Goal: Task Accomplishment & Management: Use online tool/utility

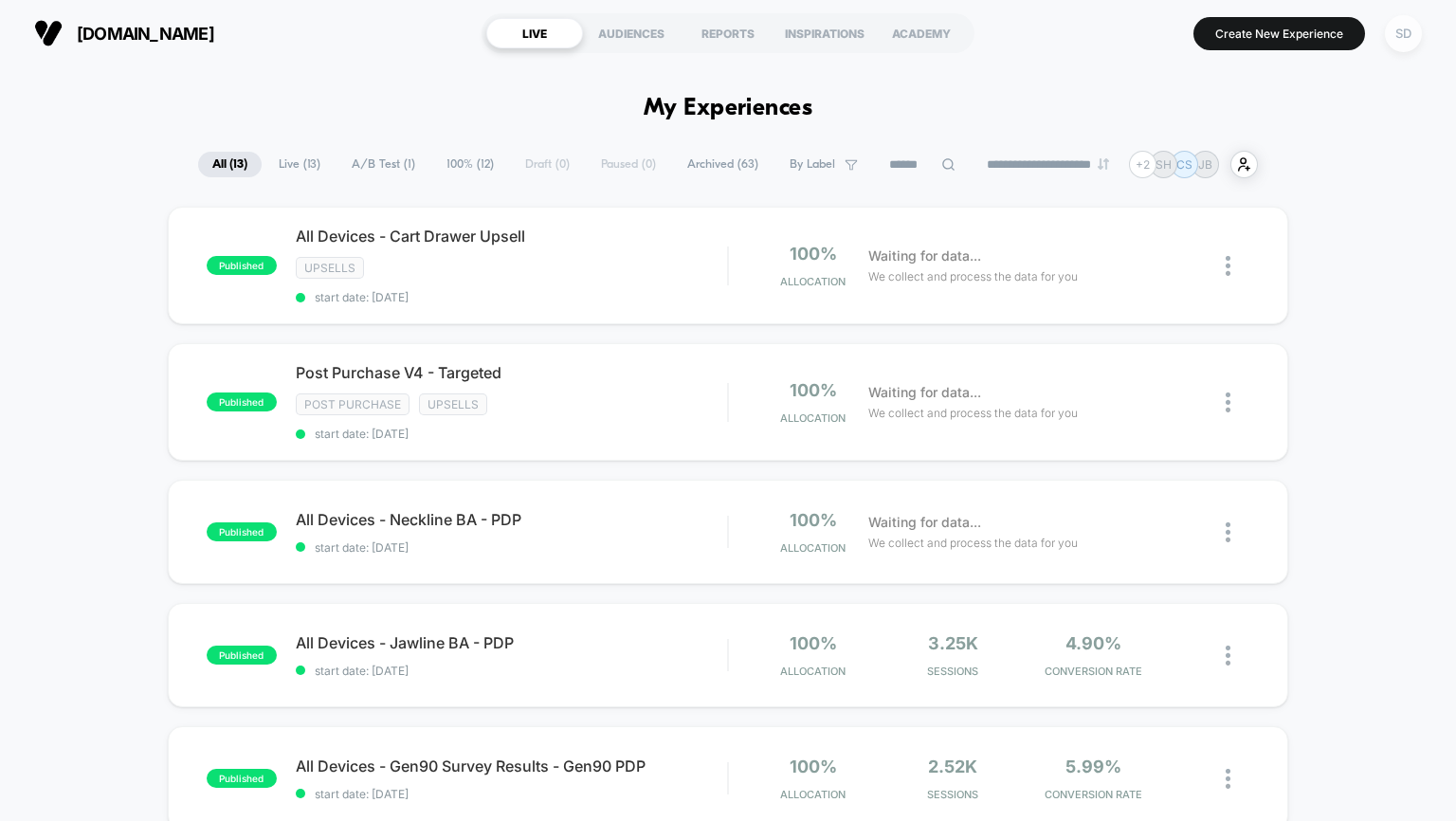
click at [1400, 42] on div "SD" at bounding box center [1402, 33] width 37 height 37
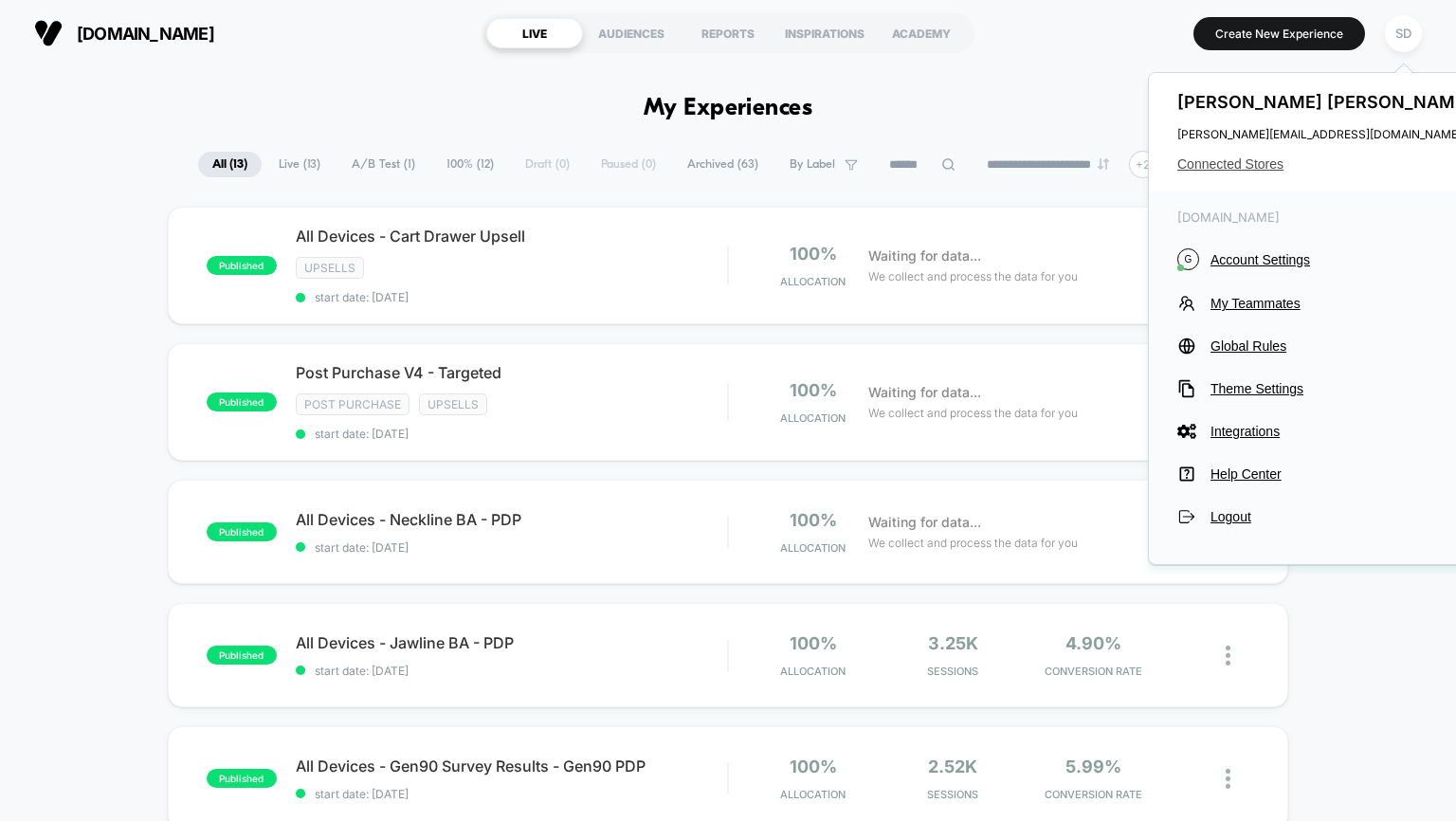
click at [1214, 172] on span "Connected Stores" at bounding box center [1326, 163] width 299 height 15
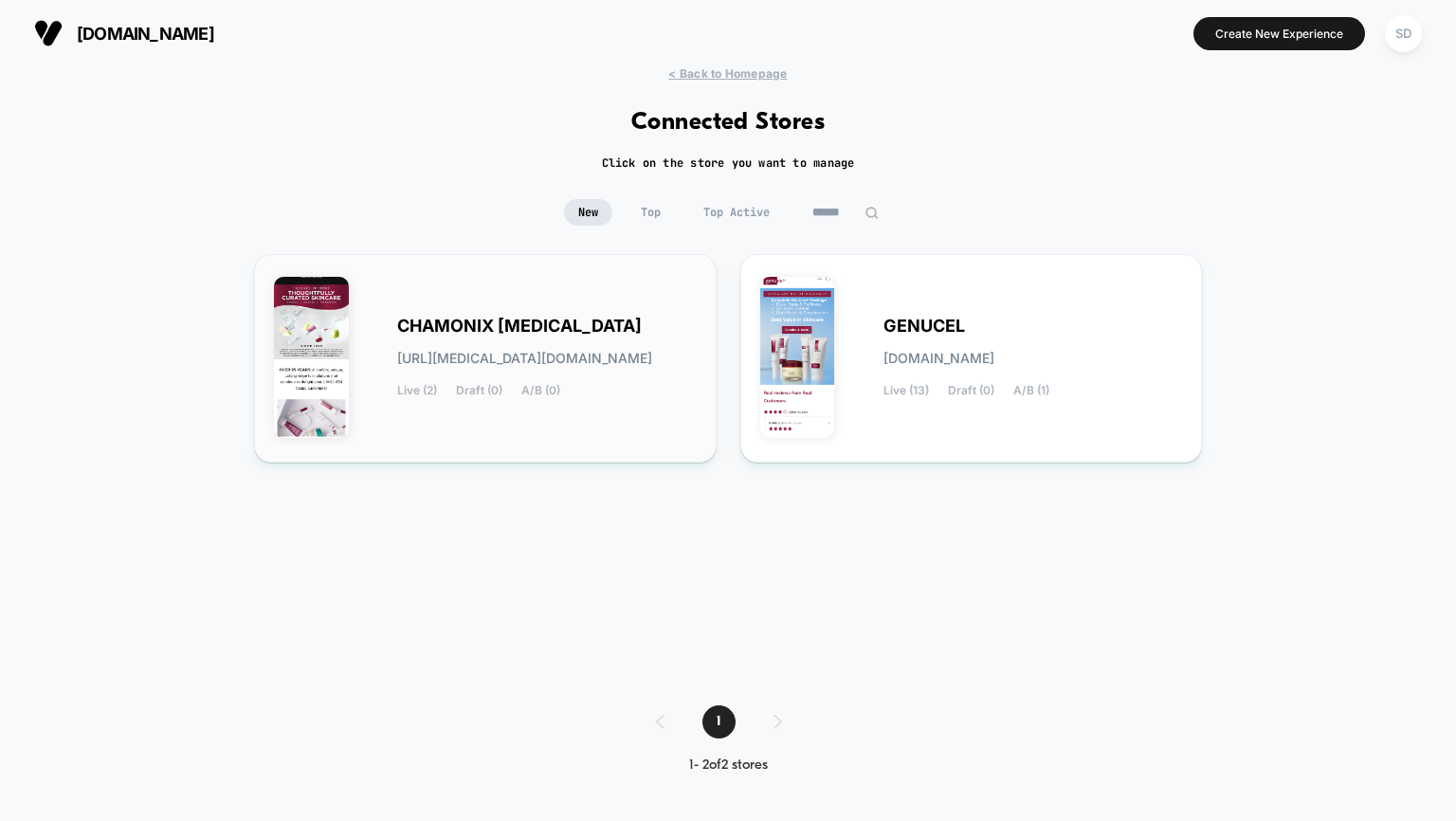
click at [526, 362] on span "[URL][MEDICAL_DATA][DOMAIN_NAME]" at bounding box center [525, 358] width 255 height 13
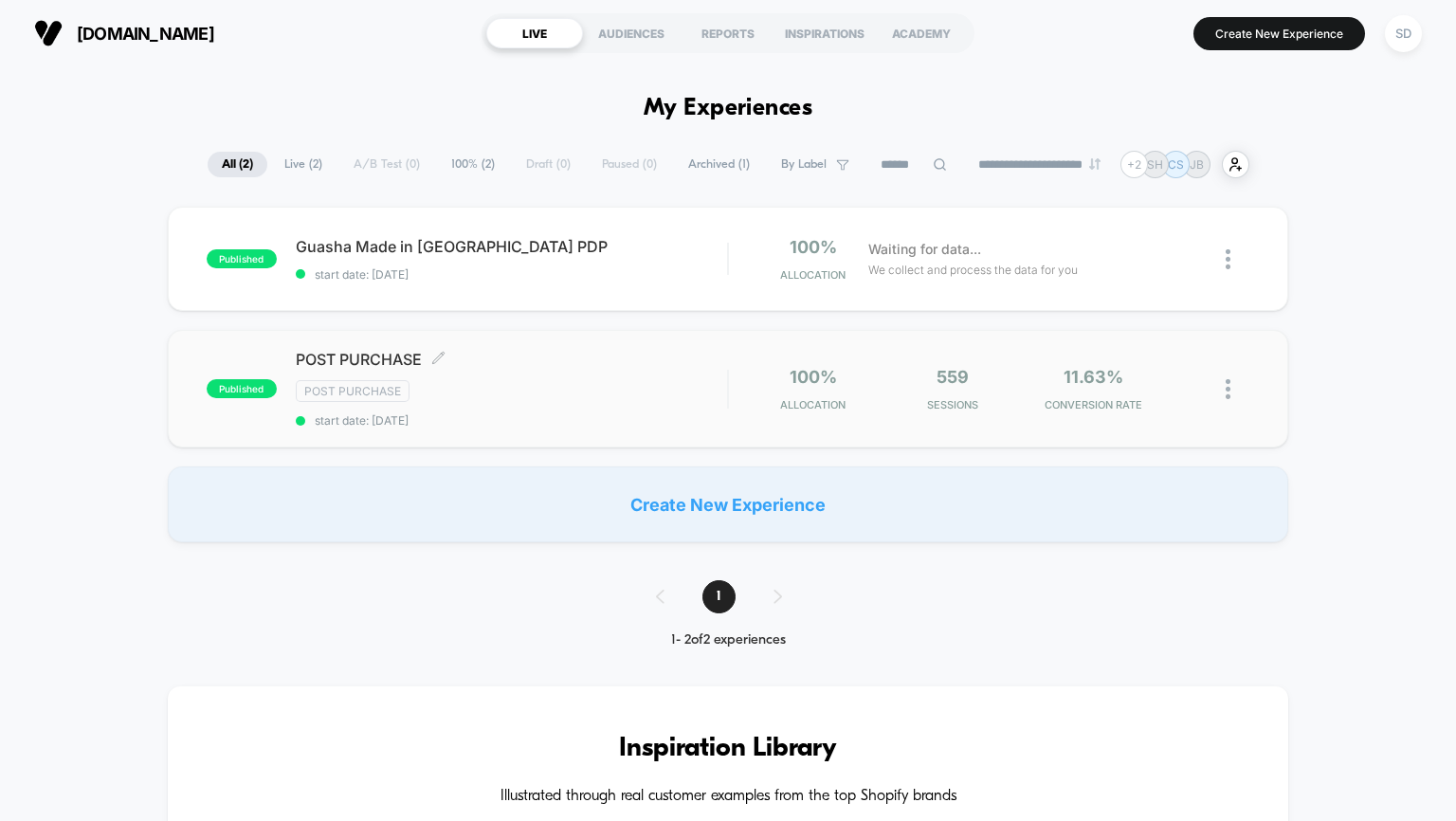
click at [626, 419] on span "start date: [DATE]" at bounding box center [512, 420] width 432 height 14
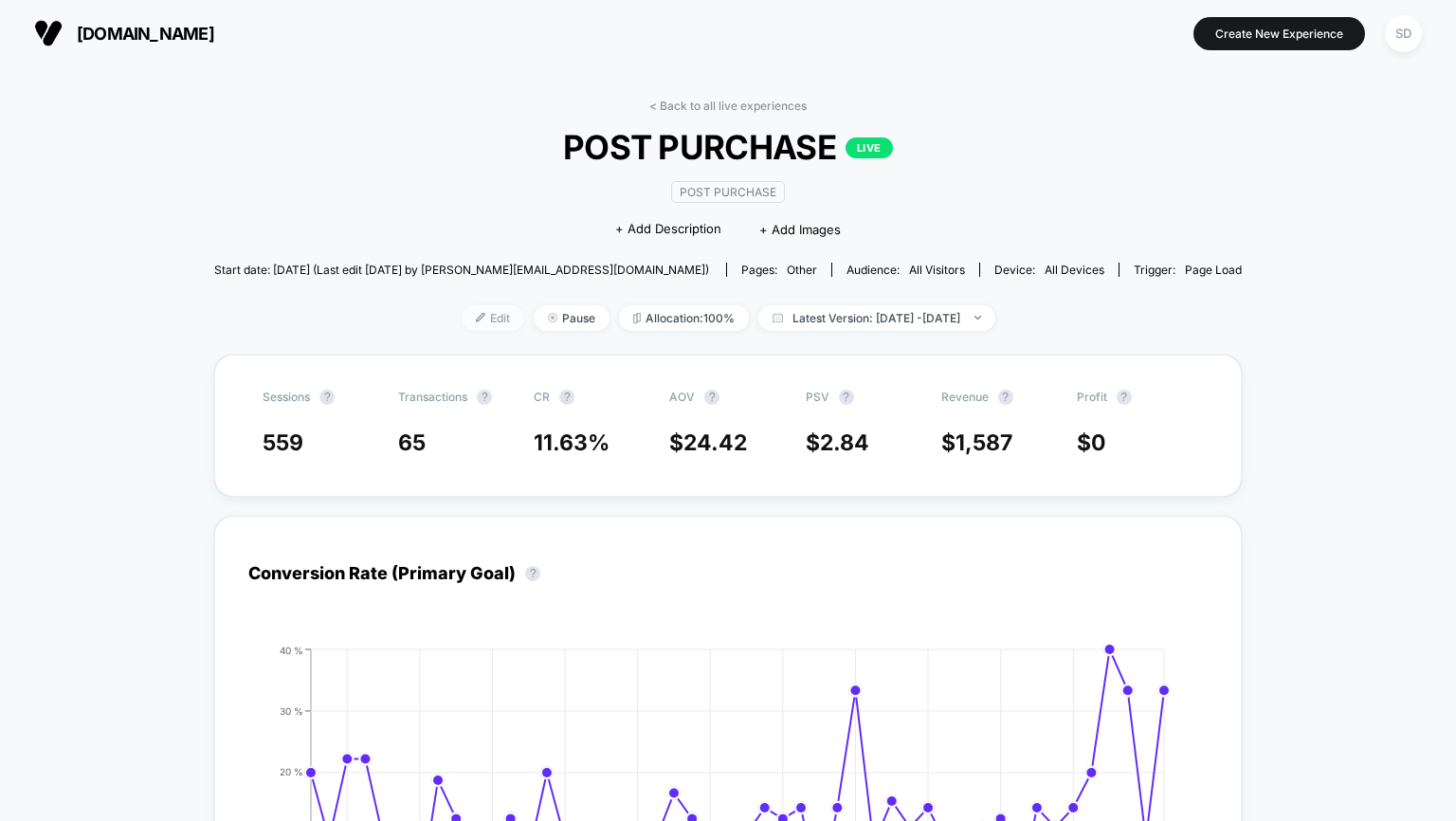
click at [461, 319] on span "Edit" at bounding box center [492, 318] width 63 height 26
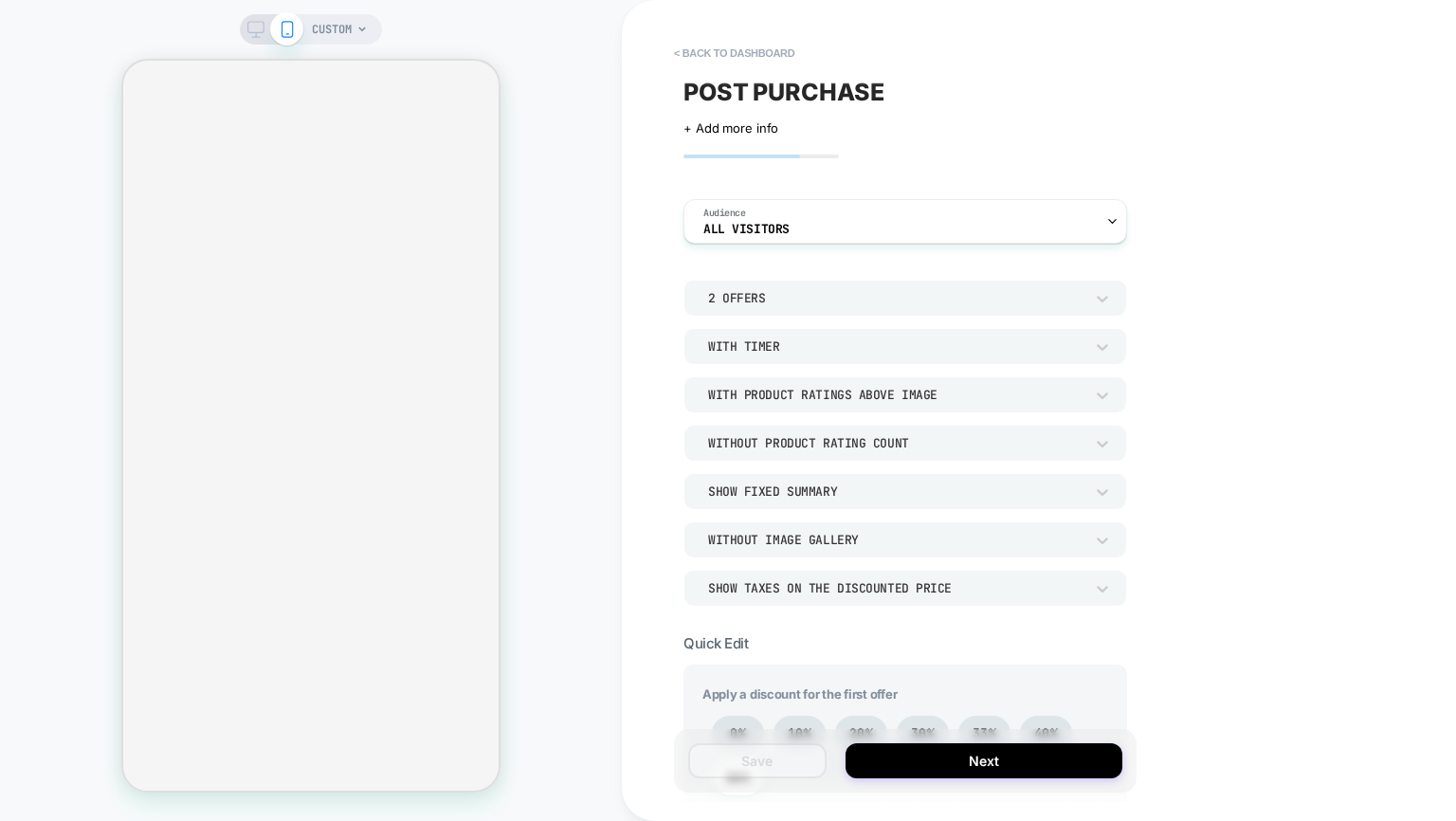
drag, startPoint x: 1448, startPoint y: 214, endPoint x: 1446, endPoint y: 247, distance: 33.1
drag, startPoint x: 1446, startPoint y: 247, endPoint x: 1148, endPoint y: 176, distance: 306.3
click at [1148, 176] on div "< back to dashboard POST PURCHASE Click to edit experience details + Add more i…" at bounding box center [1039, 410] width 834 height 821
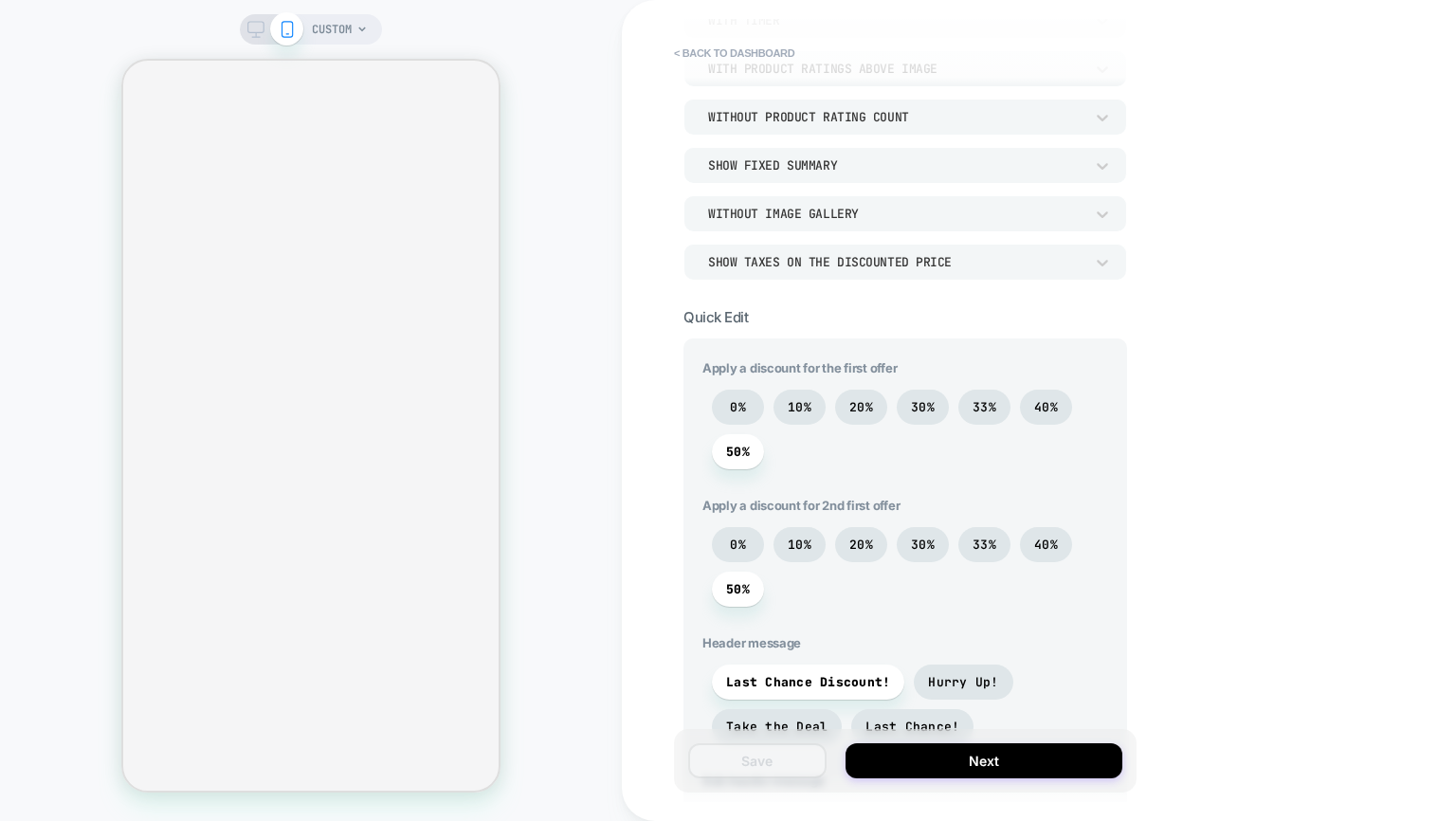
scroll to position [336, 0]
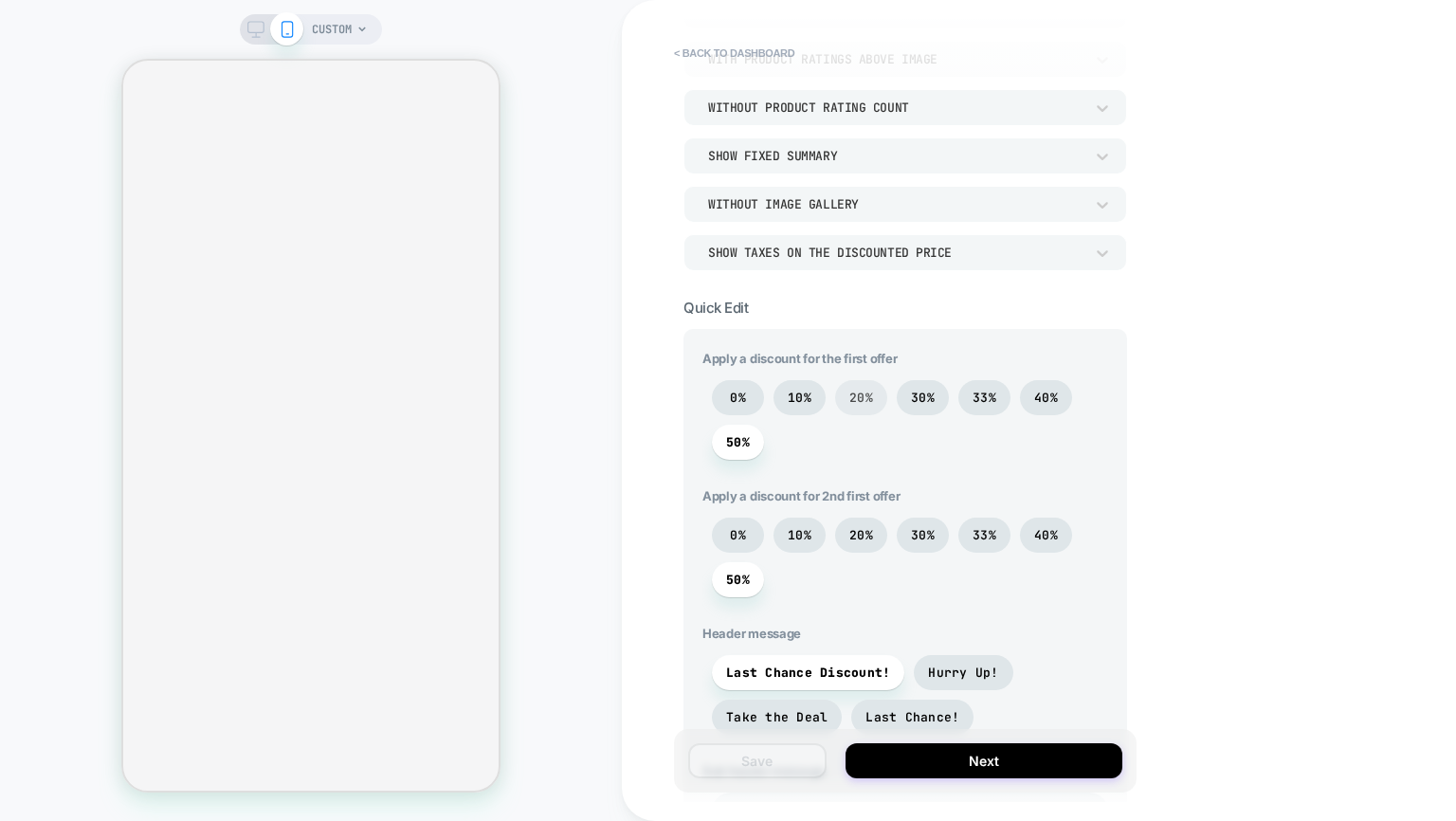
click at [864, 403] on span "20%" at bounding box center [861, 398] width 24 height 16
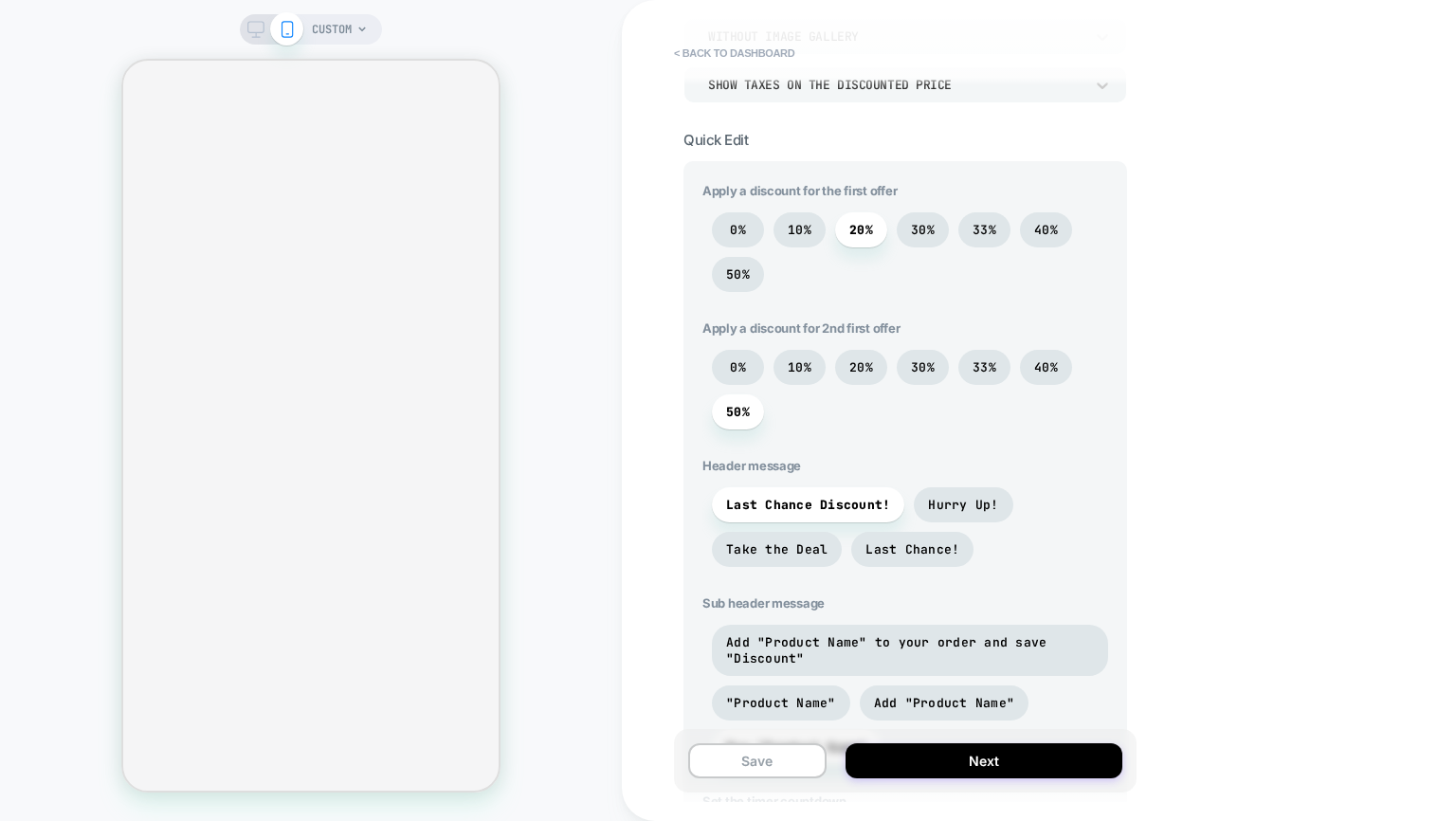
scroll to position [554, 0]
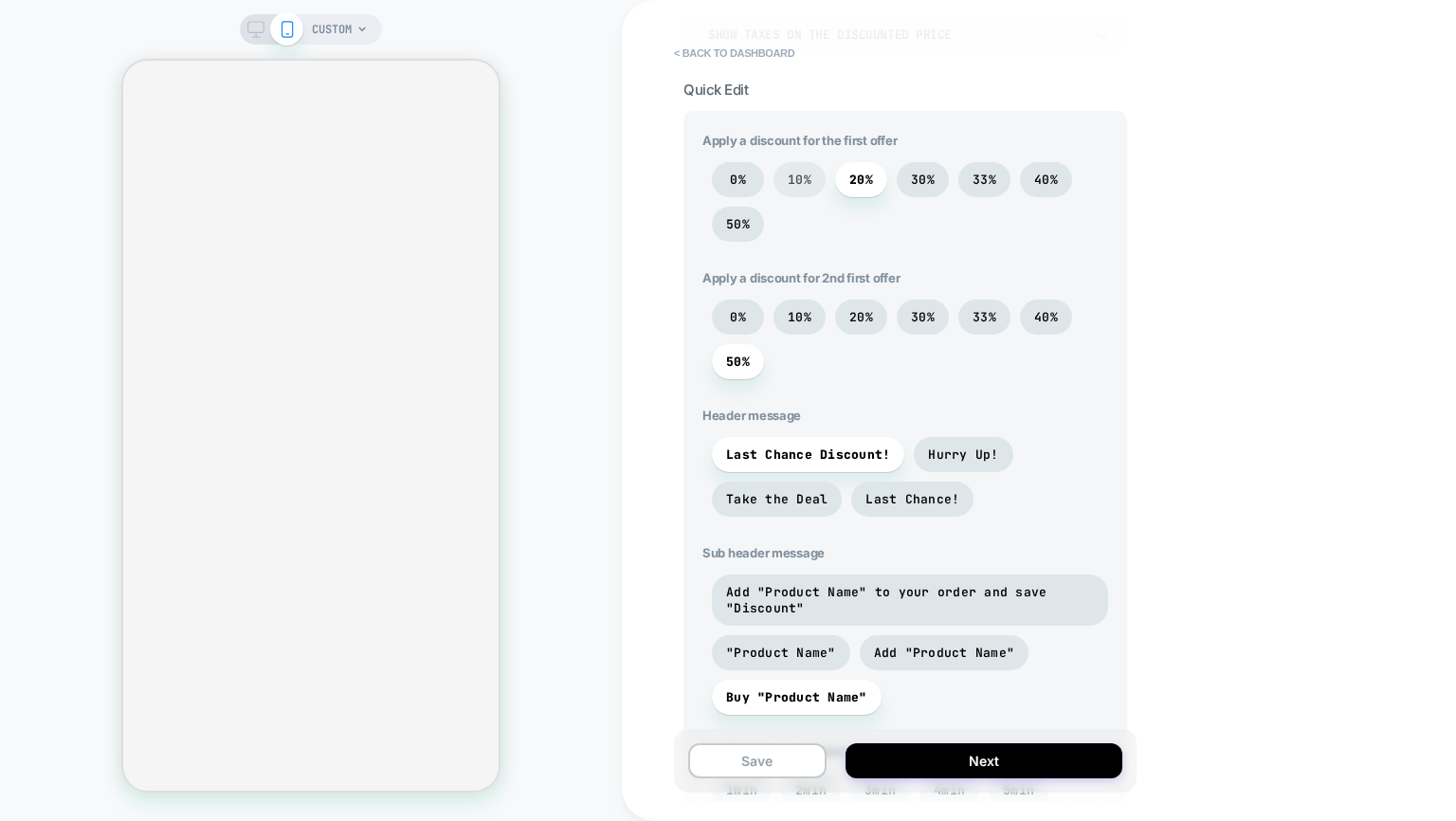
click at [812, 189] on span "10%" at bounding box center [799, 179] width 52 height 35
click at [853, 306] on span "20%" at bounding box center [861, 316] width 52 height 35
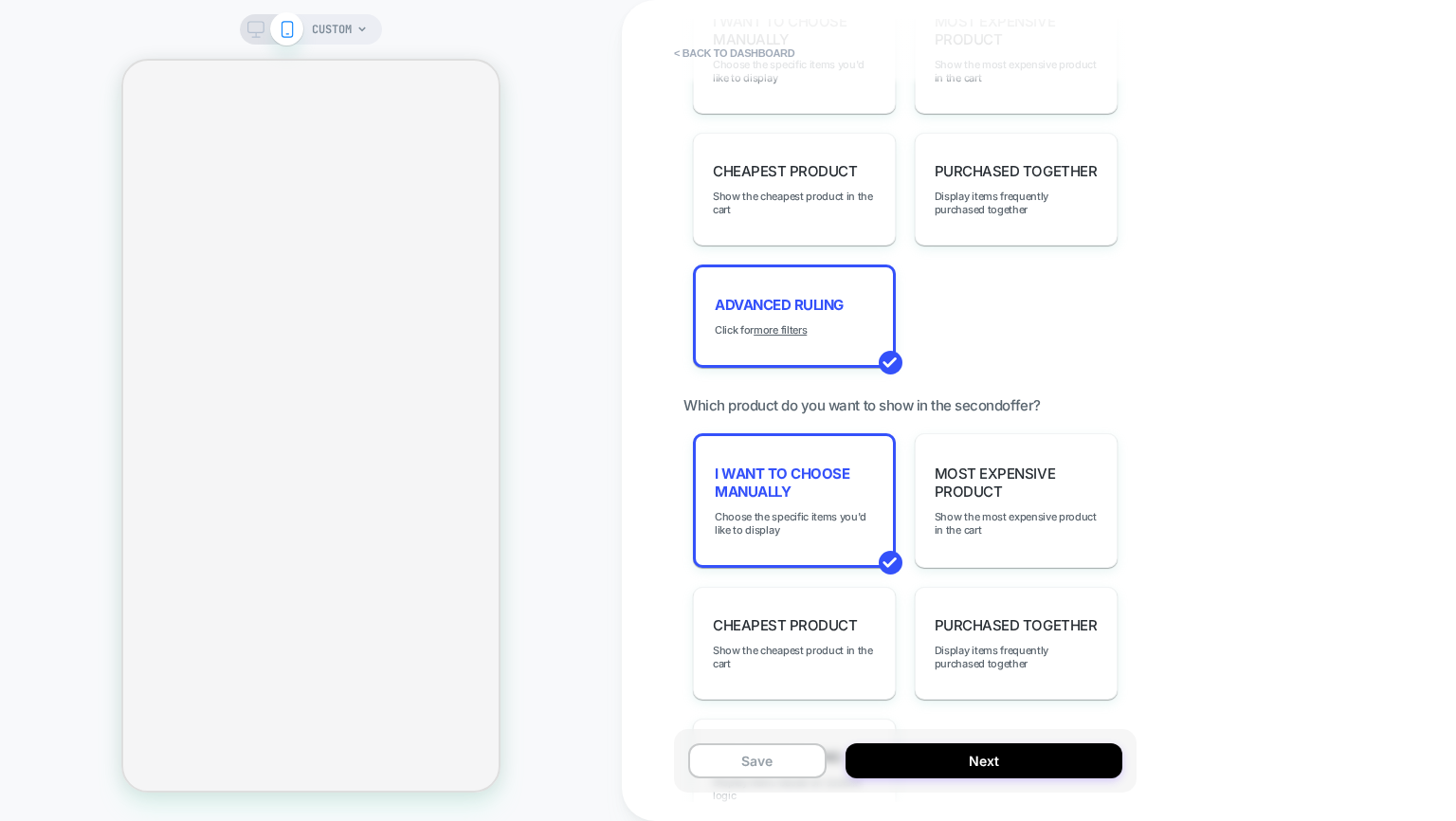
scroll to position [1653, 0]
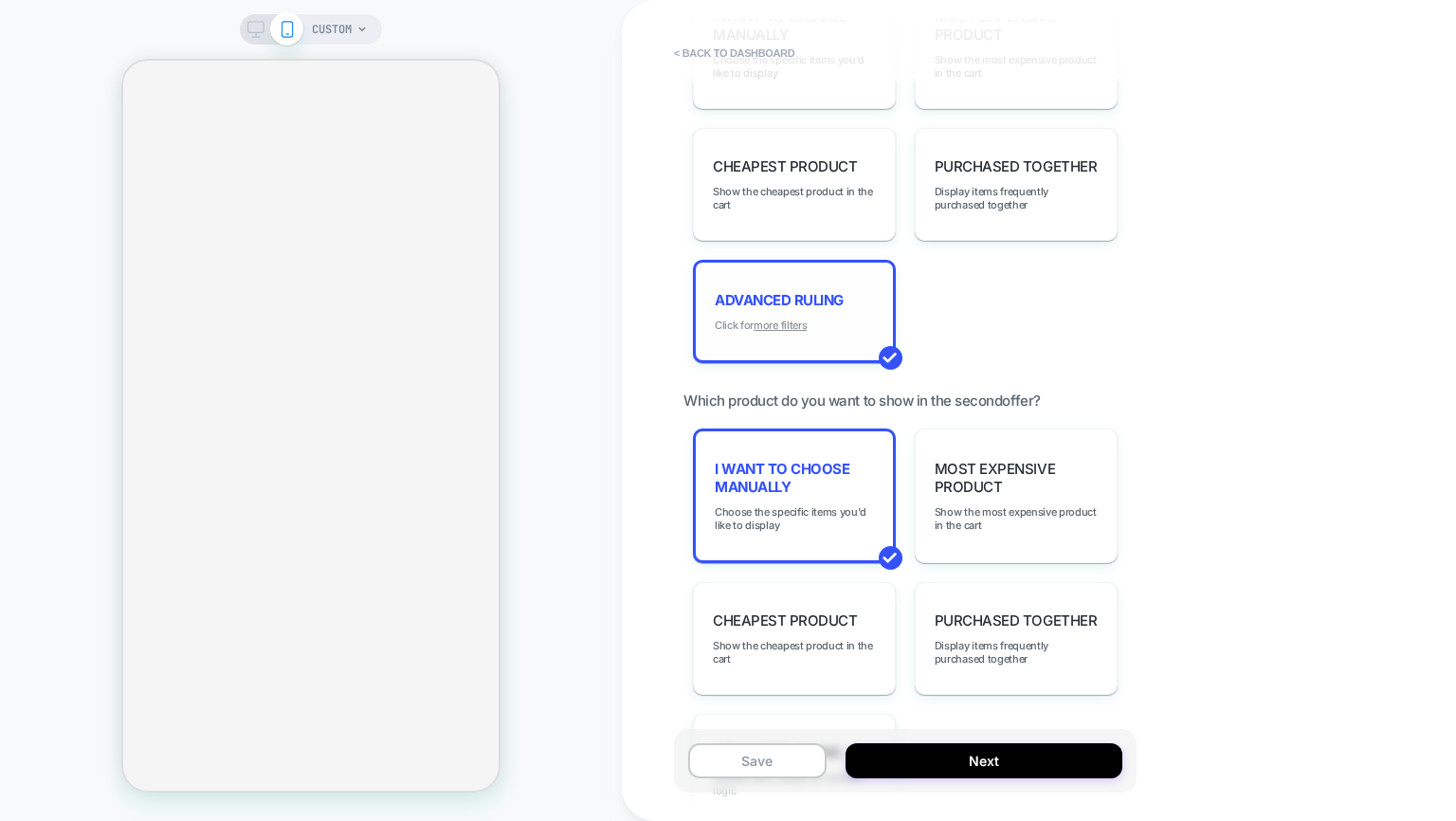
click at [777, 323] on u "more filters" at bounding box center [779, 324] width 53 height 13
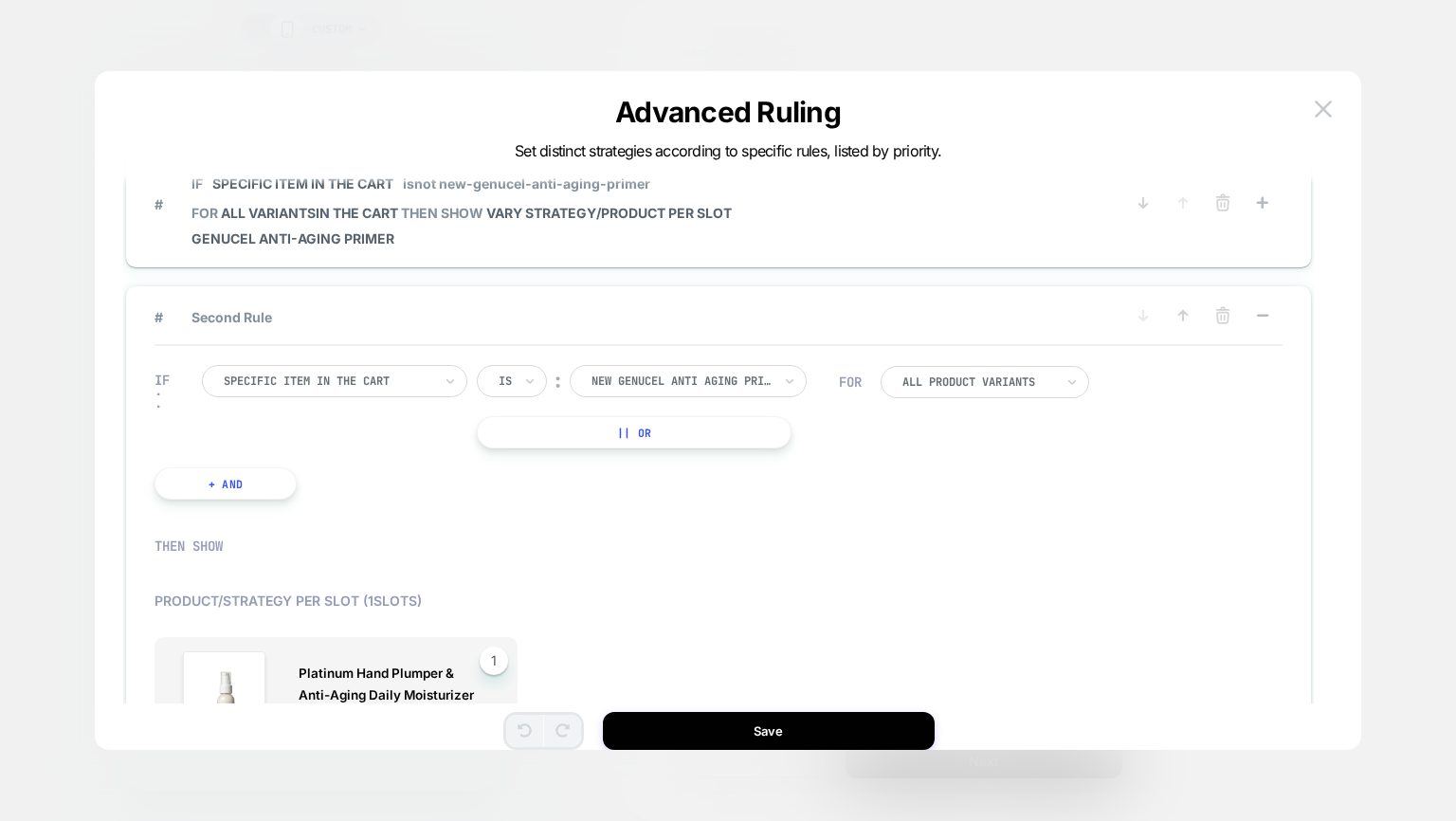
scroll to position [57, 0]
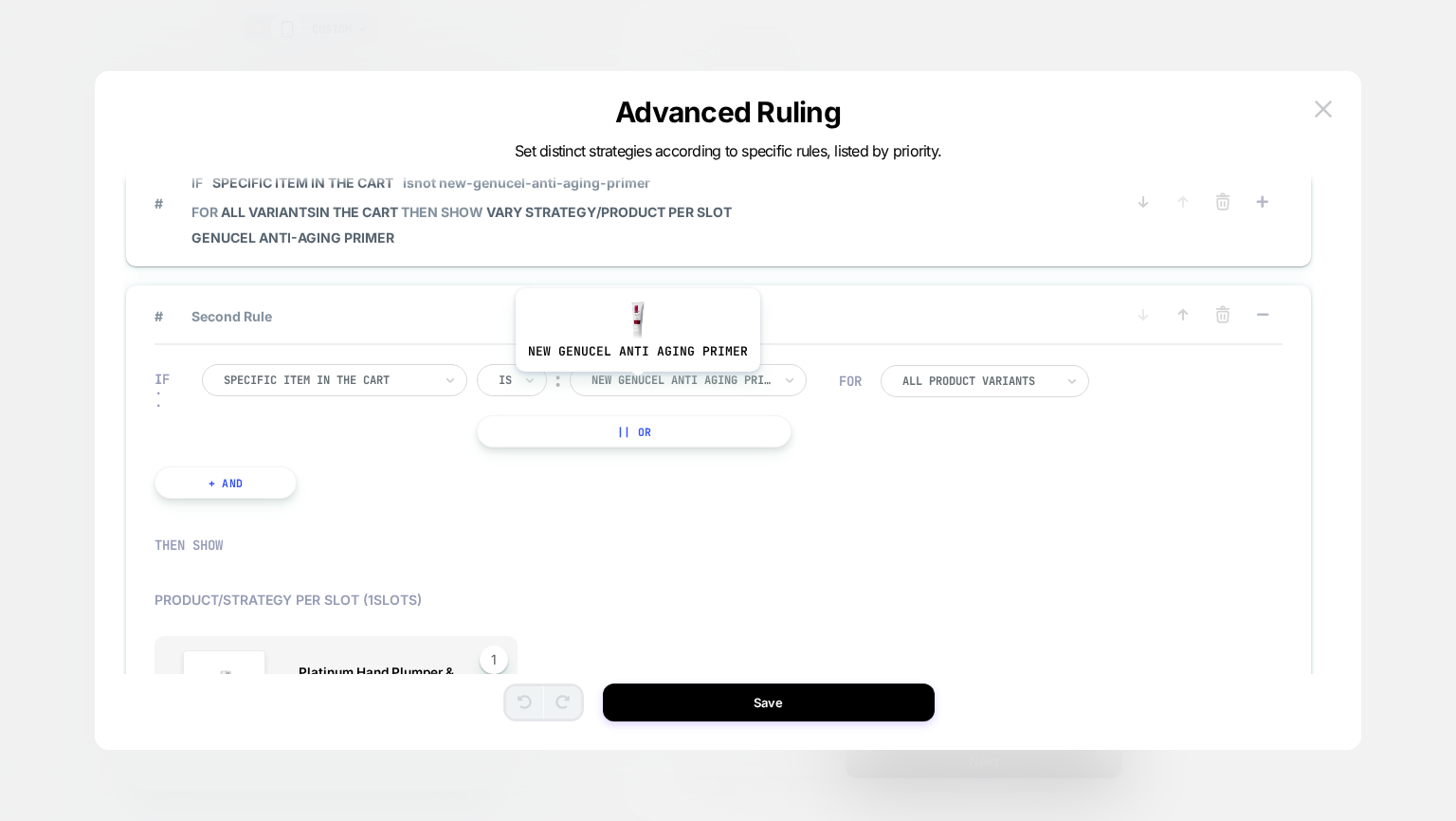
click at [633, 383] on div at bounding box center [681, 380] width 180 height 17
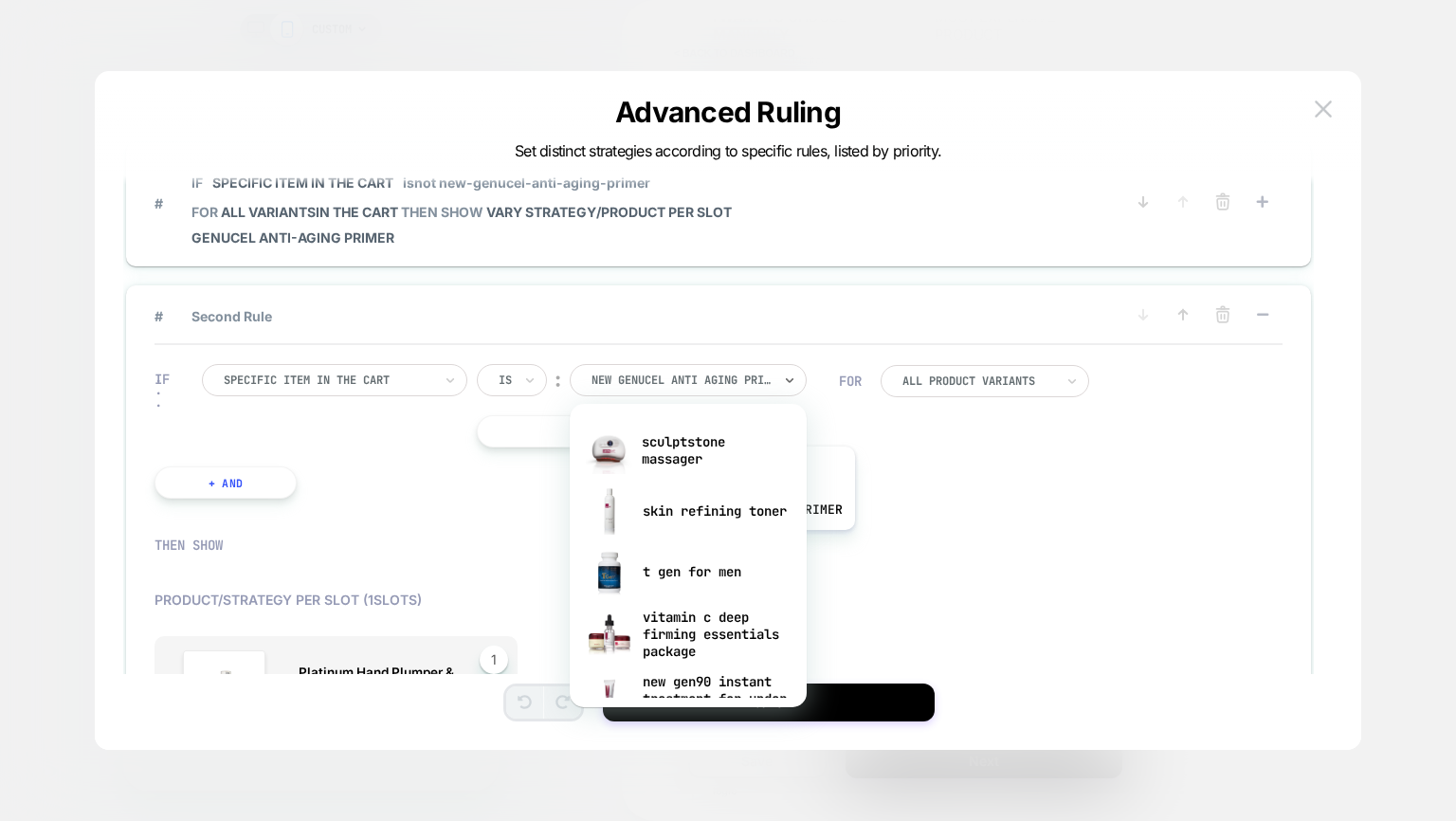
scroll to position [2729, 0]
click at [670, 483] on div "sculptstone massager" at bounding box center [688, 452] width 218 height 61
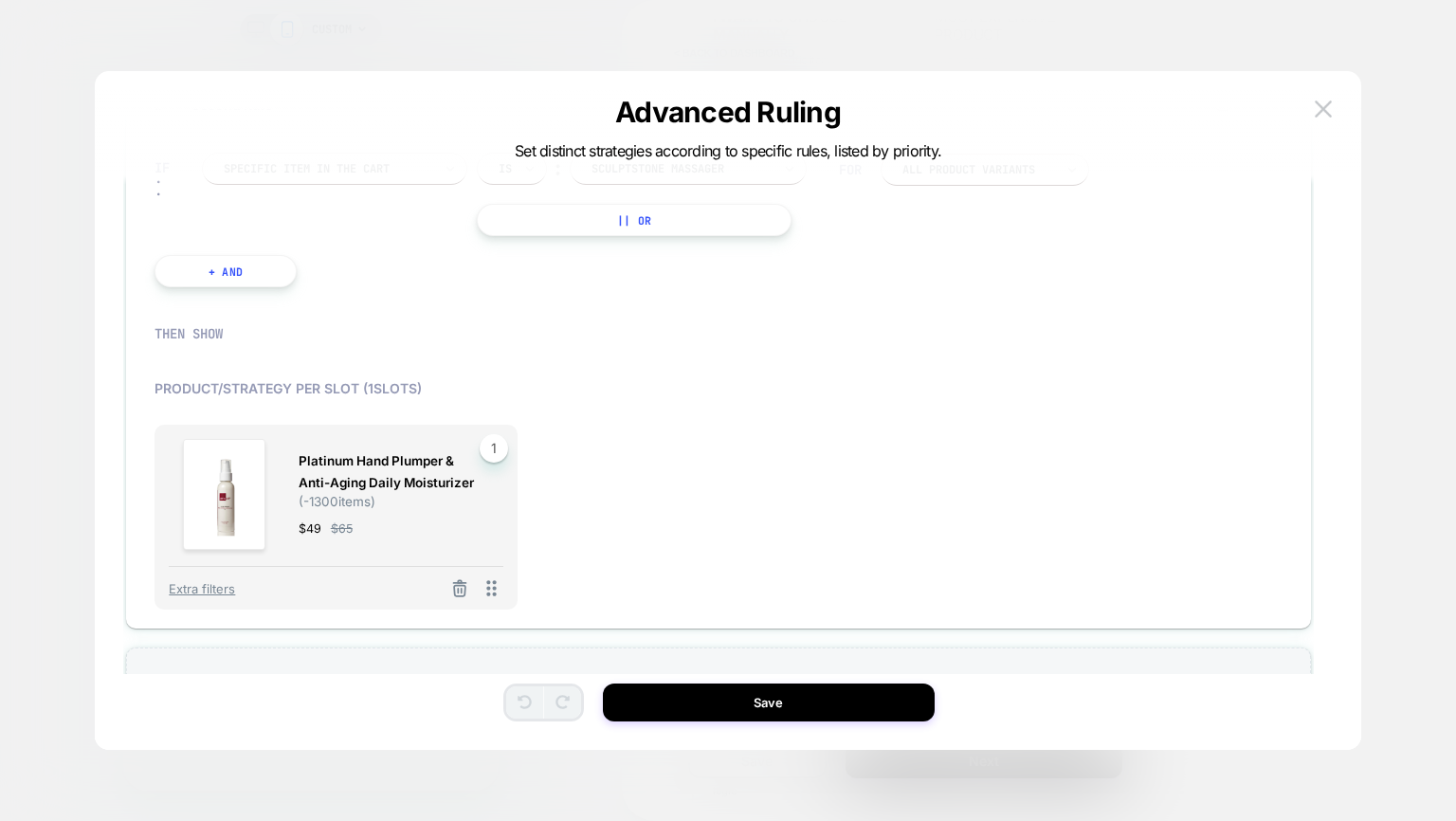
scroll to position [213, 0]
click at [1326, 106] on img at bounding box center [1323, 108] width 17 height 16
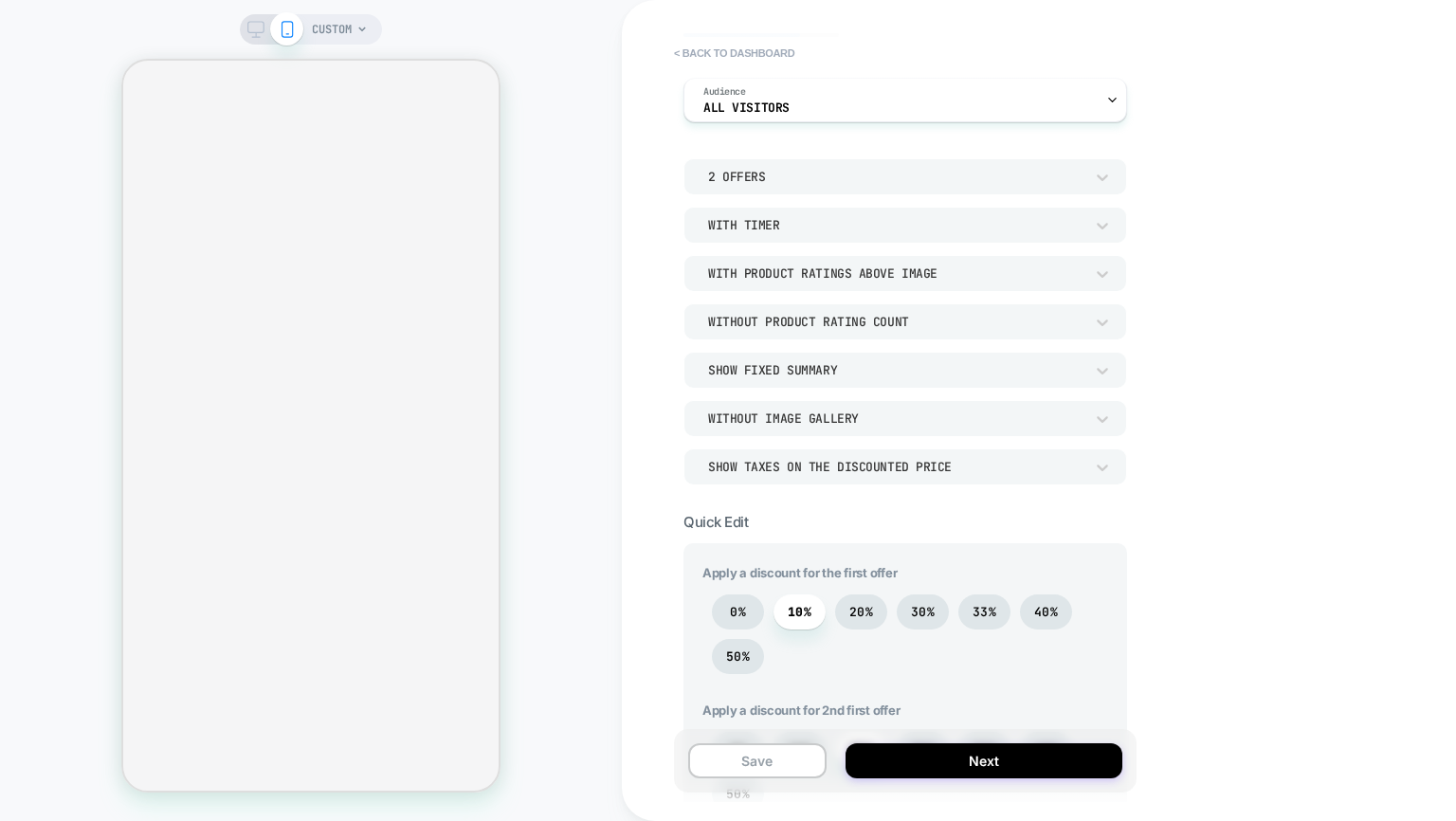
scroll to position [114, 0]
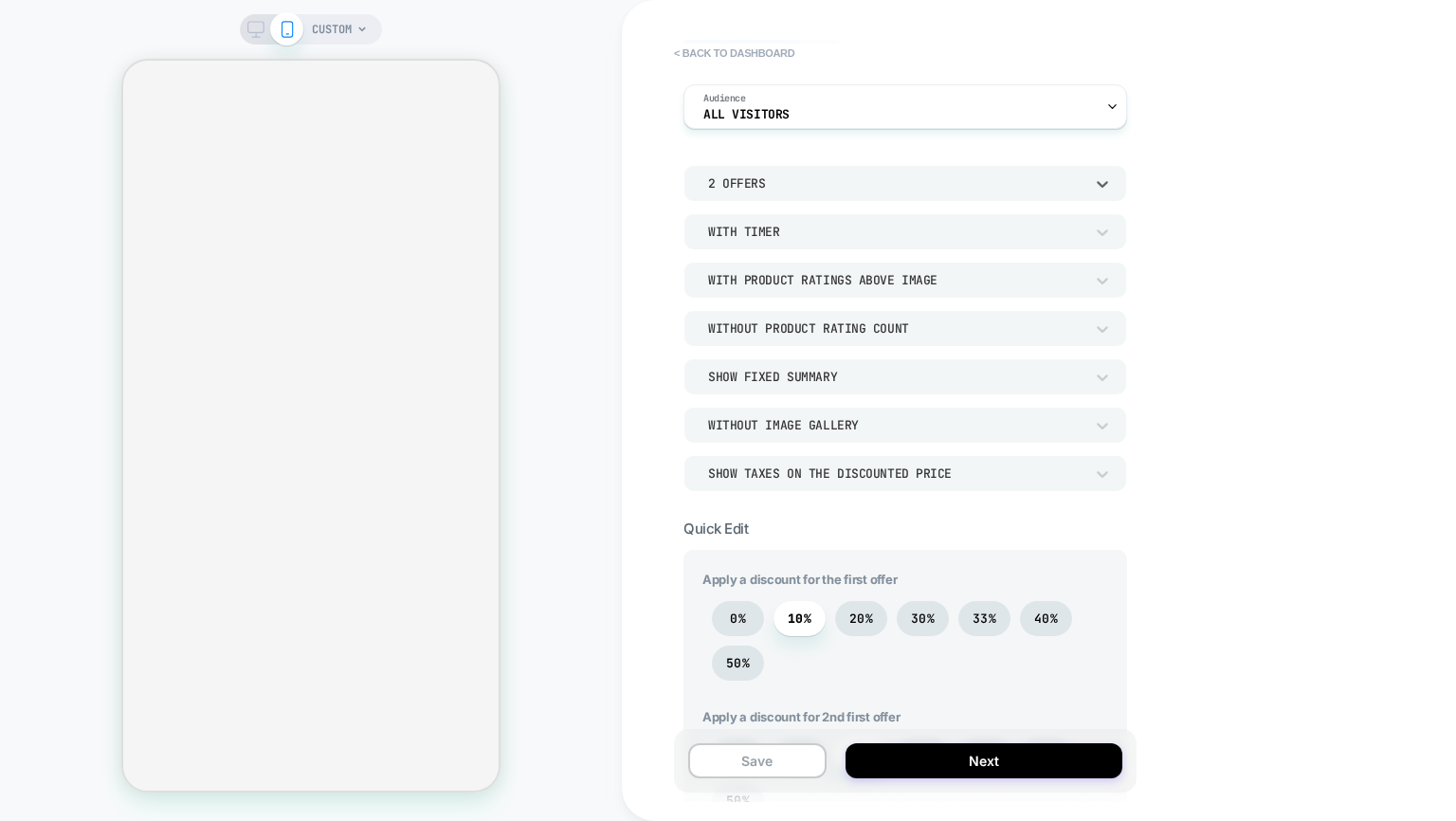
click at [752, 165] on div "2 Offers" at bounding box center [905, 183] width 443 height 36
click at [729, 225] on div "1 Offer" at bounding box center [904, 232] width 428 height 40
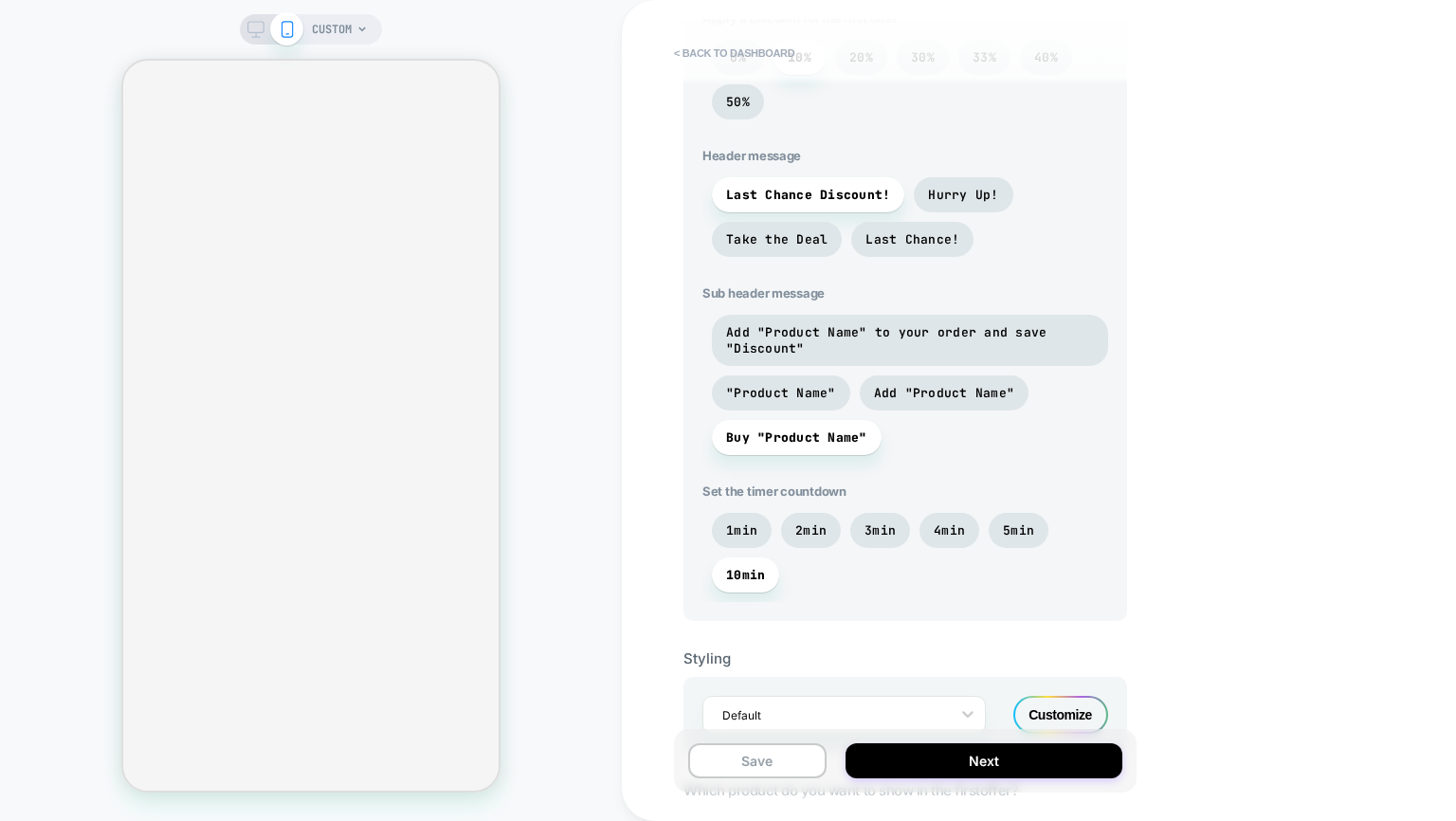
scroll to position [618, 0]
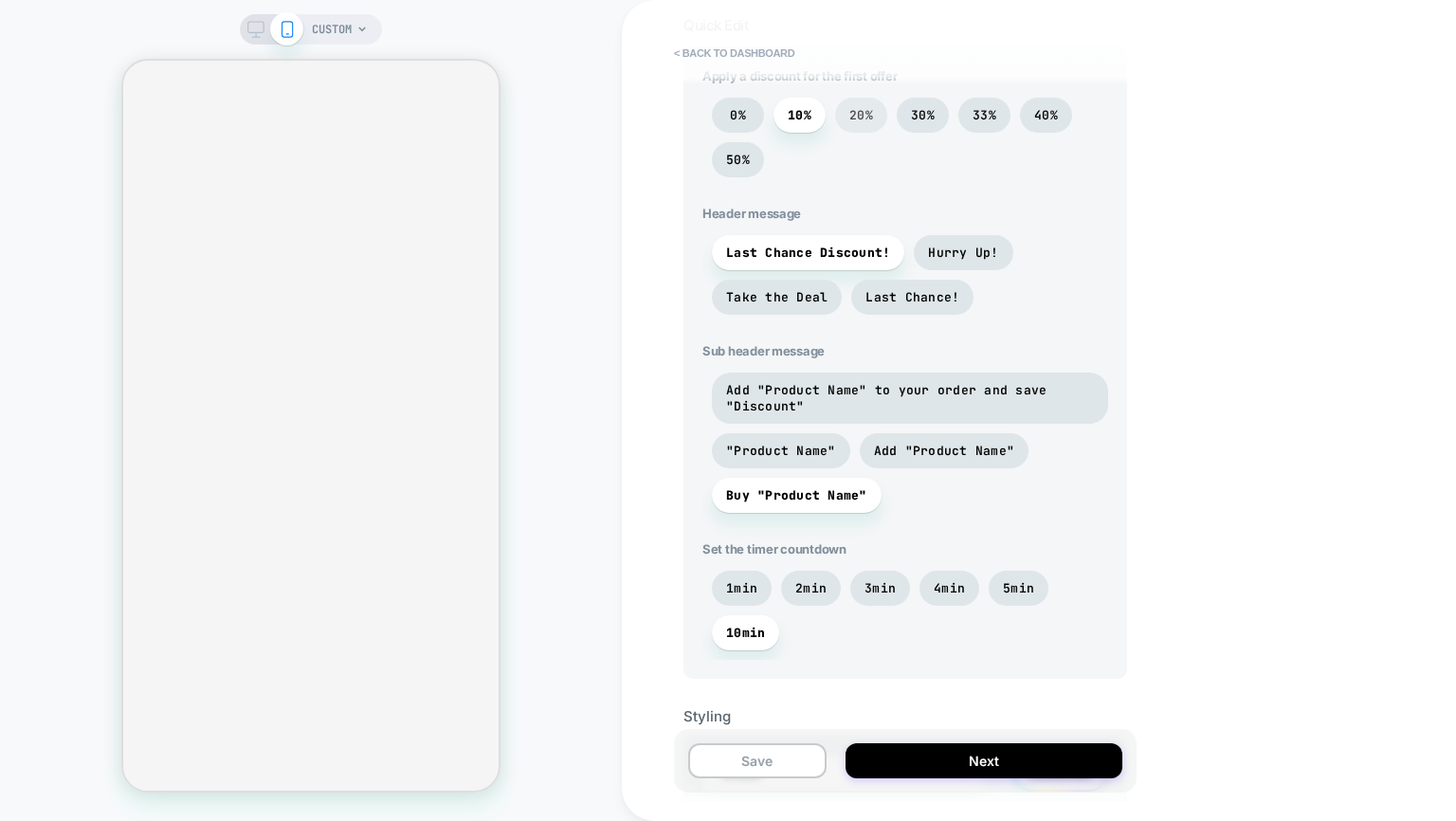
click at [868, 110] on span "20%" at bounding box center [861, 115] width 24 height 16
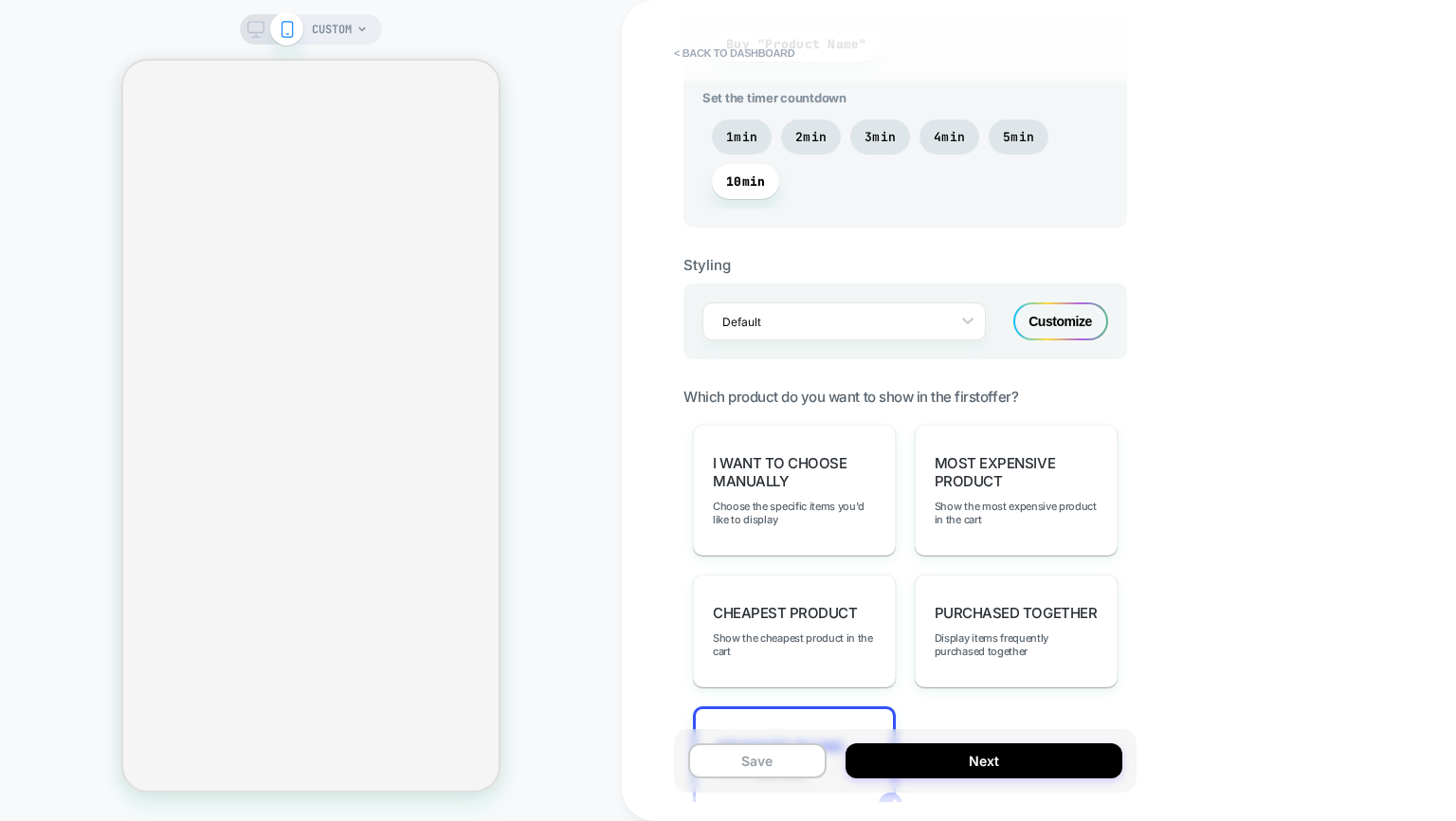
scroll to position [1098, 0]
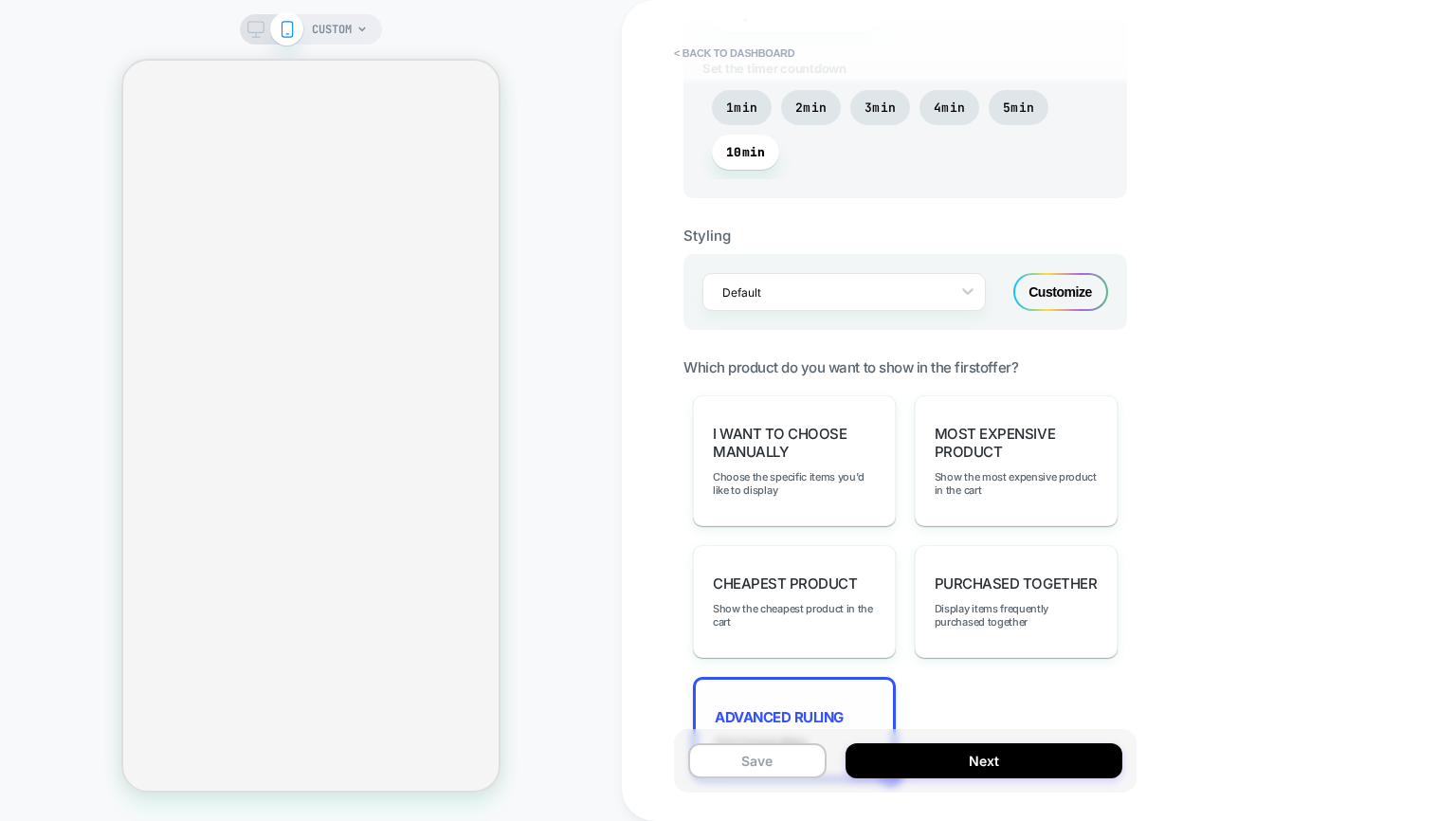
click at [751, 708] on span "Advanced Ruling" at bounding box center [779, 717] width 129 height 18
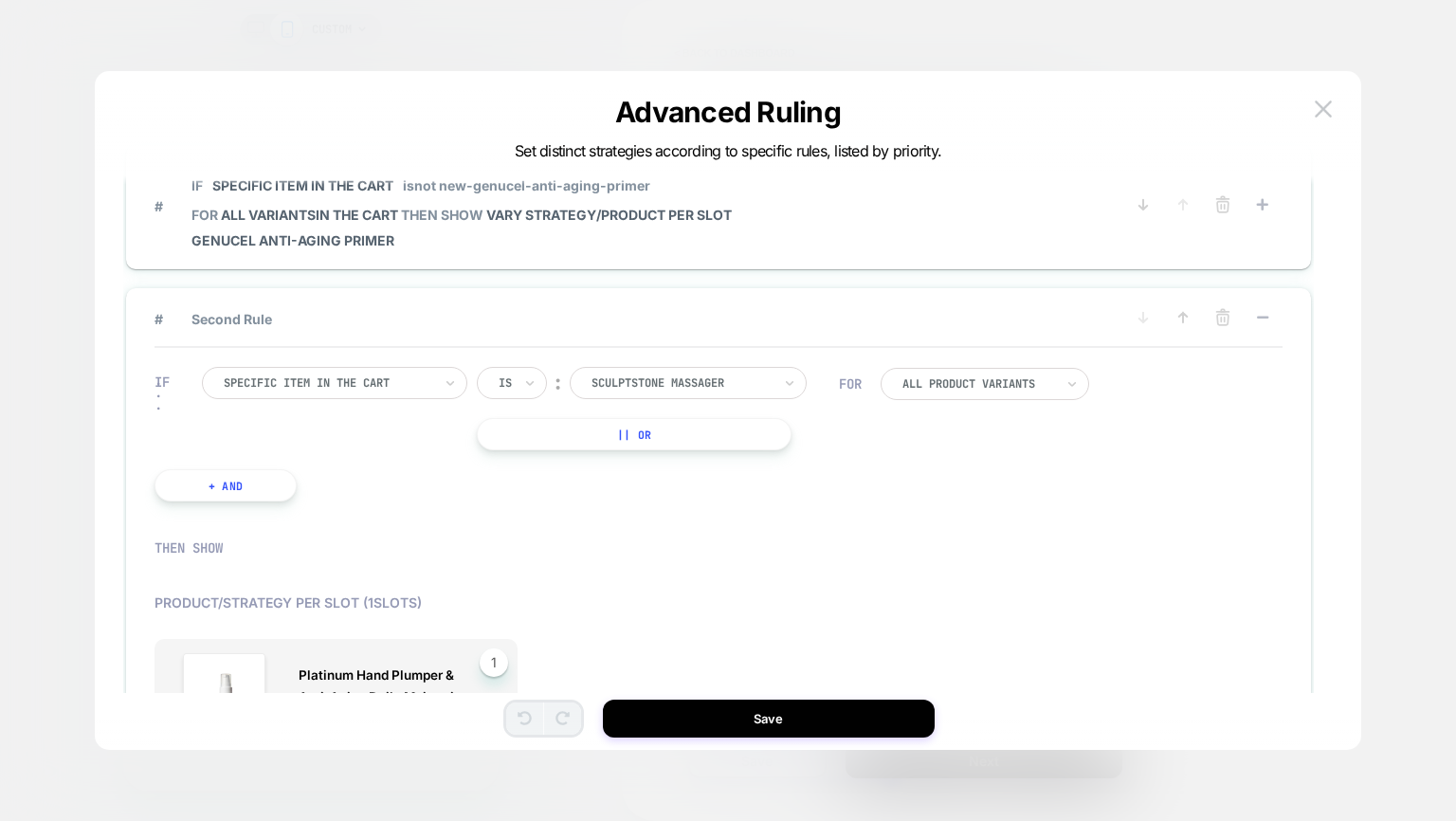
scroll to position [57, 0]
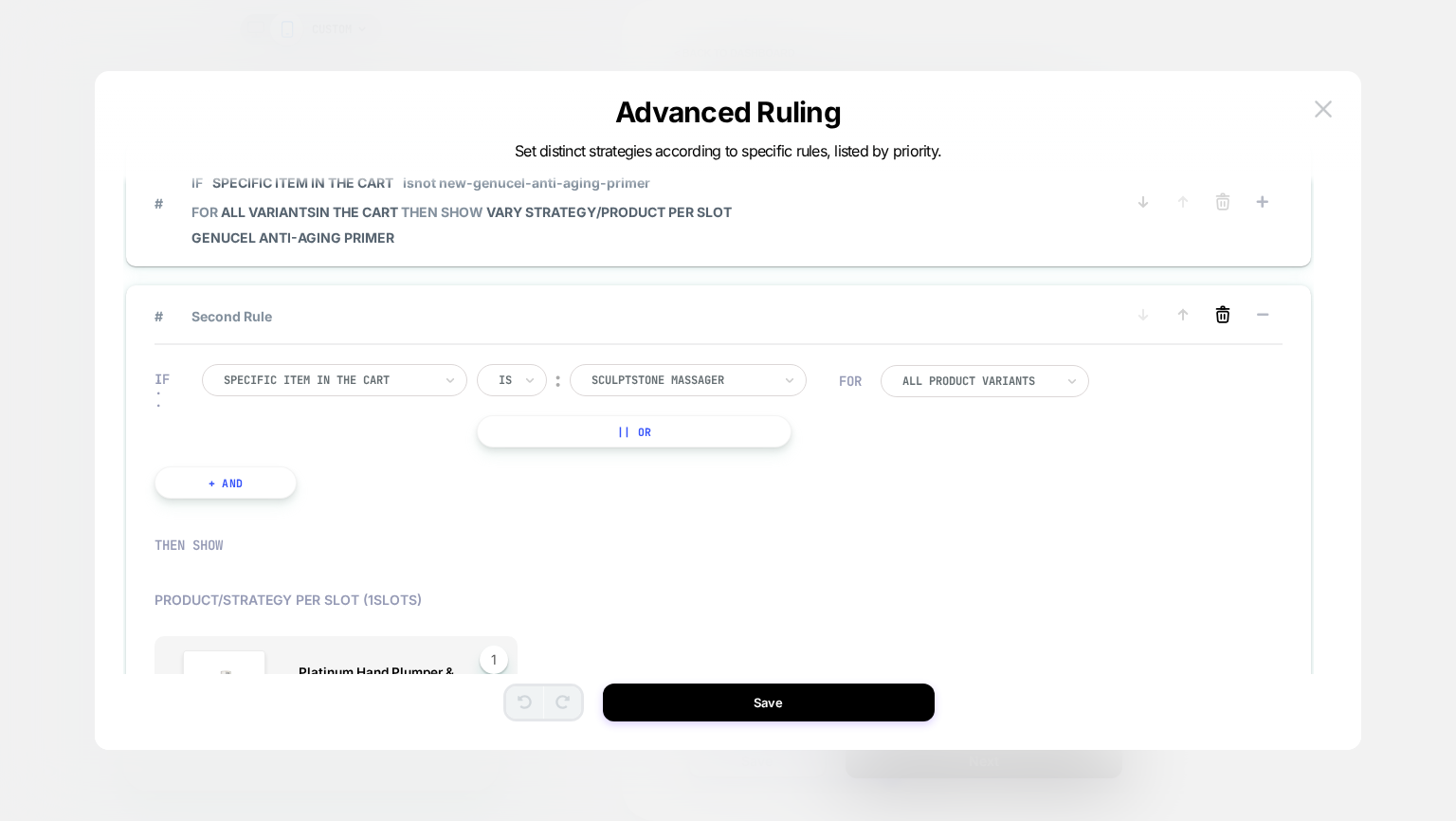
click at [1224, 315] on line at bounding box center [1224, 317] width 0 height 4
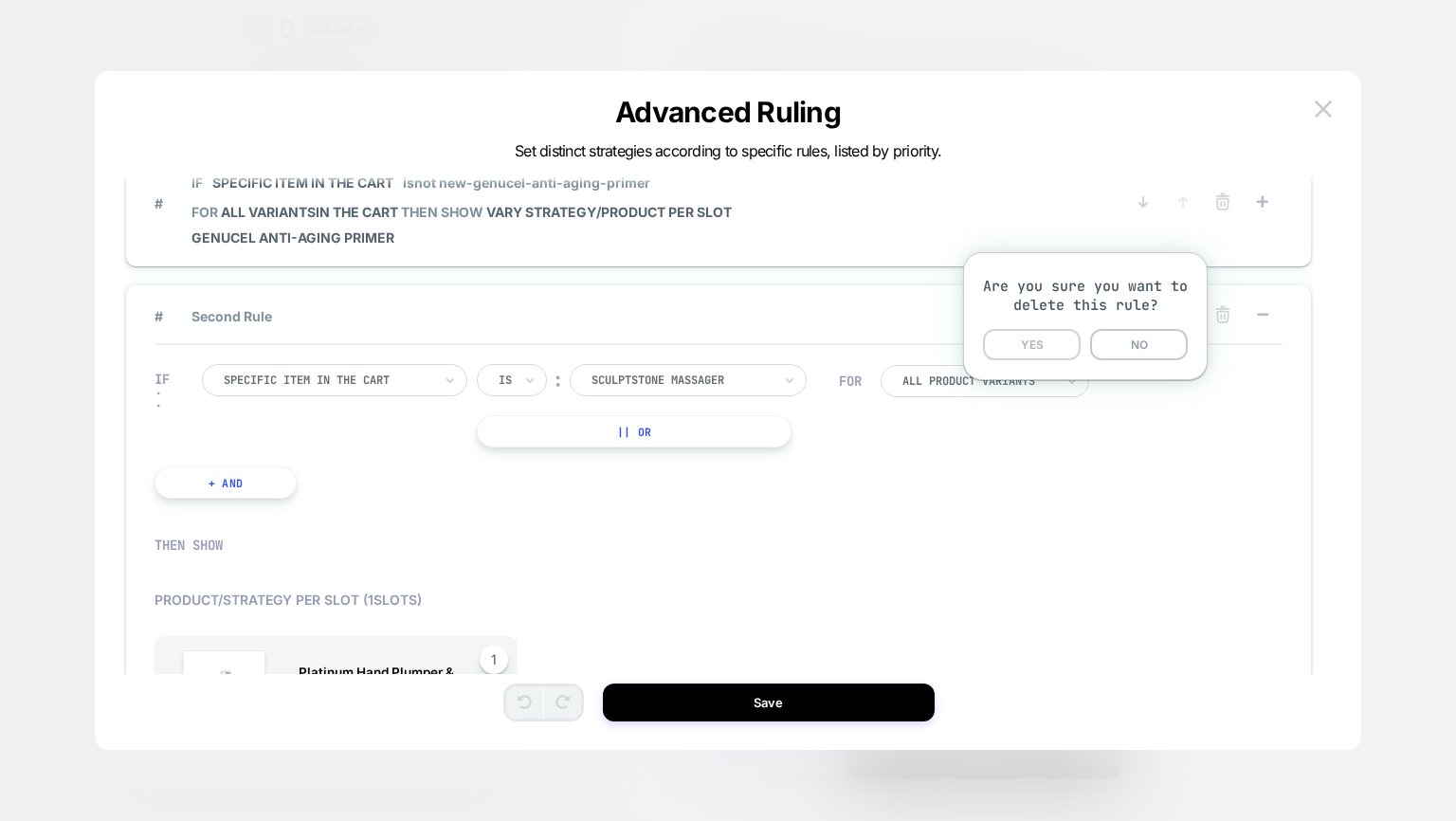
click at [1035, 350] on button "YES" at bounding box center [1032, 344] width 97 height 31
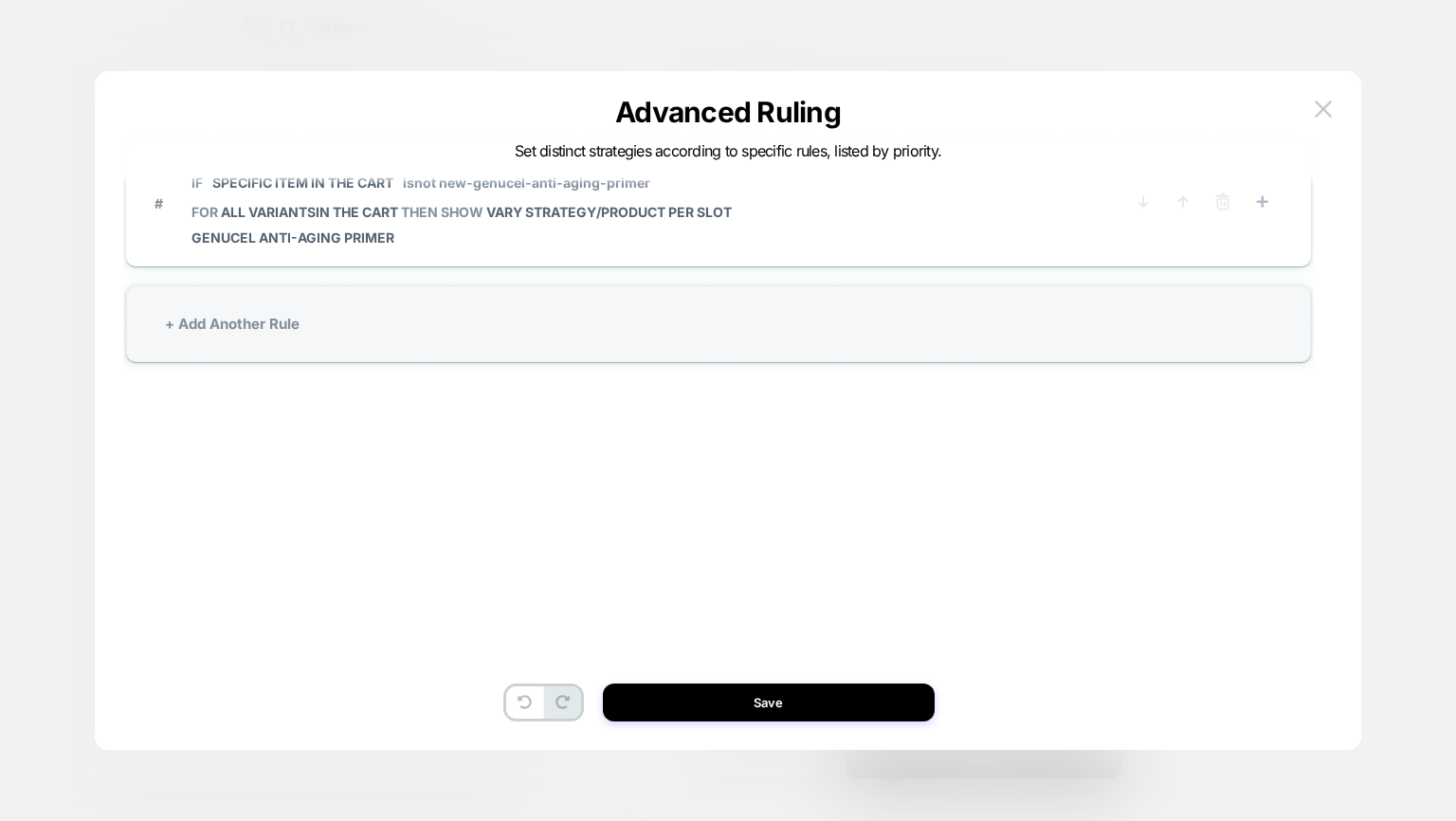
scroll to position [0, 0]
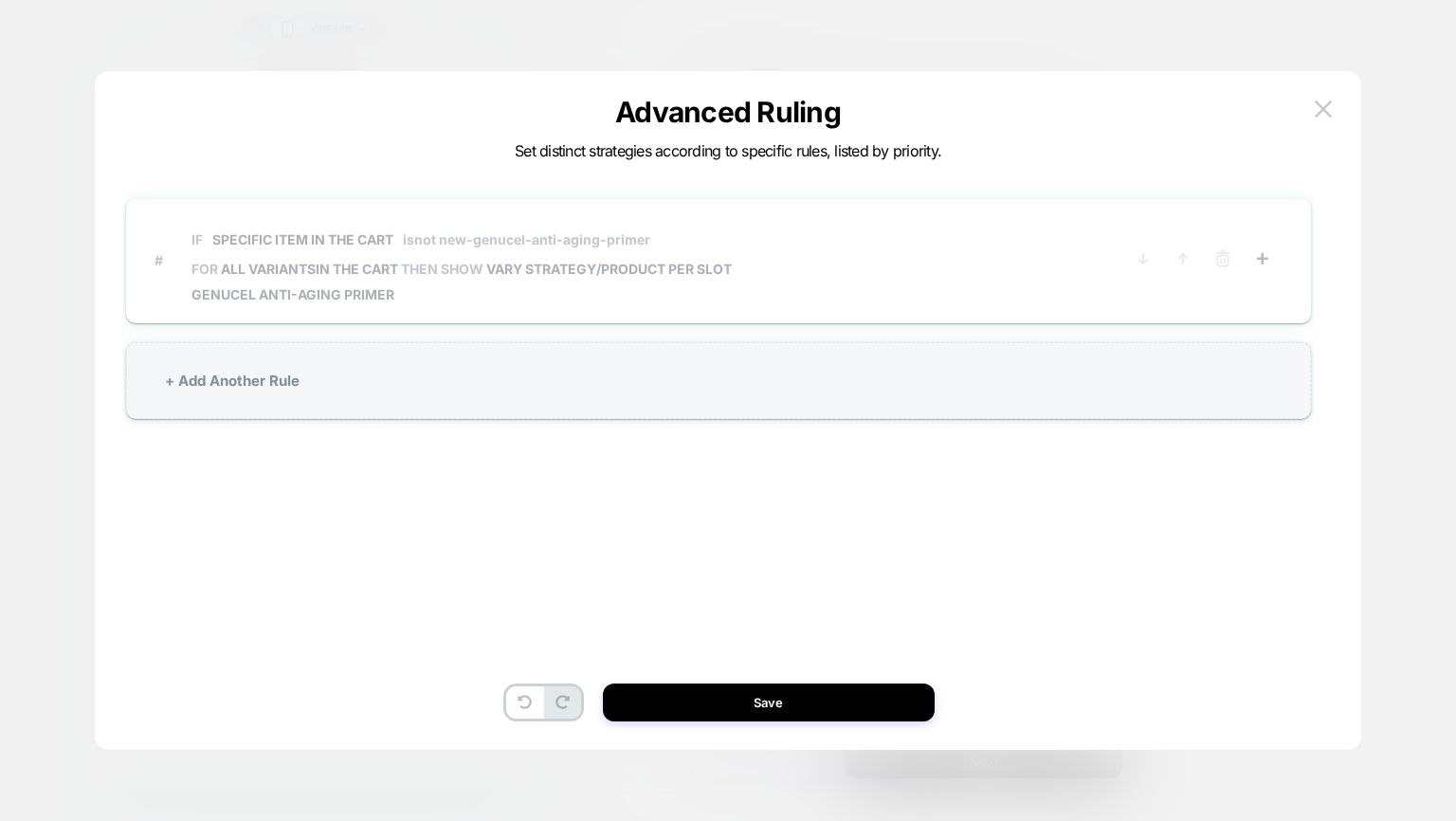
click at [795, 261] on span "# IF Specific item in the cart isnot new-genucel-anti-aging-primer FOR all vari…" at bounding box center [638, 259] width 969 height 84
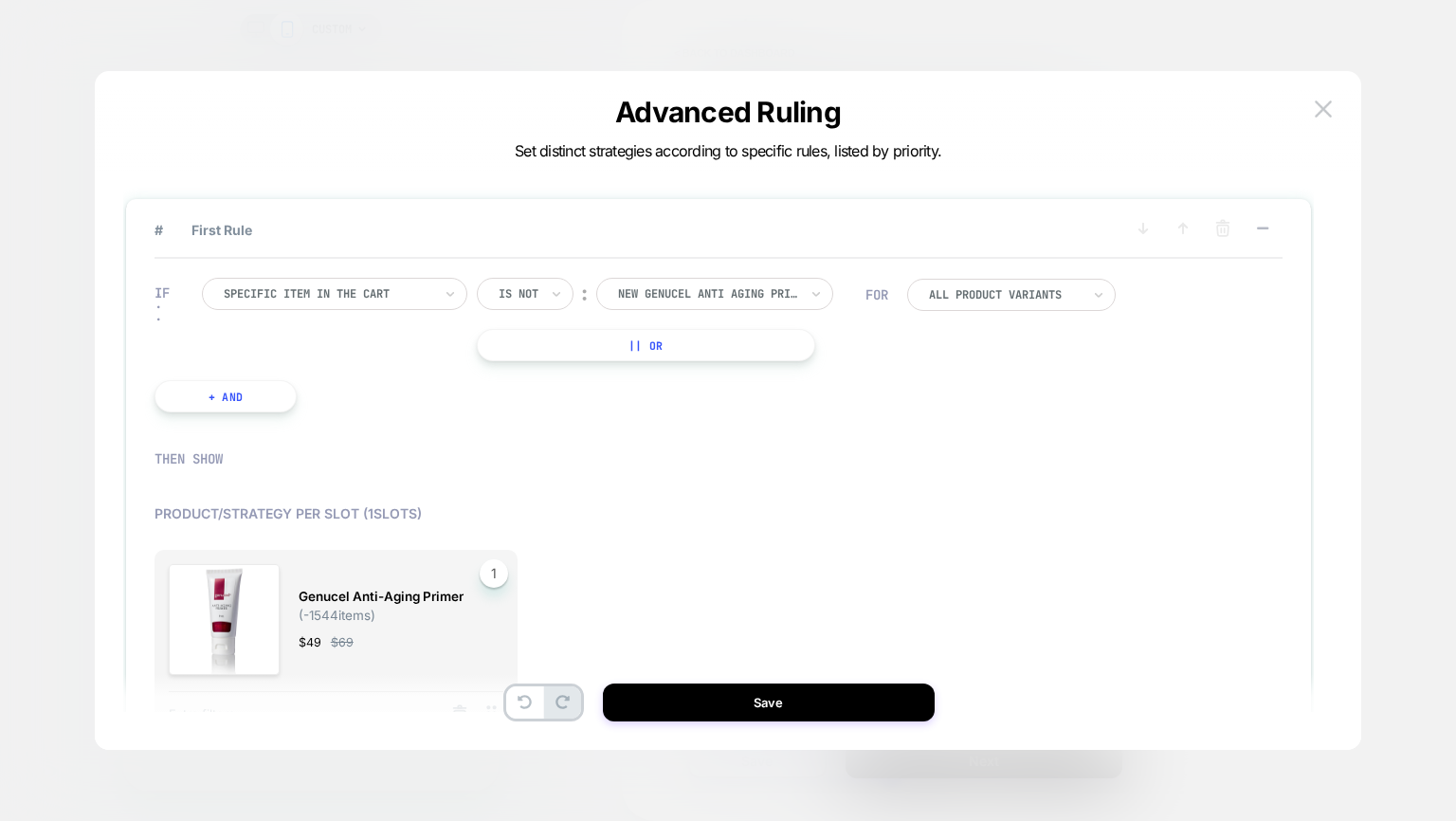
click at [317, 289] on div at bounding box center [328, 293] width 209 height 17
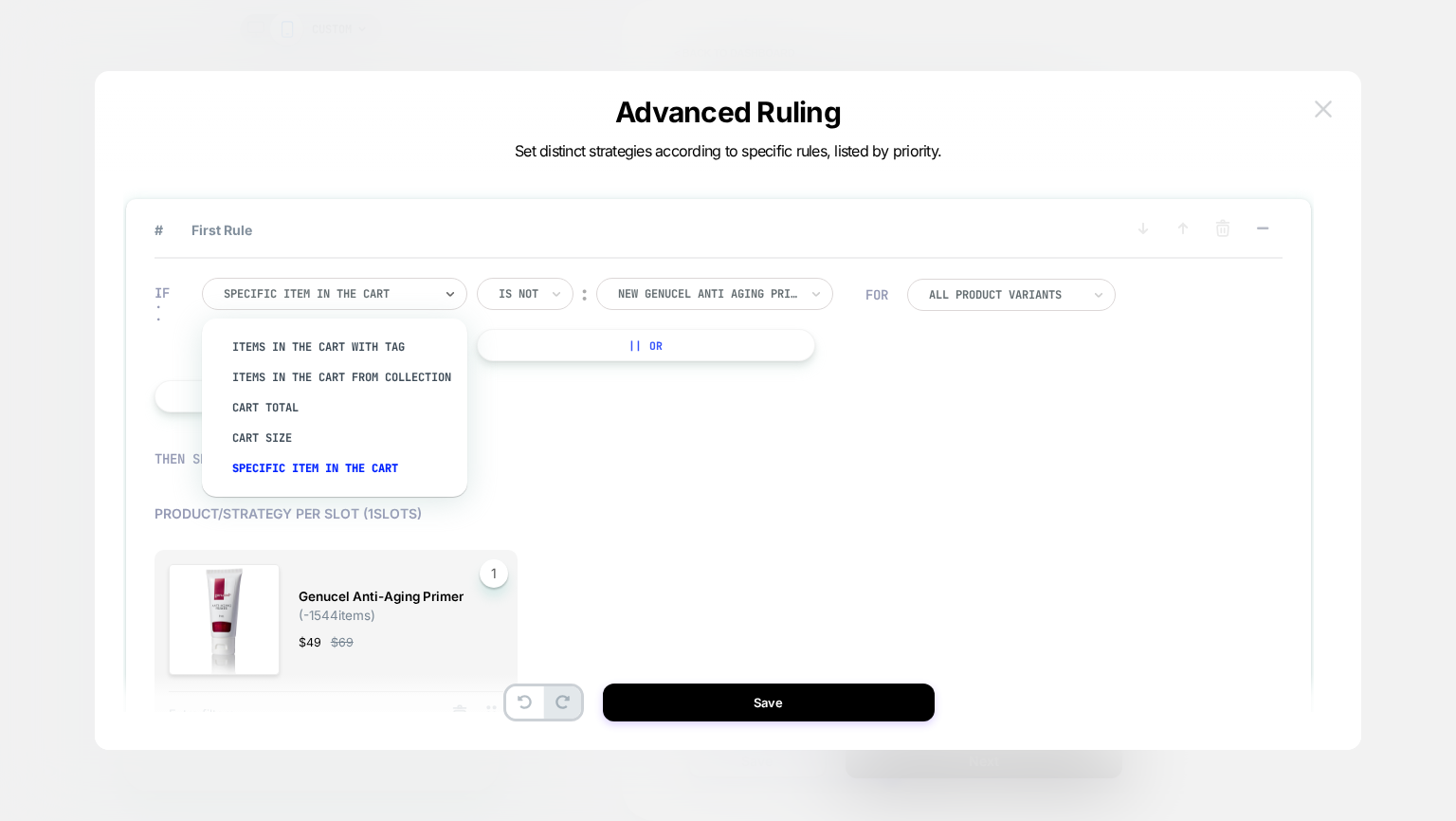
click at [1322, 112] on img at bounding box center [1323, 108] width 17 height 16
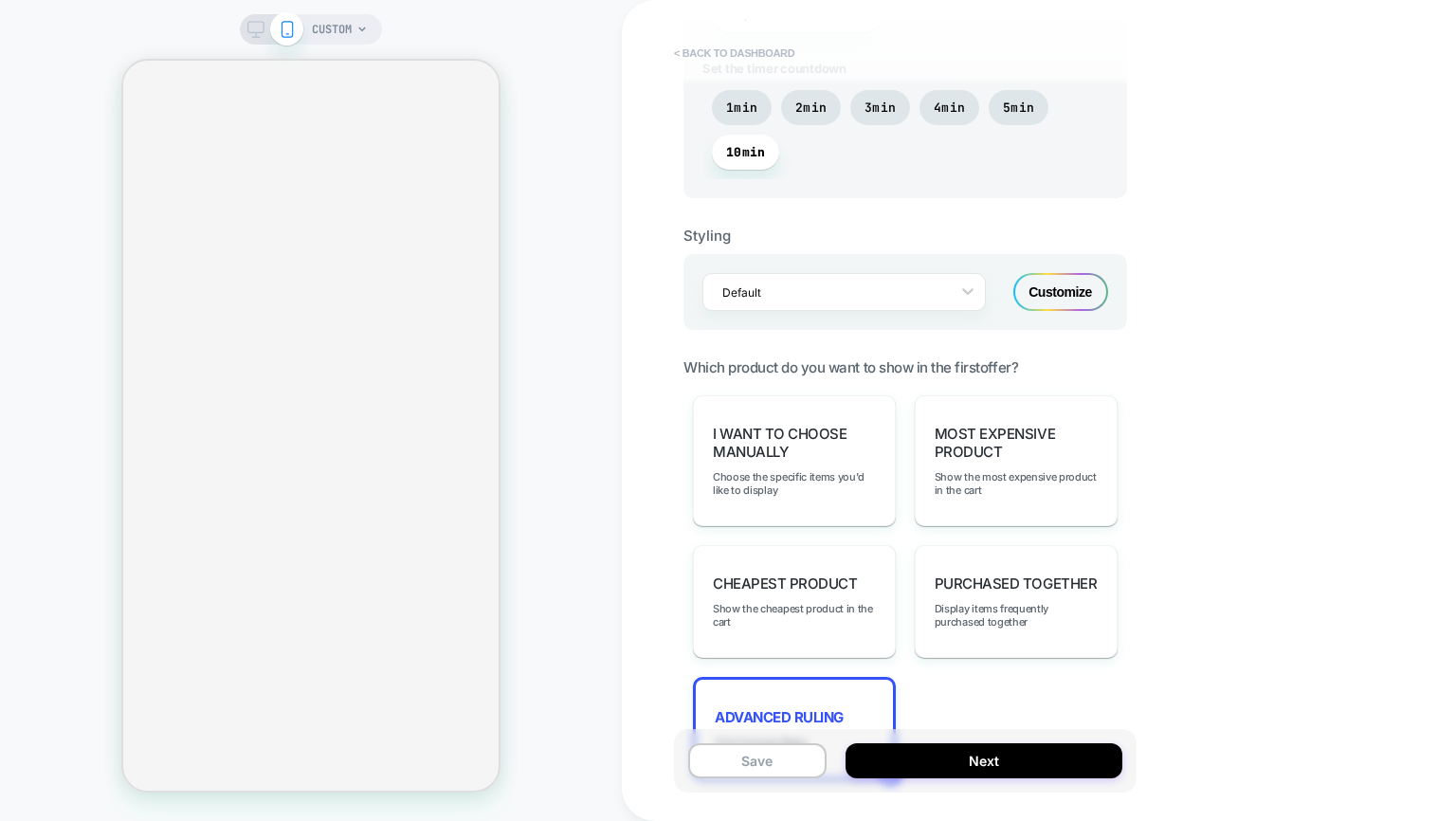
click at [769, 58] on button "< back to dashboard" at bounding box center [733, 53] width 139 height 31
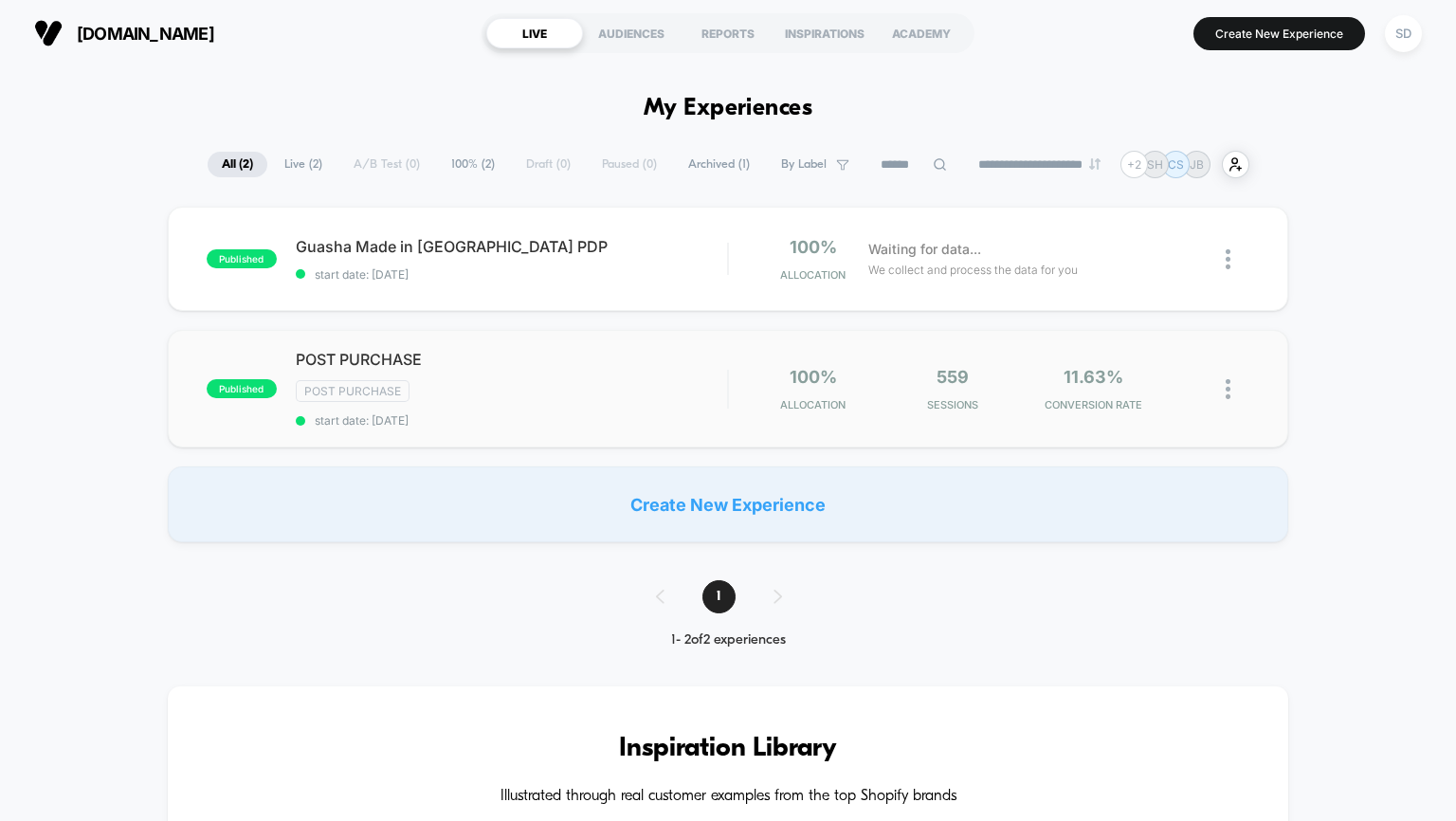
click at [698, 348] on div "published POST PURCHASE Post Purchase start date: [DATE] 100% Allocation 559 Se…" at bounding box center [728, 389] width 1121 height 117
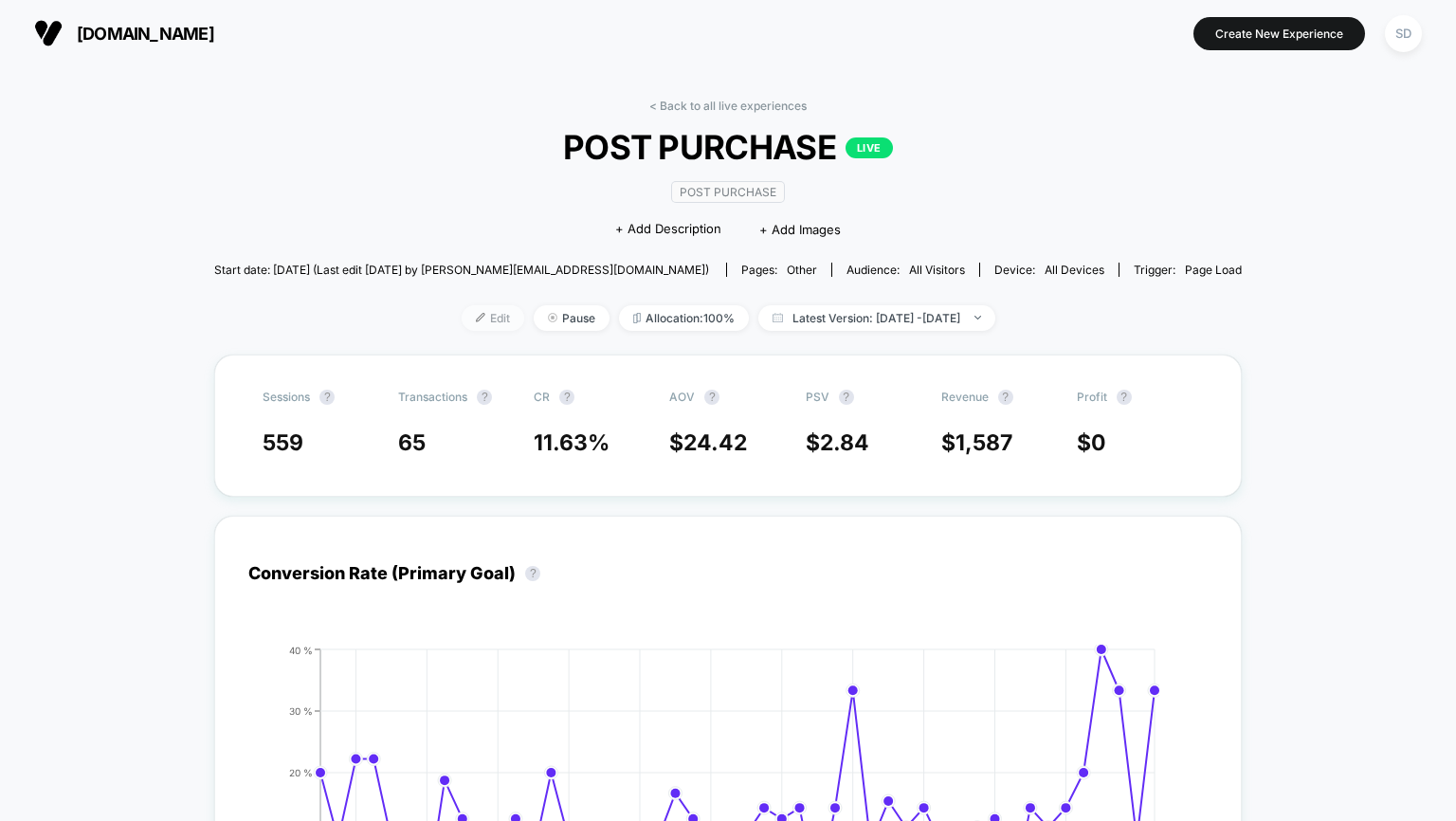
click at [461, 330] on span "Edit" at bounding box center [492, 318] width 63 height 26
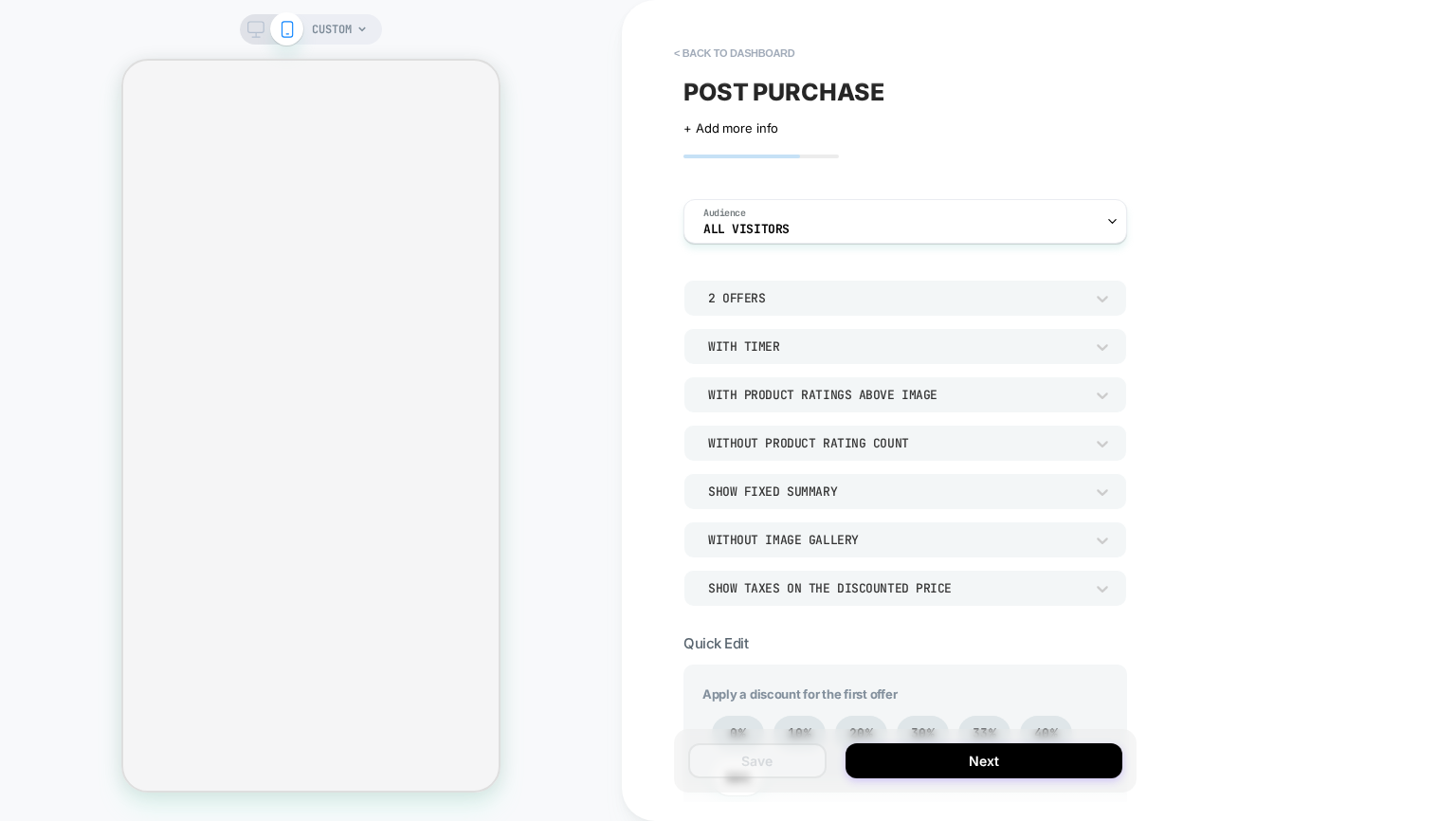
click at [866, 304] on div "2 Offers" at bounding box center [895, 298] width 376 height 16
click at [769, 346] on div "1 Offer" at bounding box center [904, 347] width 428 height 40
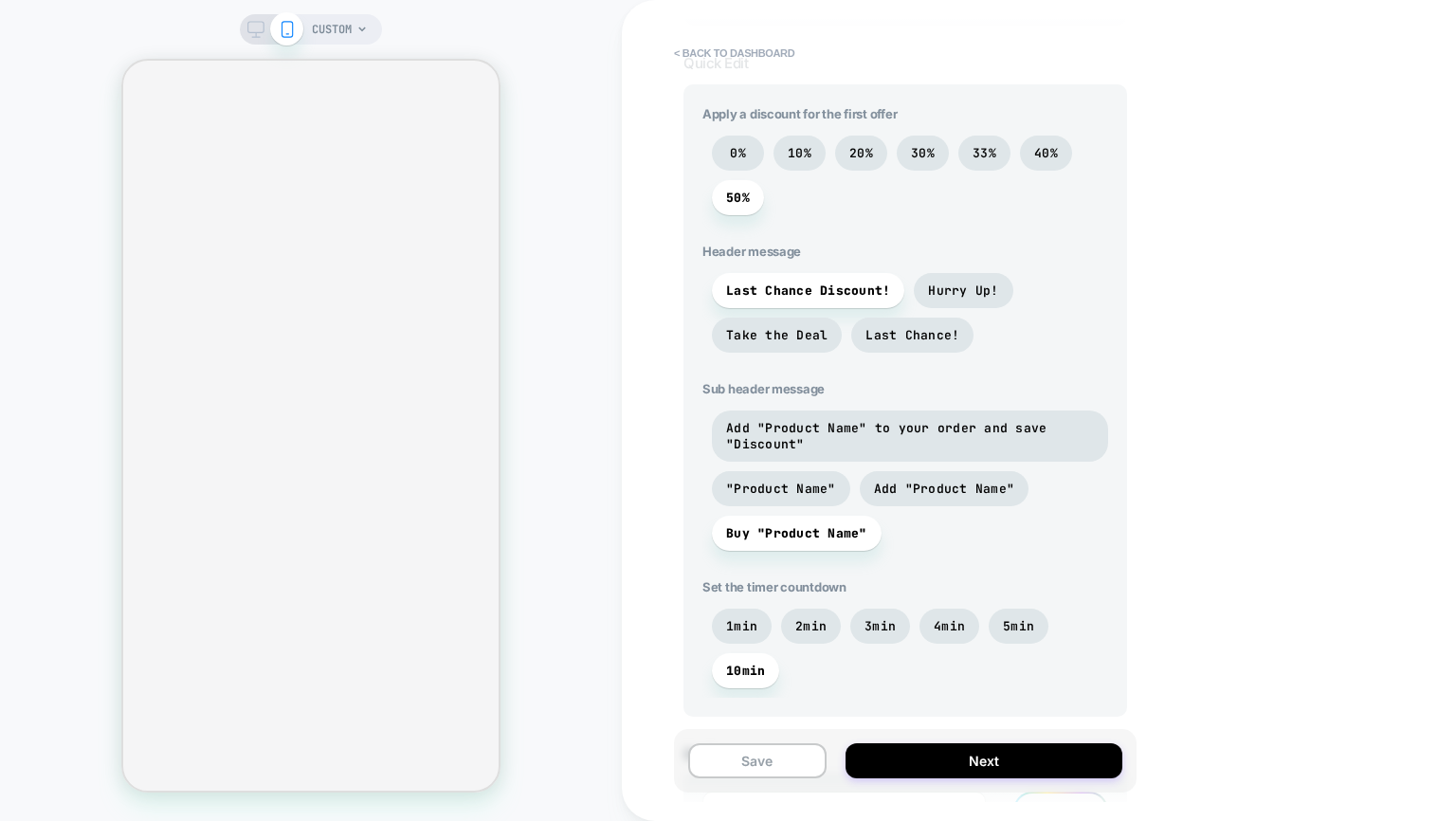
scroll to position [572, 0]
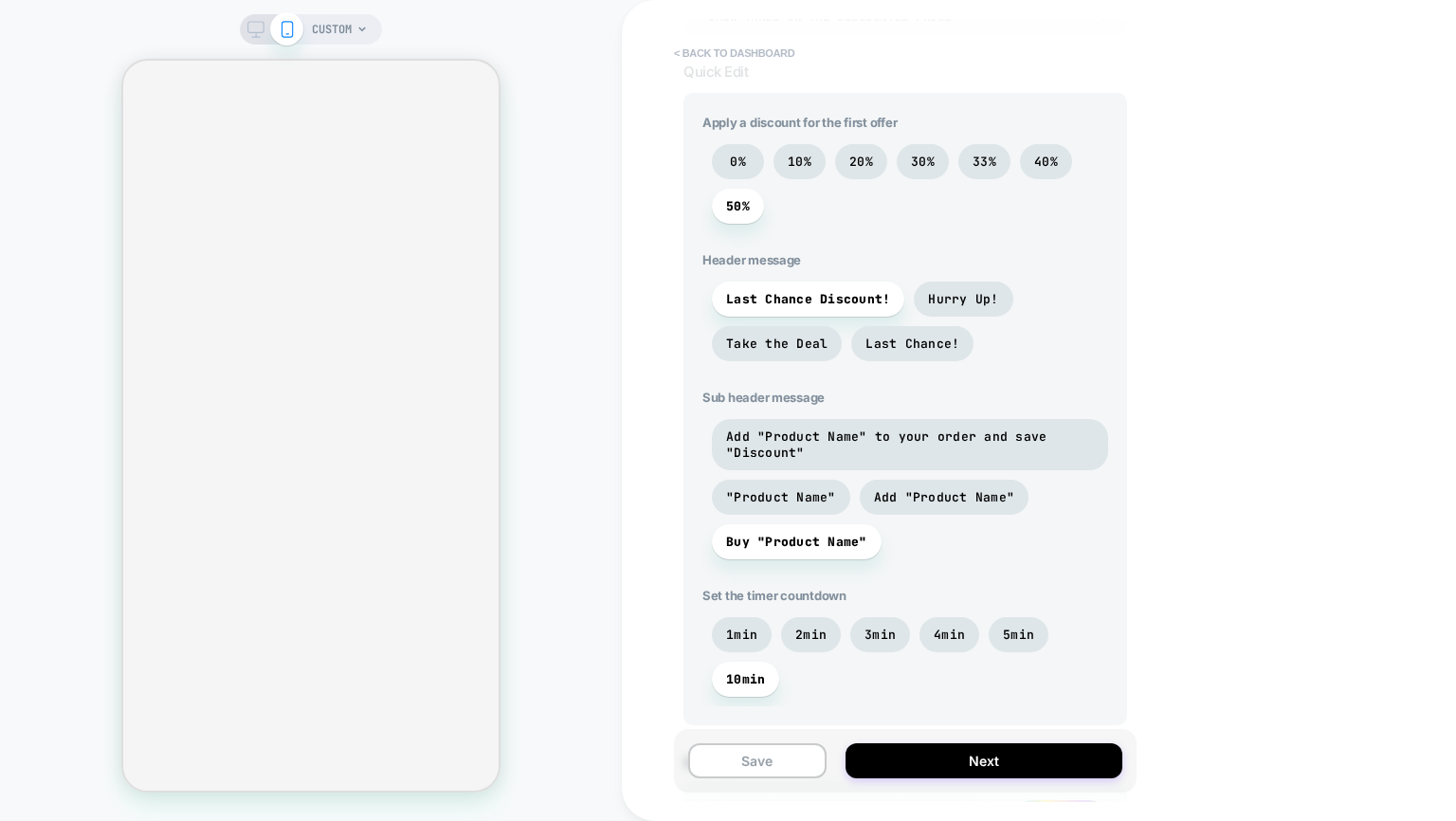
click at [702, 55] on button "< back to dashboard" at bounding box center [733, 53] width 139 height 31
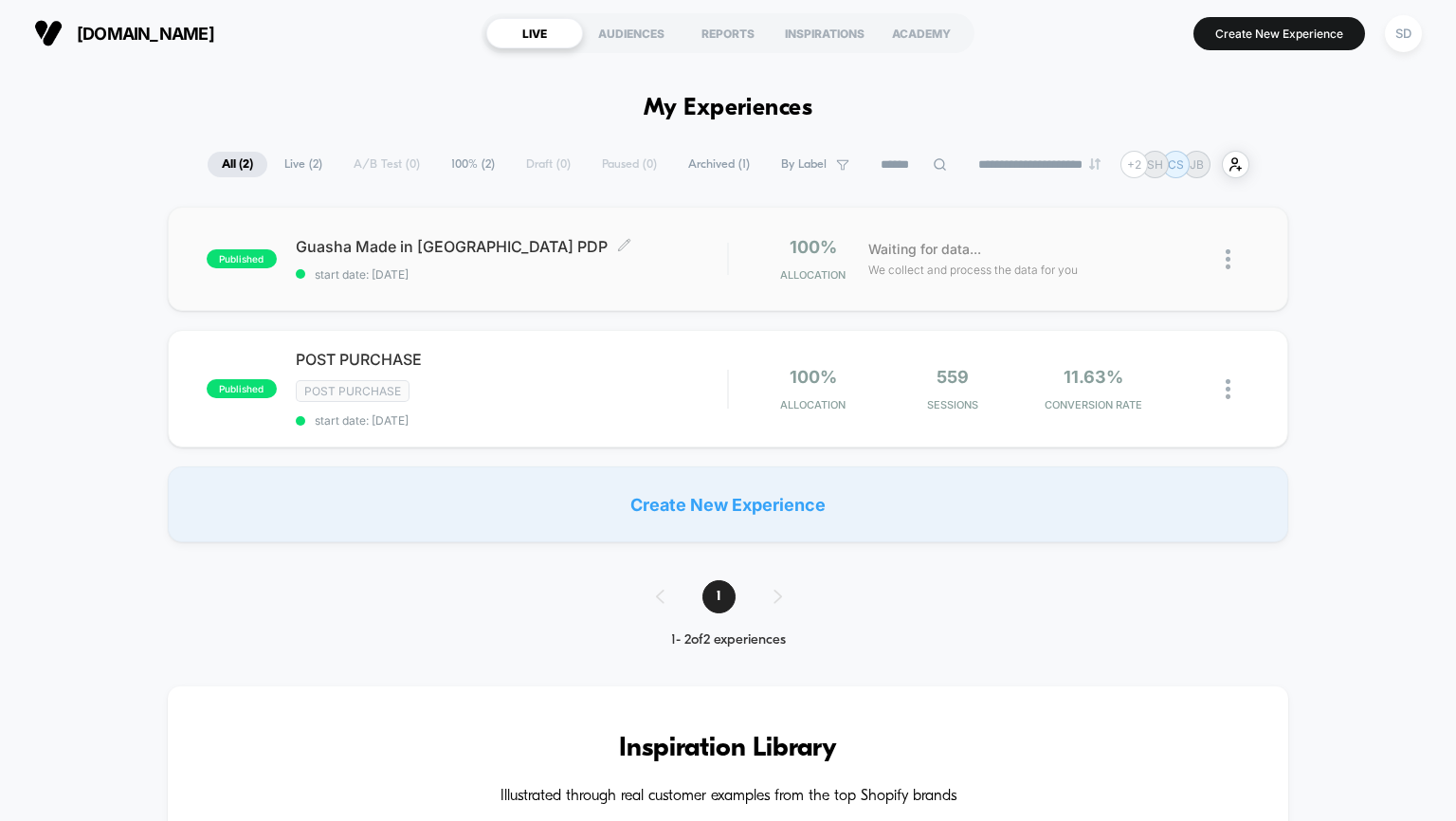
click at [647, 267] on span "start date: [DATE]" at bounding box center [512, 274] width 432 height 14
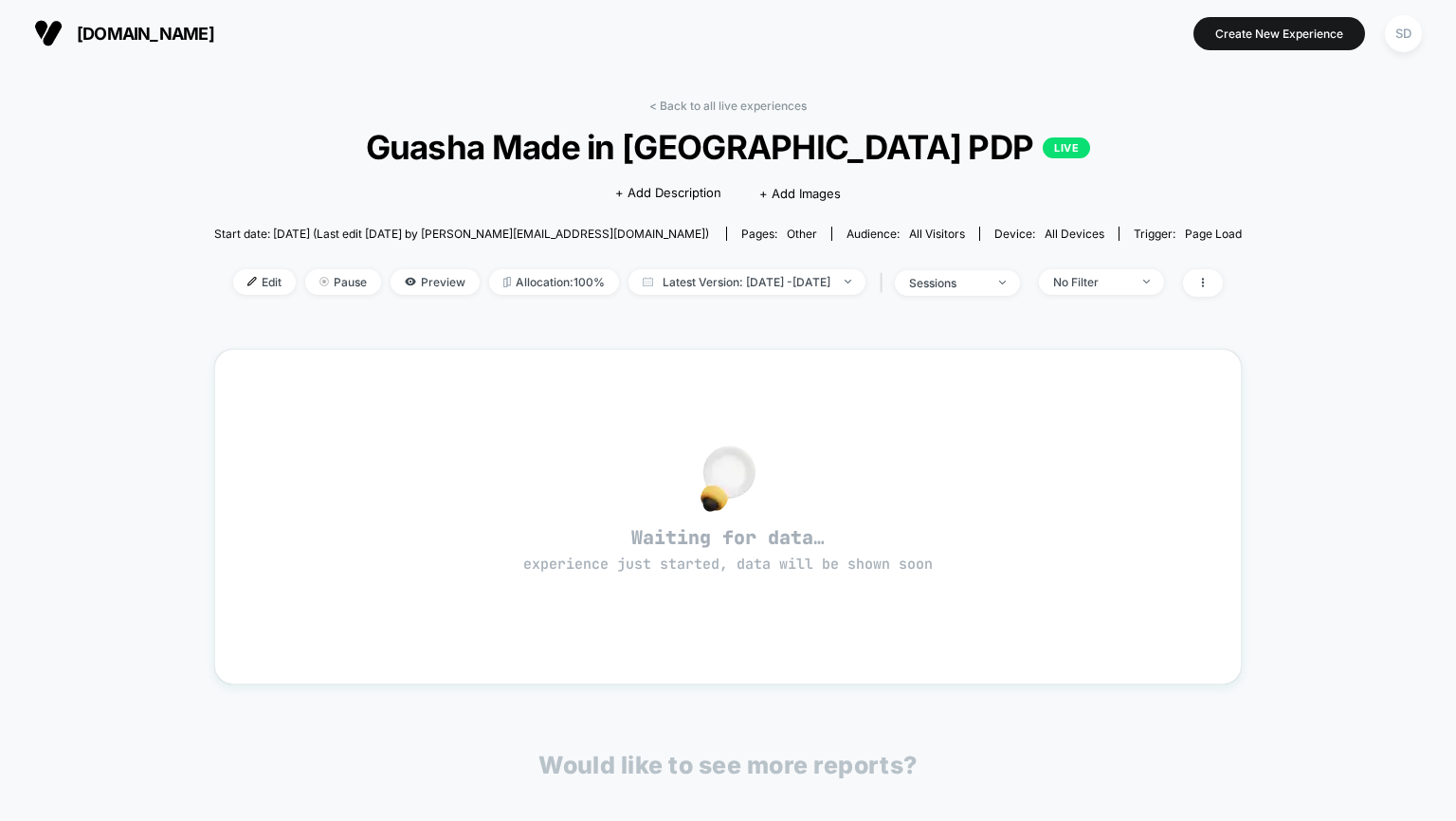
click at [673, 116] on div "< Back to all live experiences Guasha Made in [GEOGRAPHIC_DATA] PDP LIVE Click …" at bounding box center [728, 209] width 1028 height 222
click at [648, 95] on div "< Back to all live experiences Guasha Made in [GEOGRAPHIC_DATA] PDP LIVE Click …" at bounding box center [728, 576] width 1028 height 983
drag, startPoint x: 674, startPoint y: 103, endPoint x: 652, endPoint y: 107, distance: 22.4
click at [652, 107] on link "< Back to all live experiences" at bounding box center [728, 105] width 157 height 14
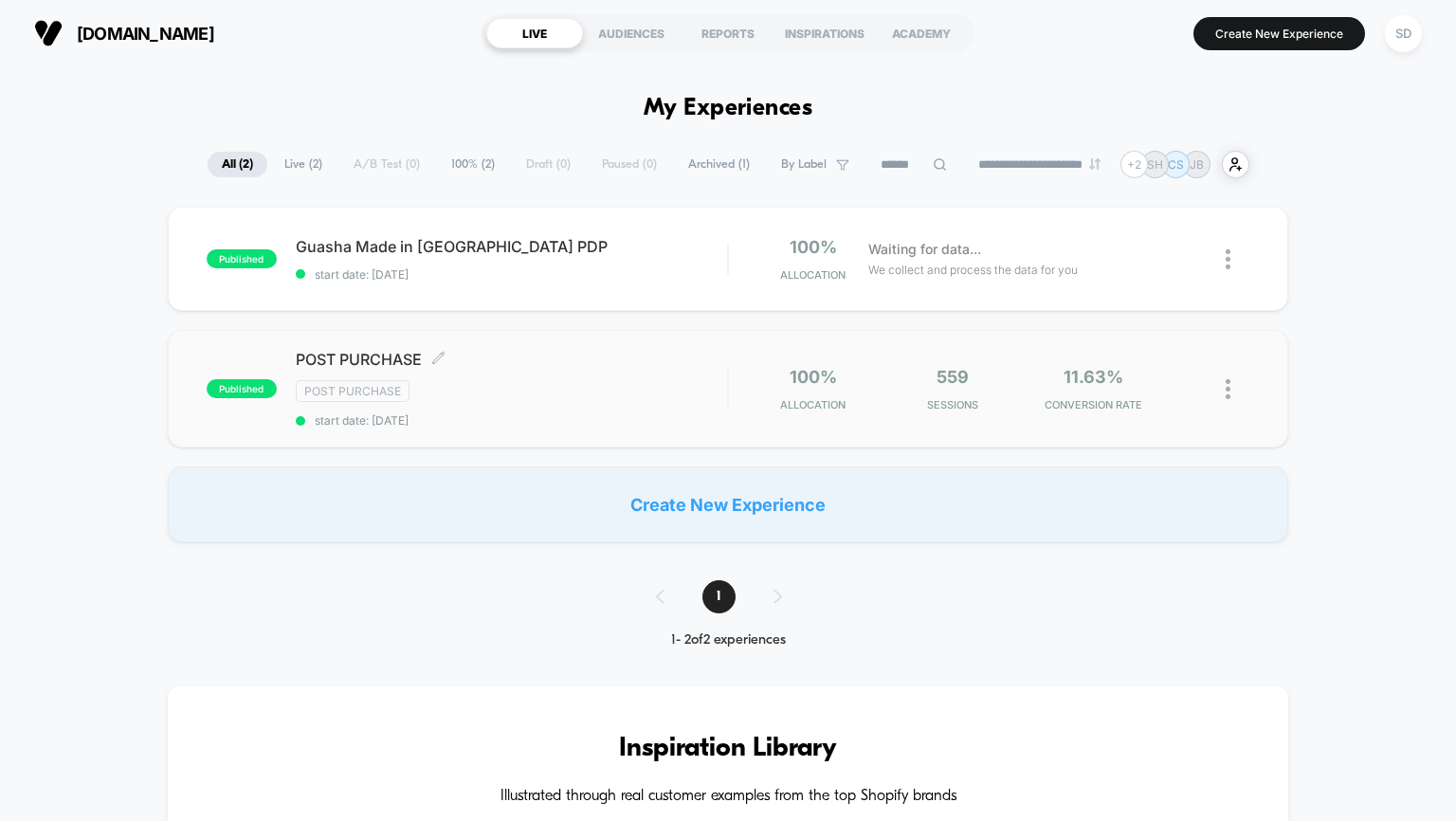
click at [455, 397] on div "Post Purchase" at bounding box center [512, 391] width 432 height 22
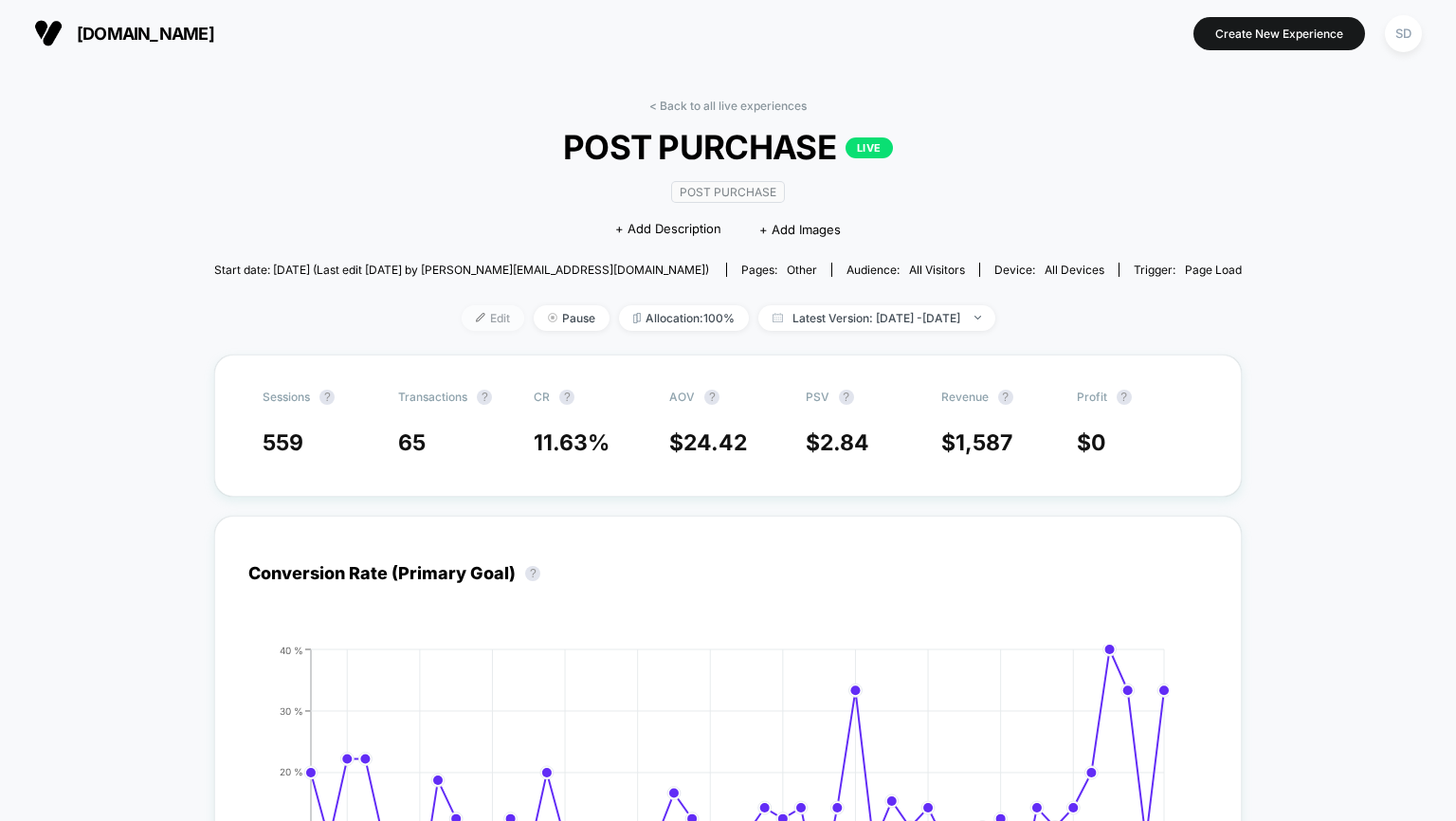
click at [461, 307] on span "Edit" at bounding box center [492, 318] width 63 height 26
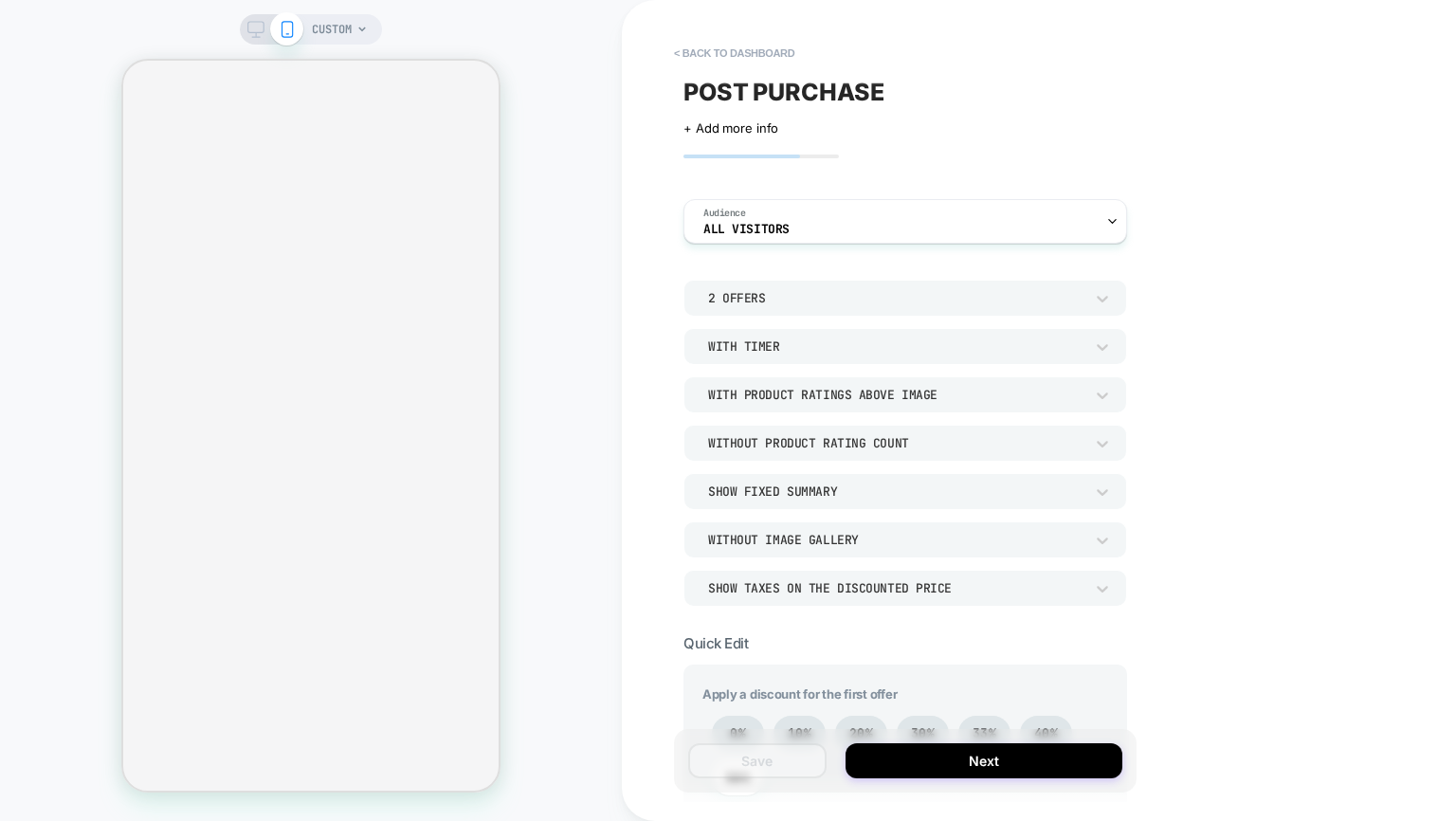
click at [935, 321] on div "2 Offers With Timer With Product Ratings Above Image Without Product Rating Cou…" at bounding box center [905, 442] width 443 height 326
click at [906, 300] on div "2 Offers" at bounding box center [895, 298] width 376 height 16
click at [741, 352] on div "1 Offer" at bounding box center [904, 347] width 428 height 40
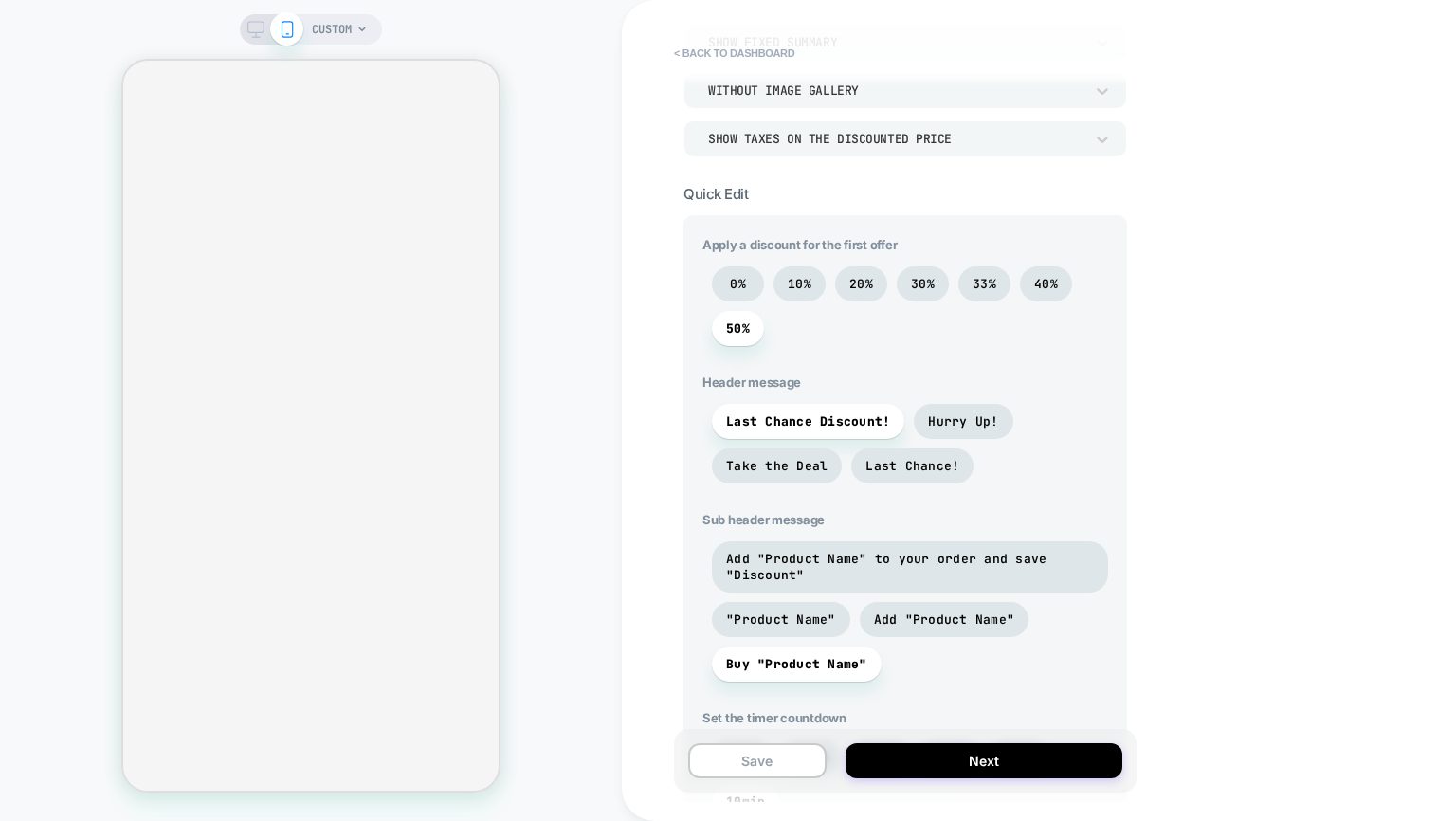
scroll to position [452, 0]
click at [874, 284] on span "20%" at bounding box center [861, 280] width 52 height 35
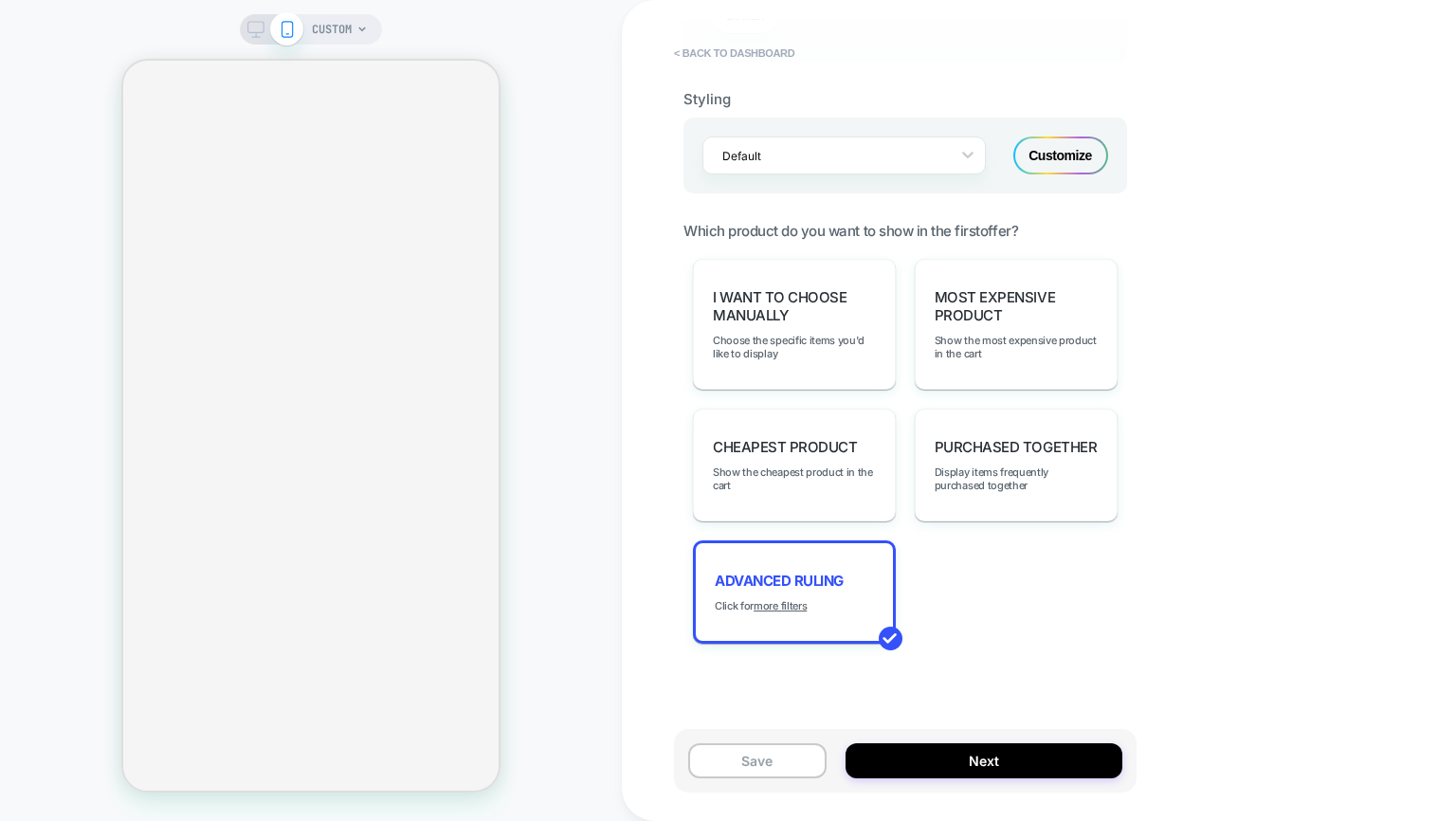
scroll to position [1241, 0]
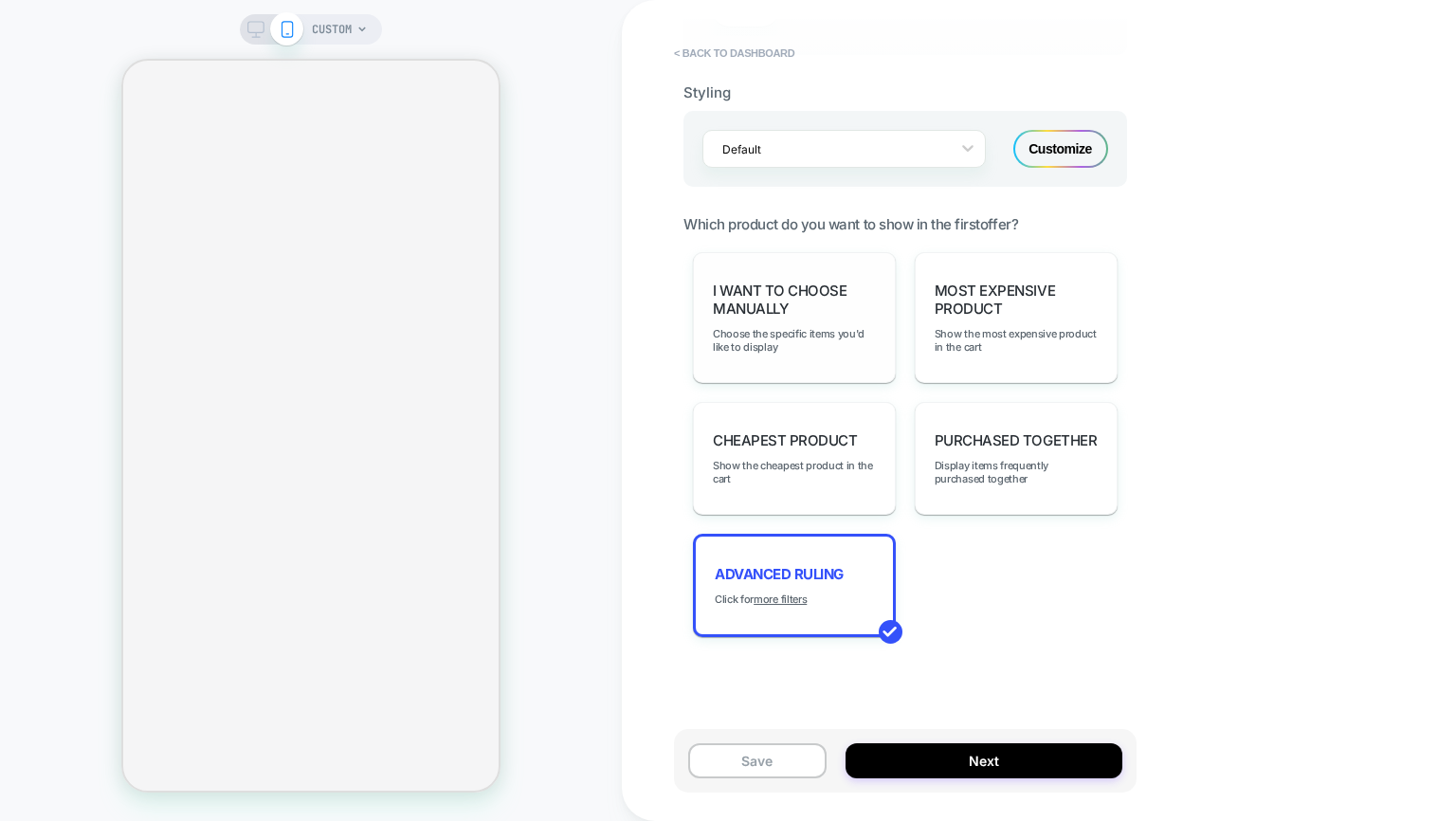
click at [782, 313] on span "I want to choose manually" at bounding box center [794, 299] width 163 height 36
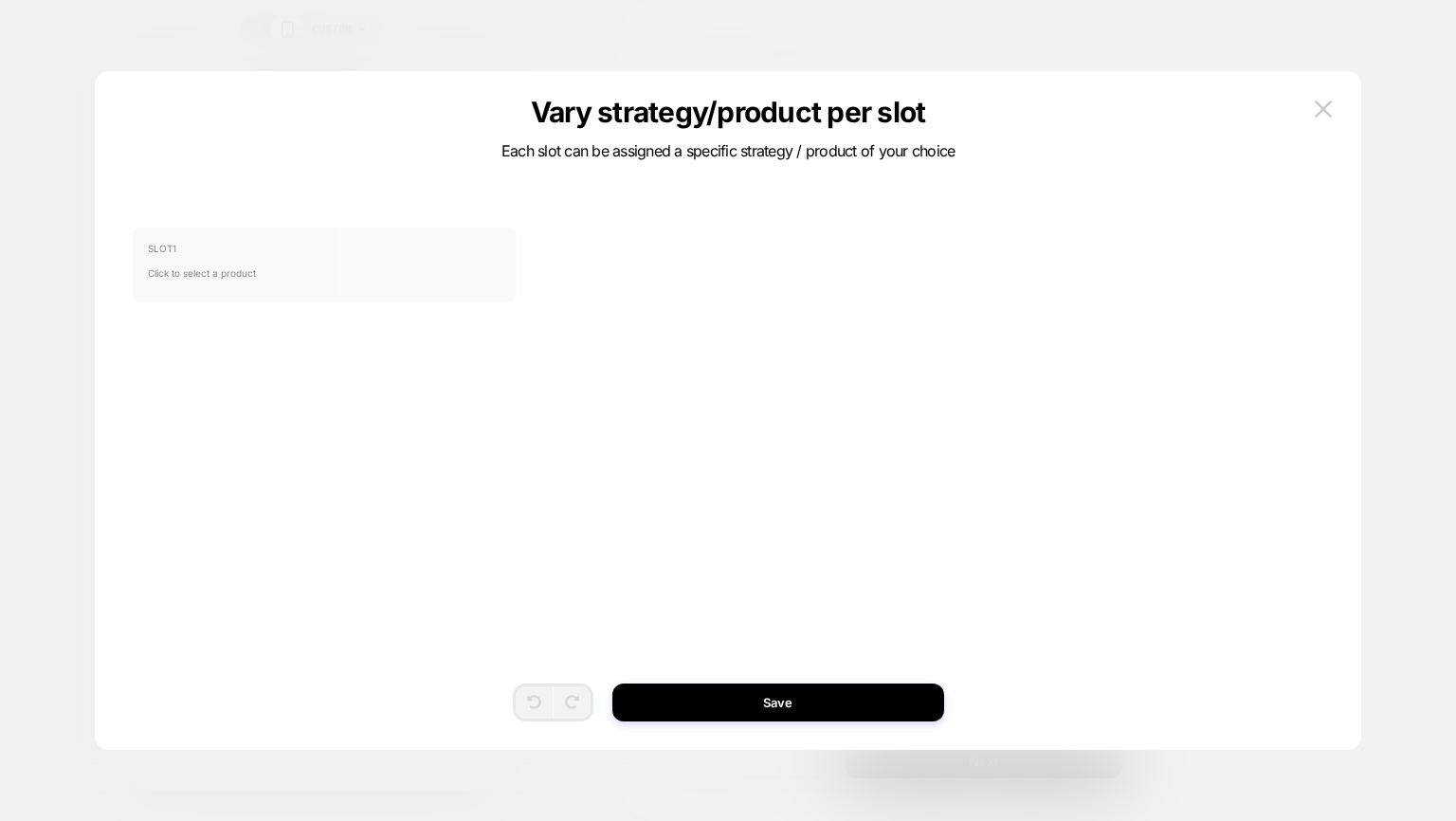
click at [337, 232] on div "SLOT 1 Click to select a product" at bounding box center [324, 264] width 384 height 74
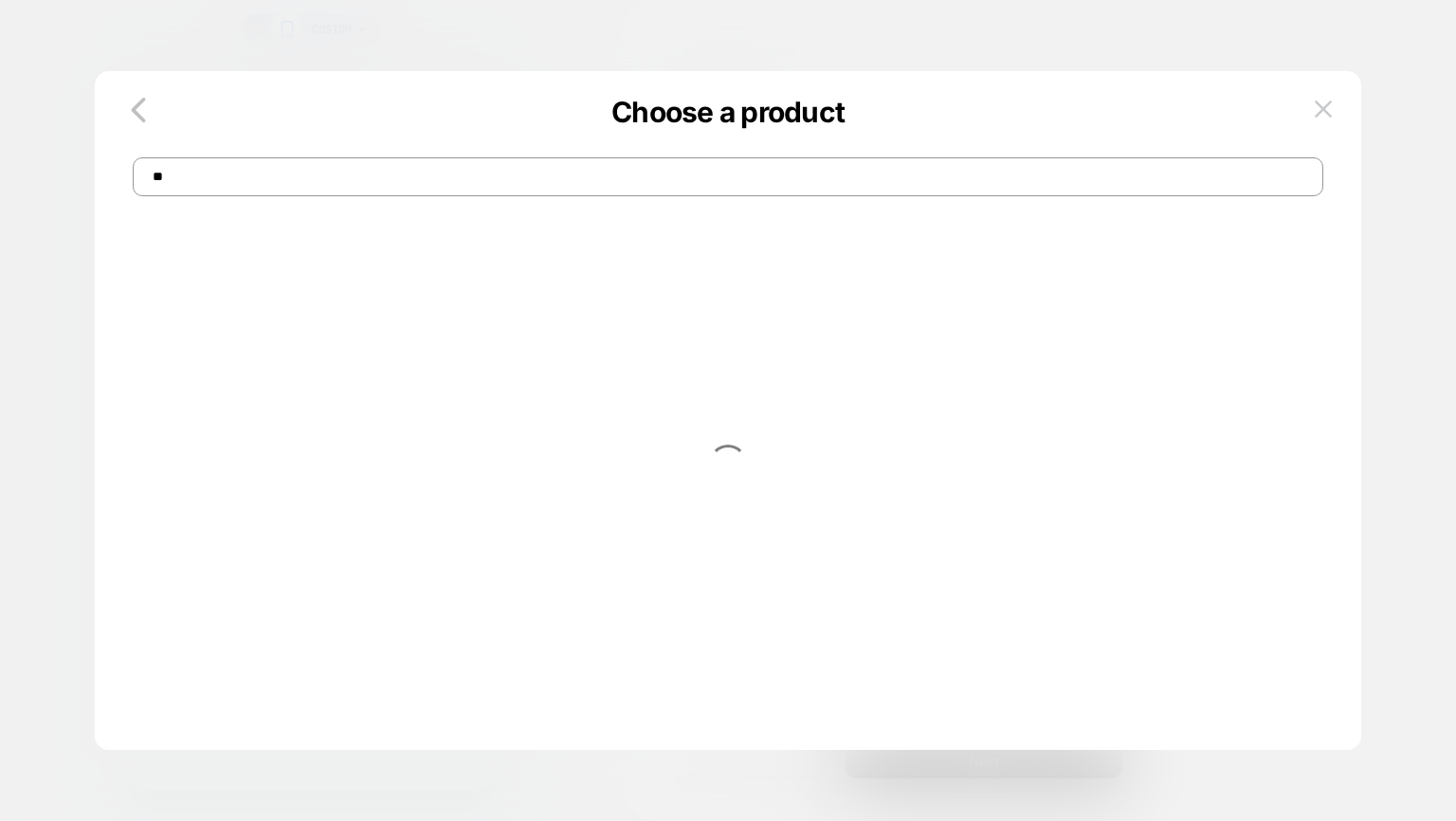
type input "*"
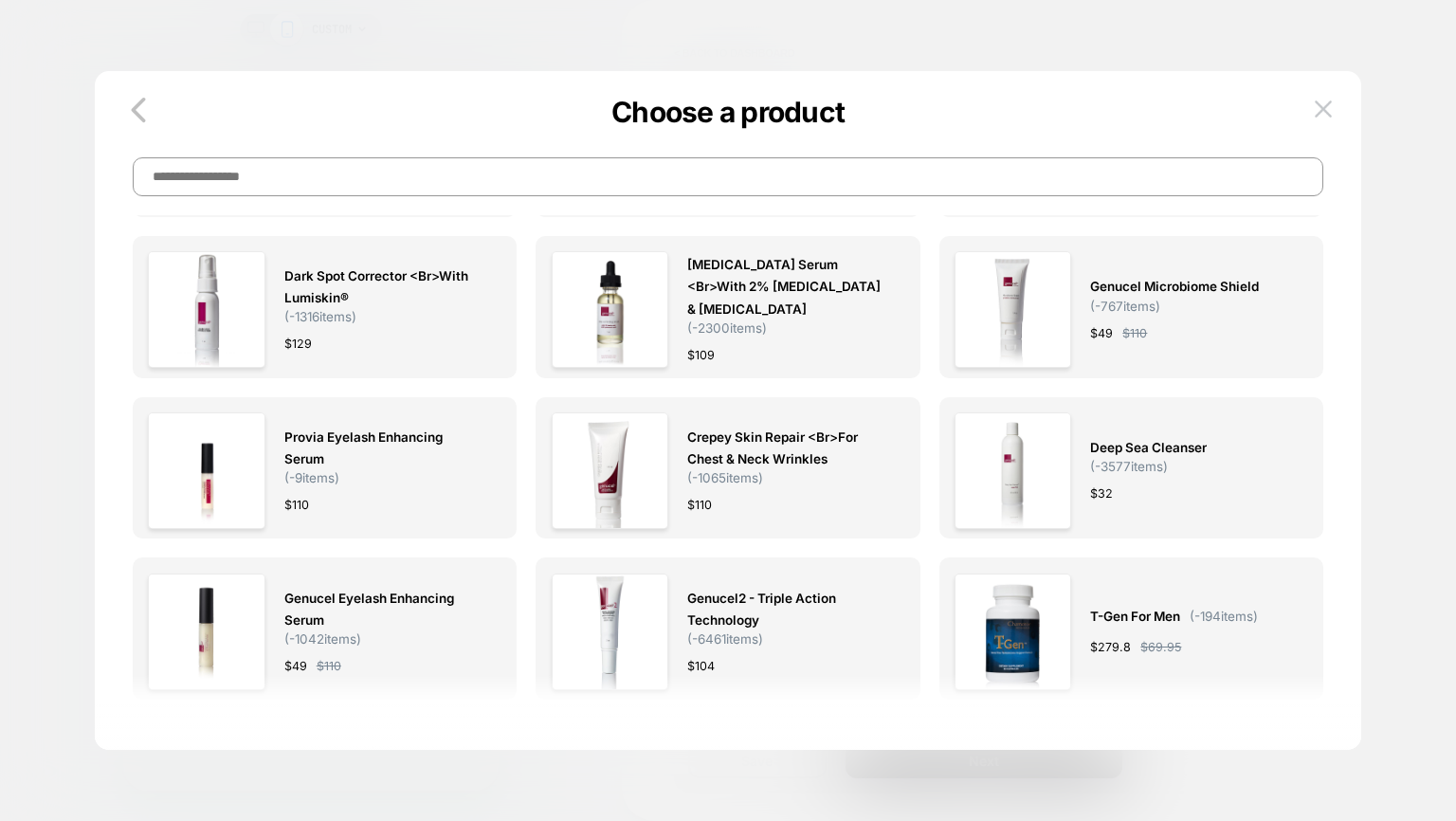
scroll to position [2271, 0]
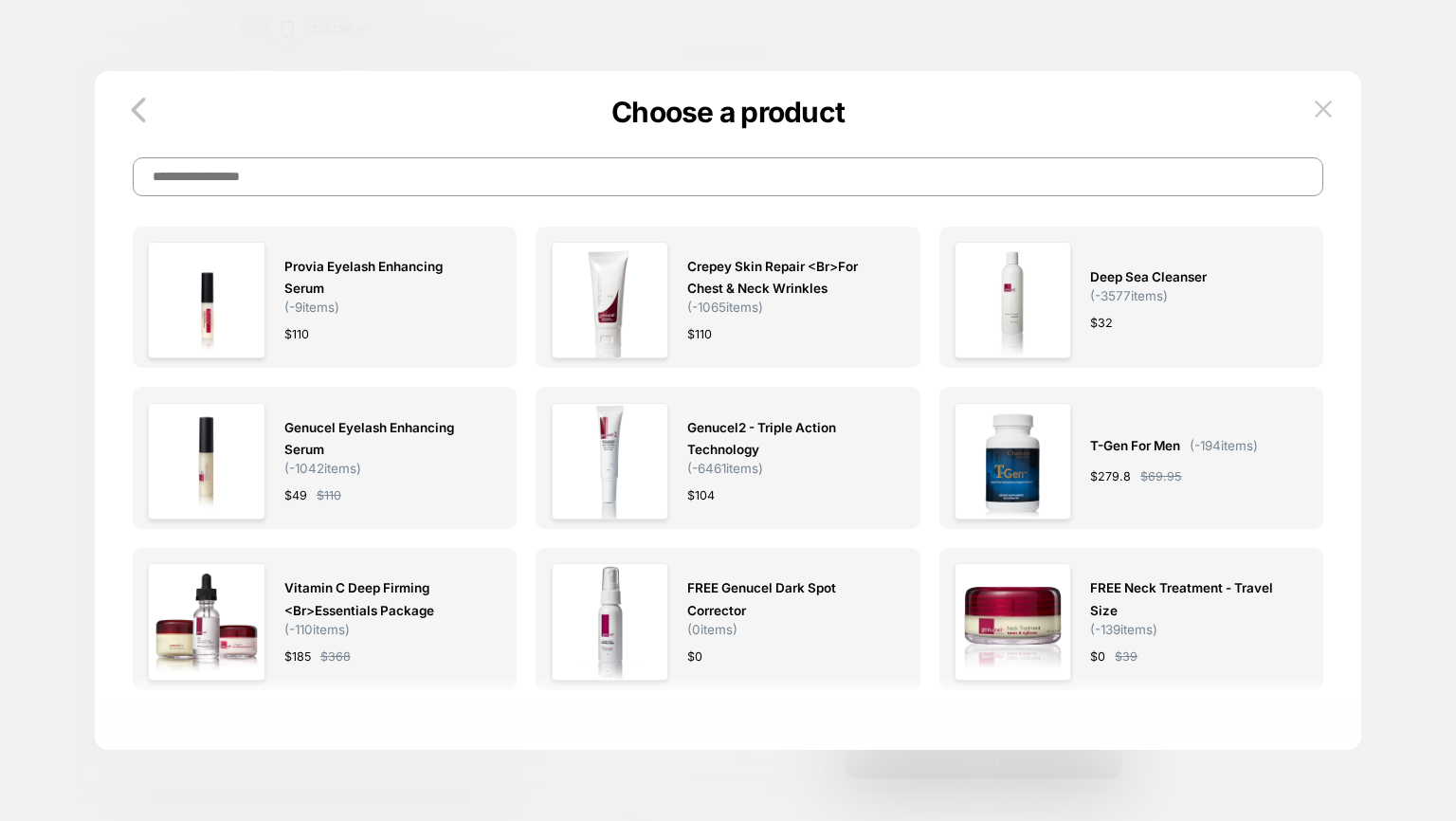
click at [644, 194] on input at bounding box center [728, 176] width 1191 height 39
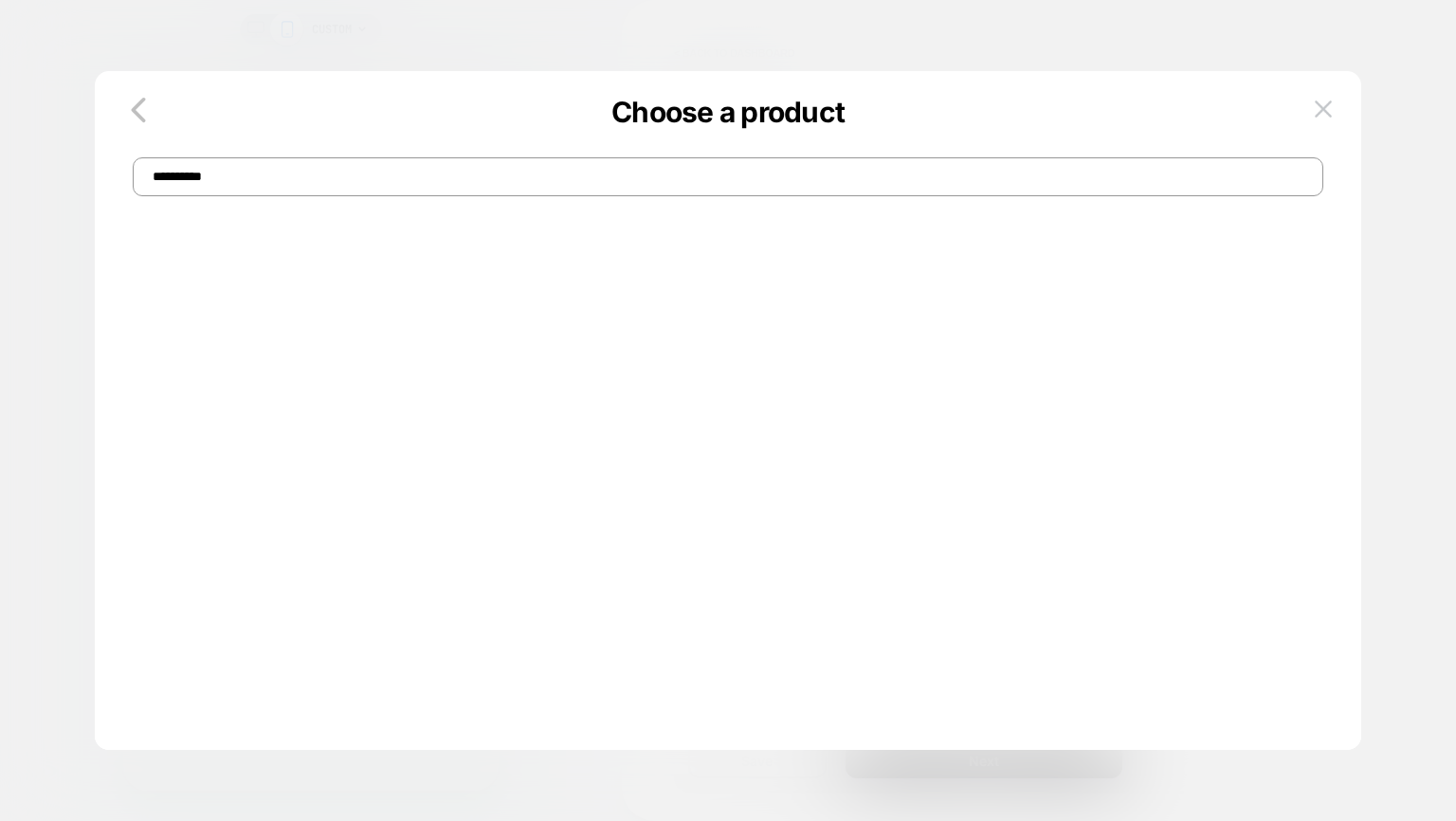
type input "**********"
click at [126, 112] on icon "button" at bounding box center [138, 110] width 38 height 38
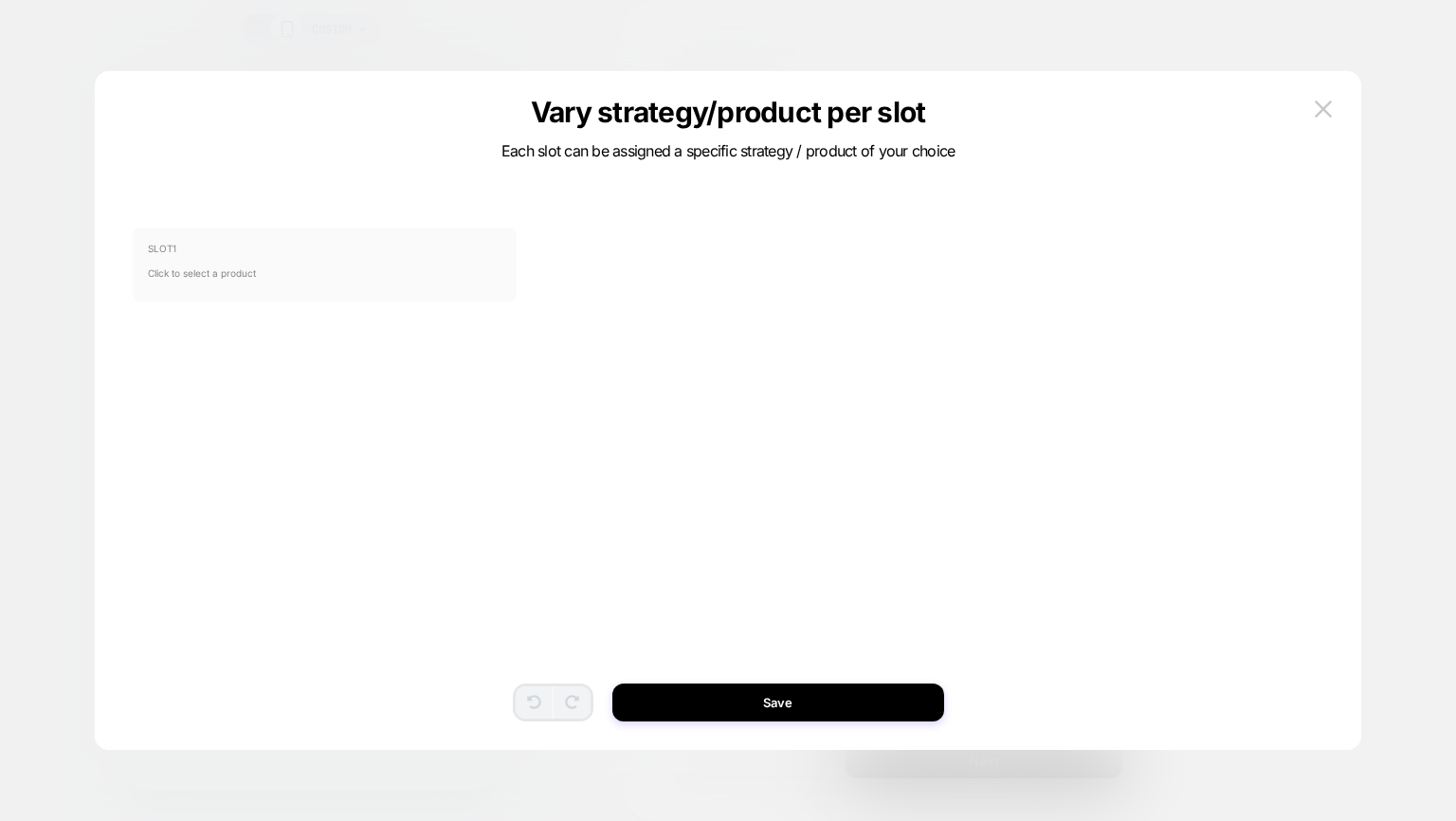
click at [341, 271] on span "Click to select a product" at bounding box center [325, 273] width 354 height 38
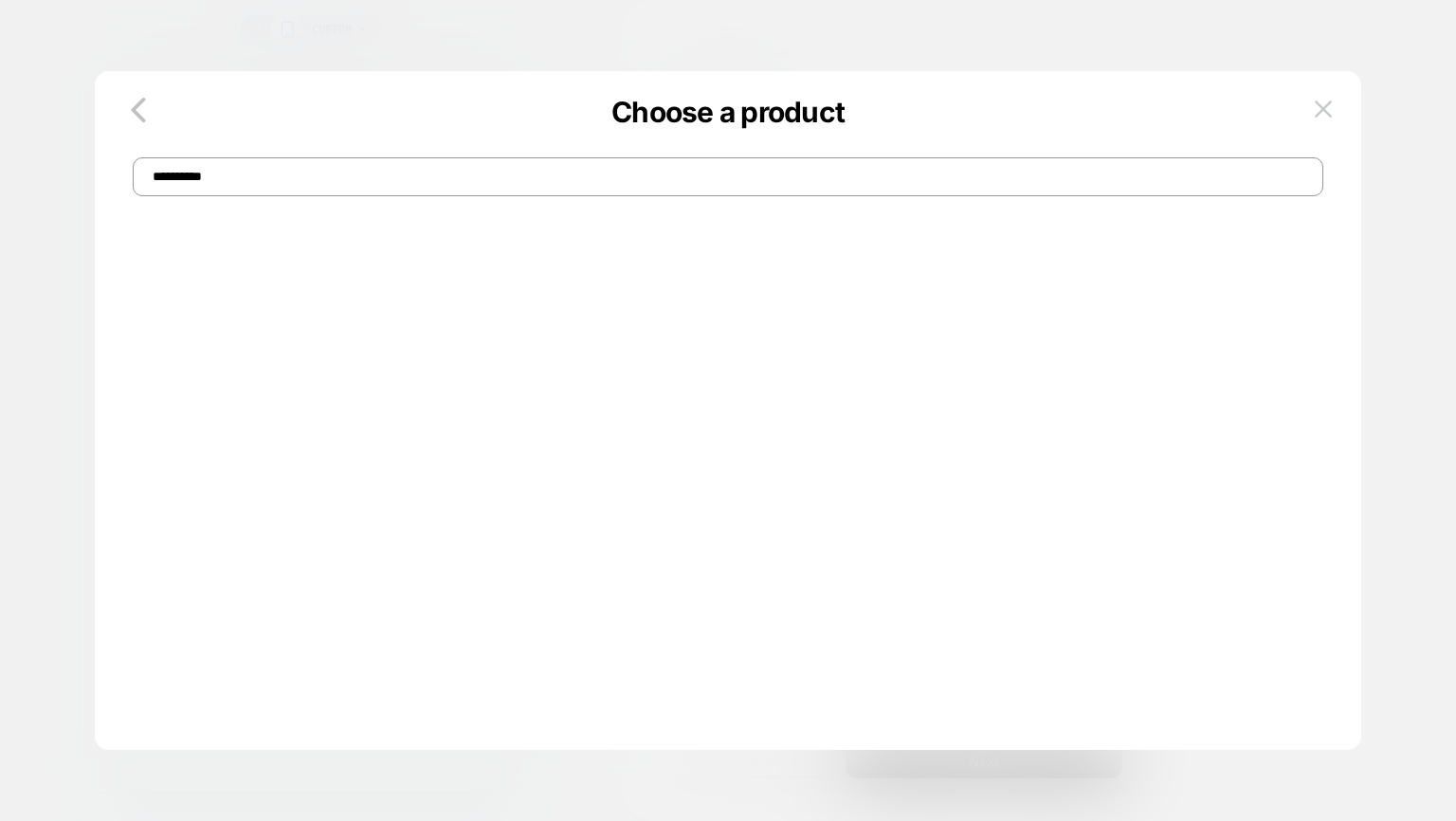
drag, startPoint x: 512, startPoint y: 179, endPoint x: 35, endPoint y: 127, distance: 479.8
click at [693, 252] on div "**********" at bounding box center [794, 319] width 203 height 134
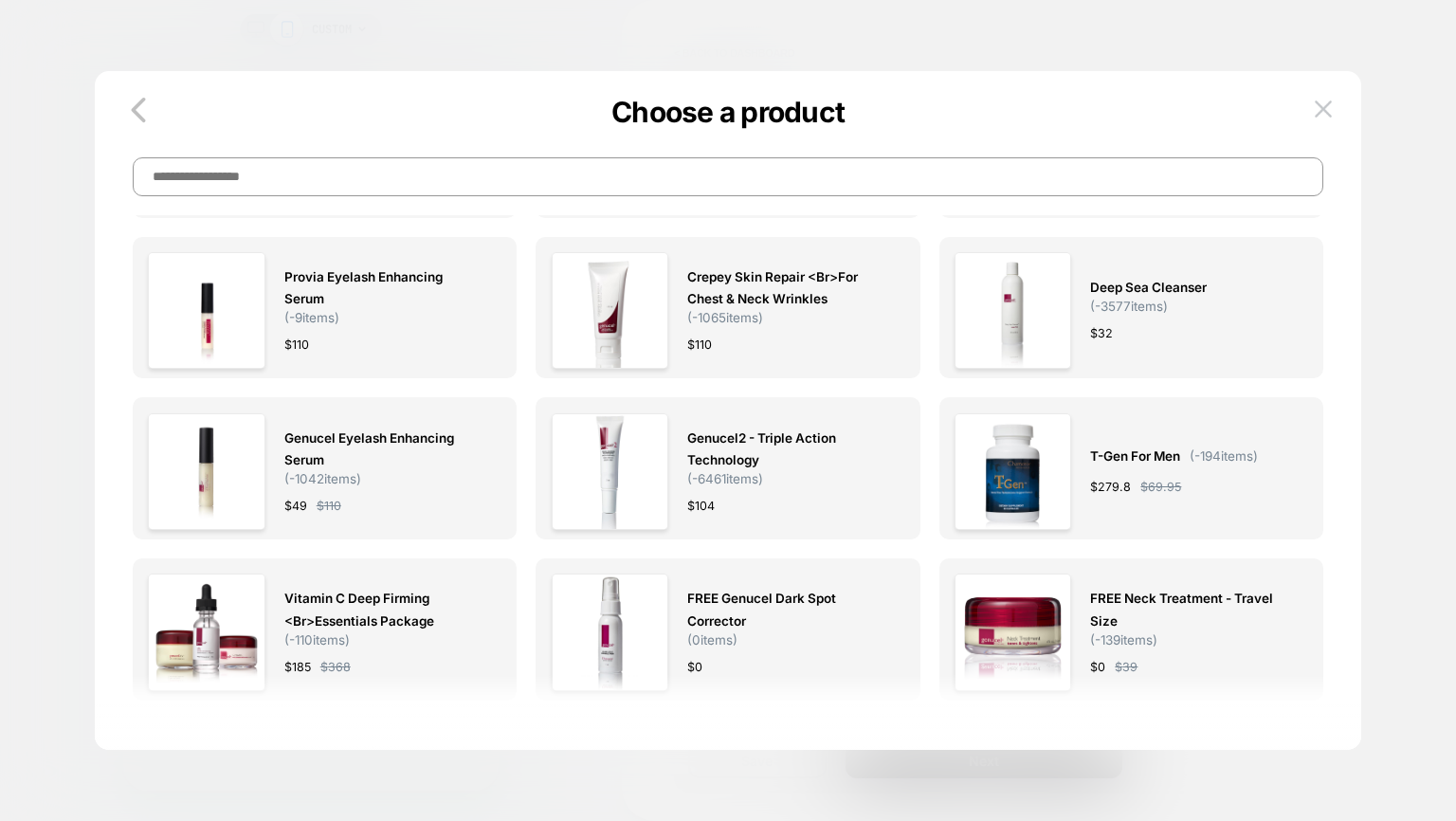
scroll to position [2271, 0]
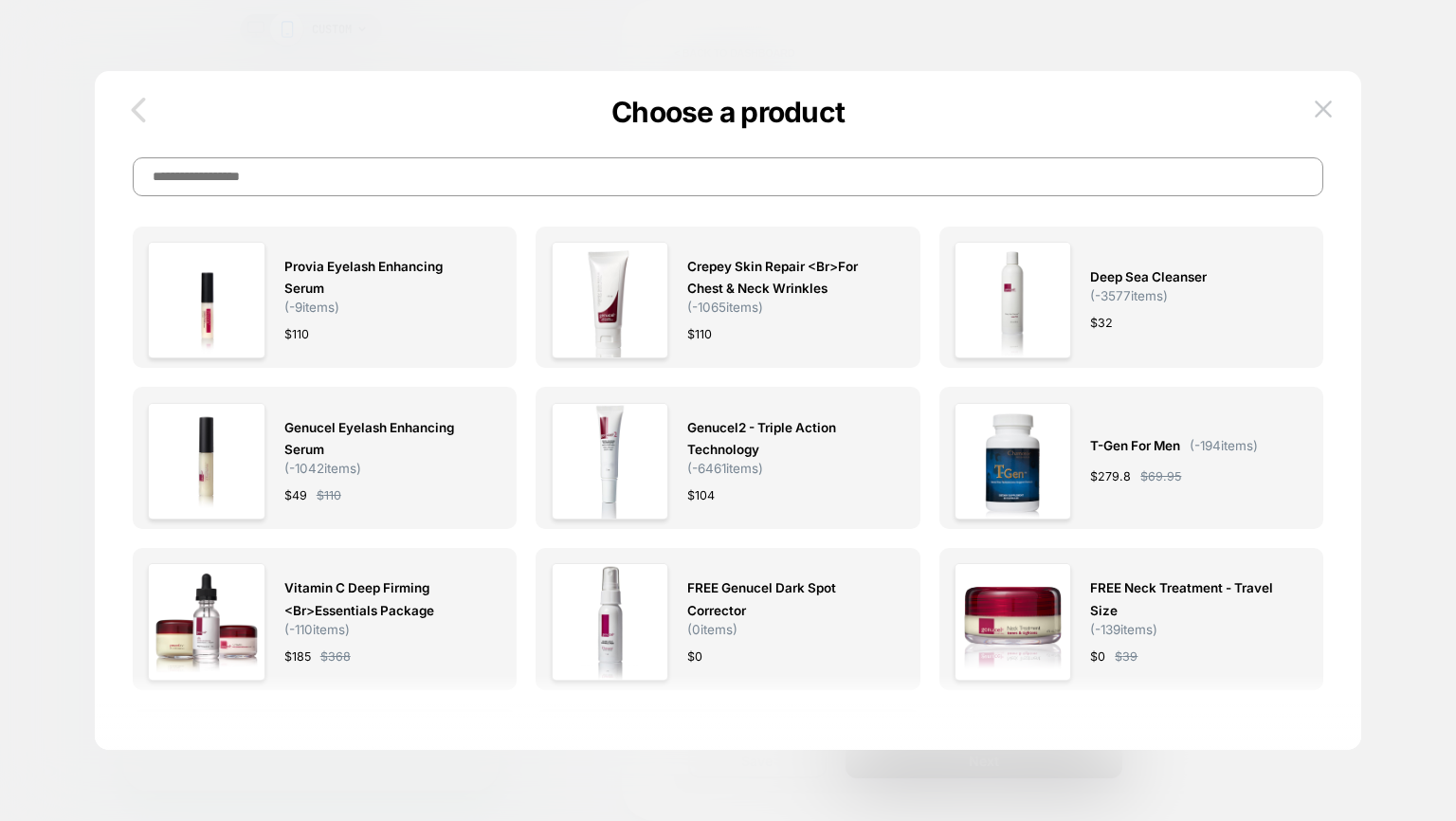
click at [133, 113] on icon "button" at bounding box center [138, 110] width 38 height 38
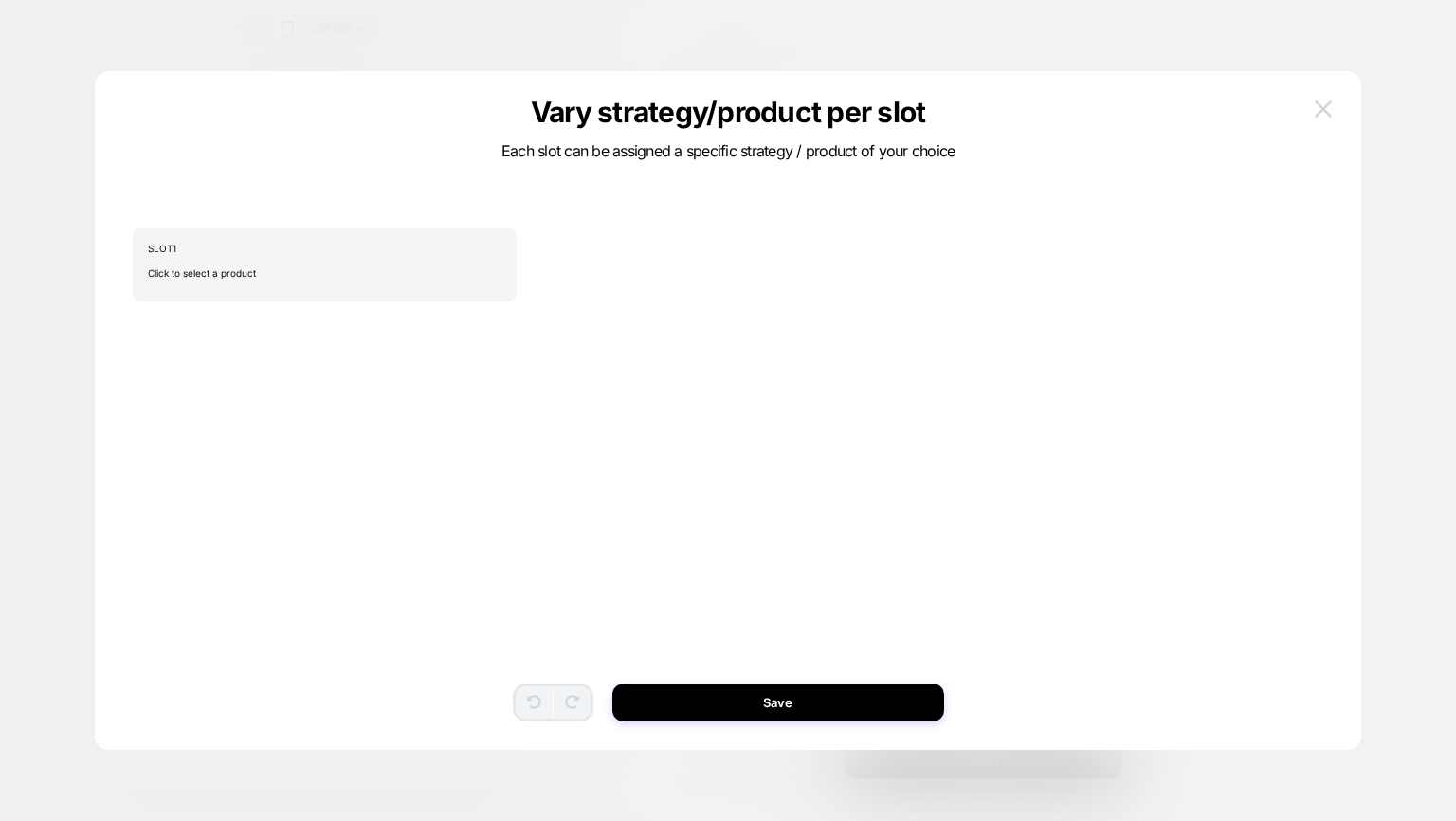
click at [1315, 98] on button at bounding box center [1323, 108] width 29 height 29
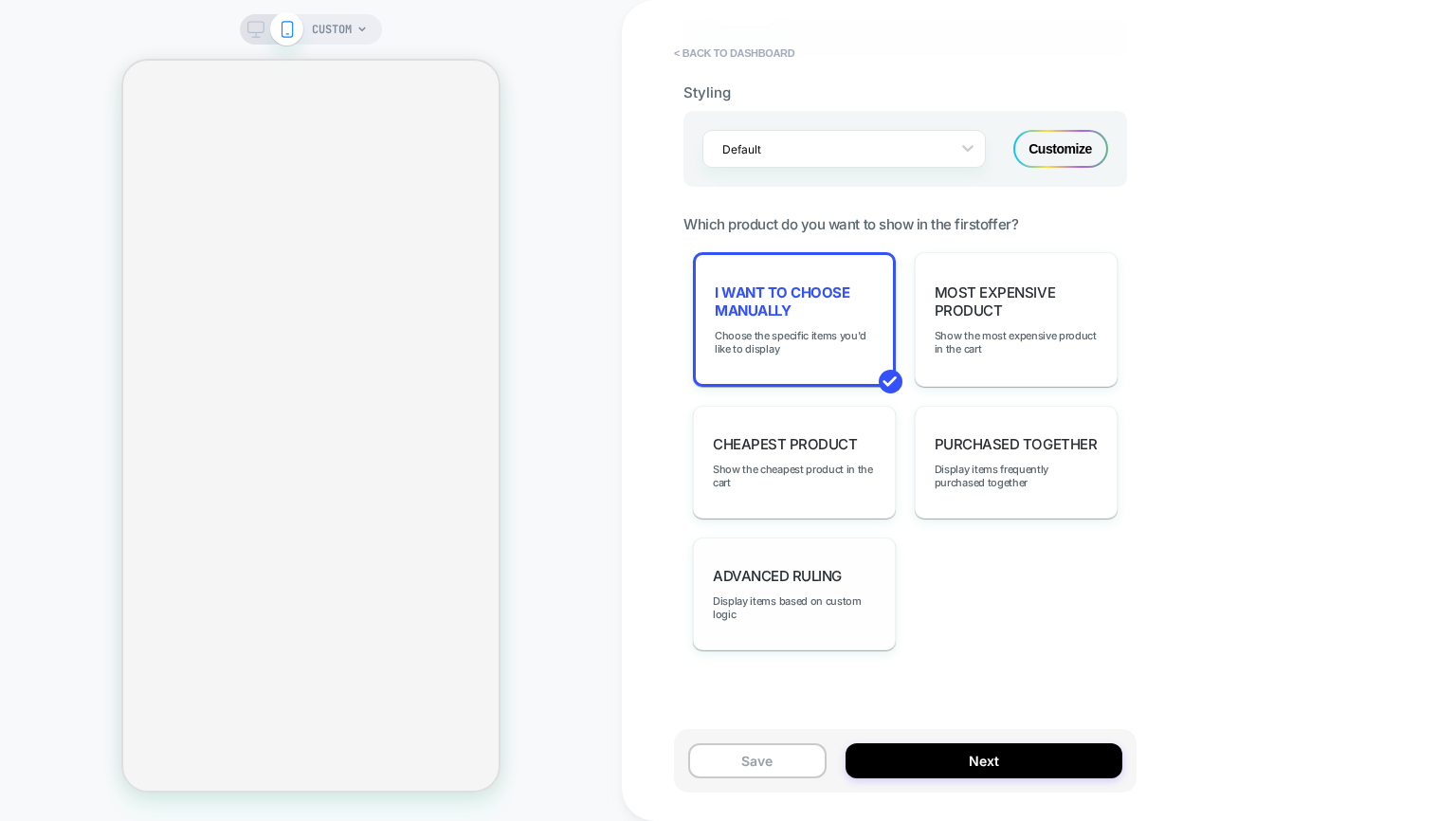
click at [787, 548] on div "Advanced Ruling Display items based on custom logic" at bounding box center [794, 593] width 203 height 112
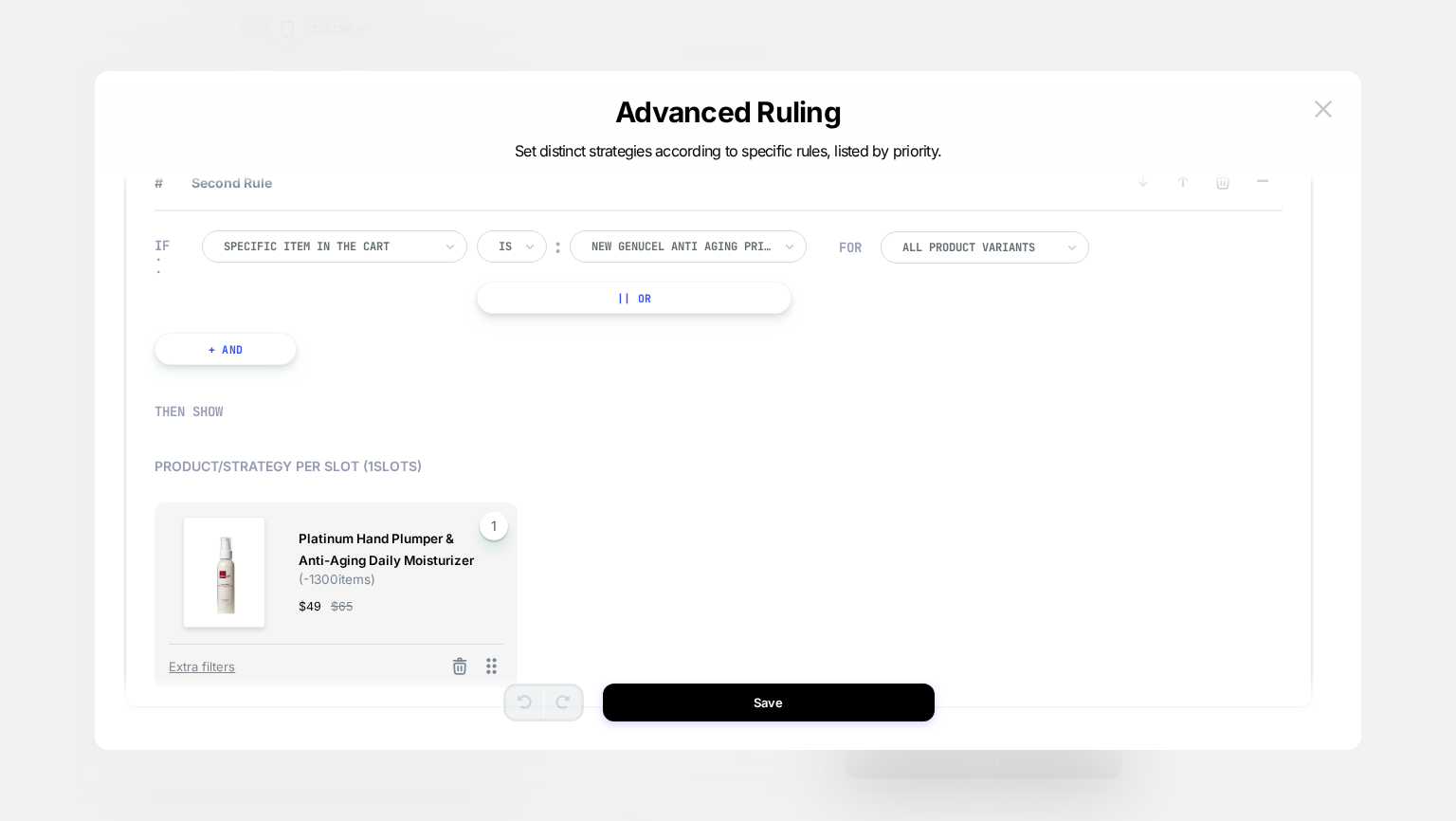
scroll to position [0, 0]
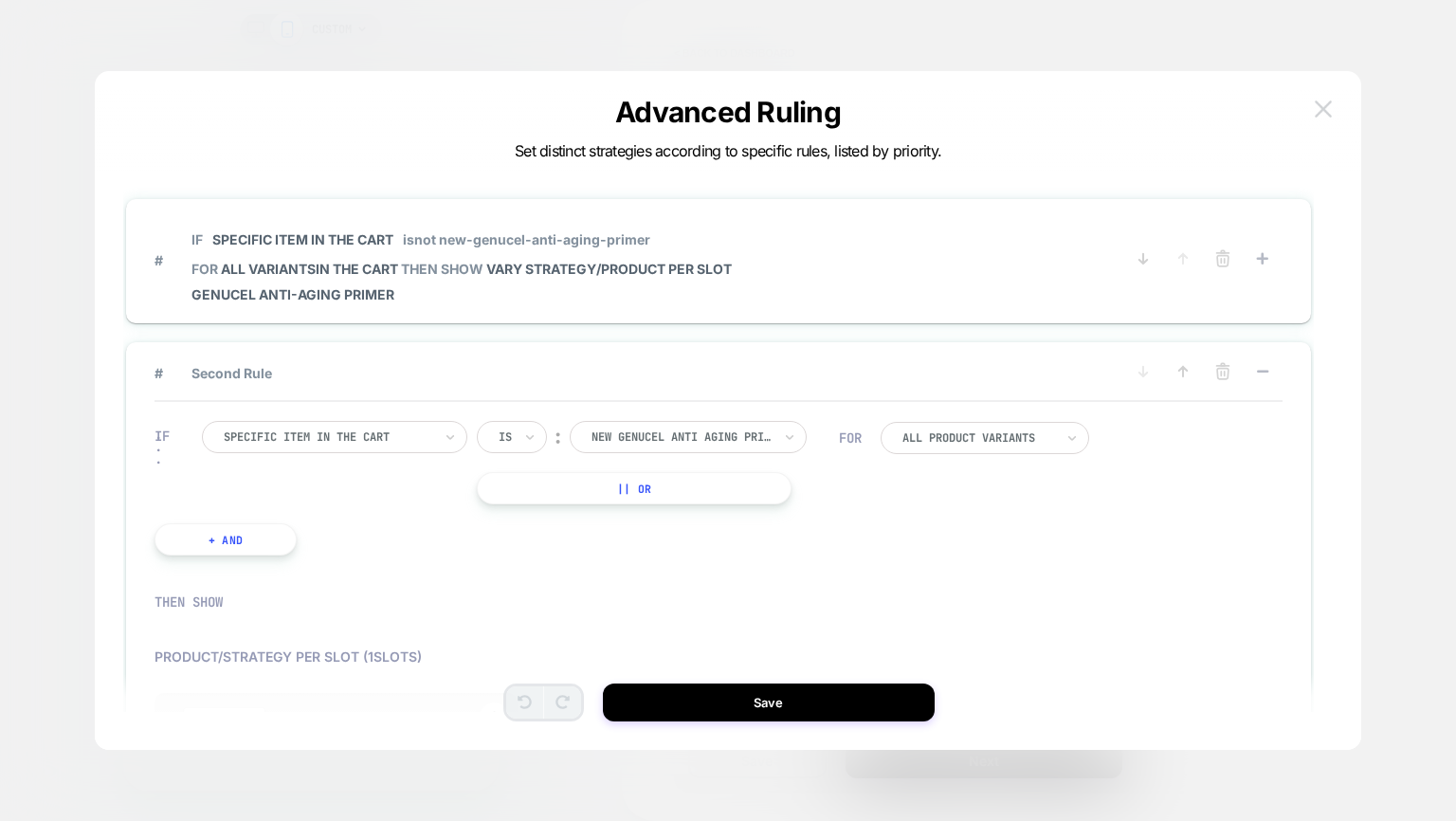
click at [1327, 111] on img at bounding box center [1323, 108] width 17 height 16
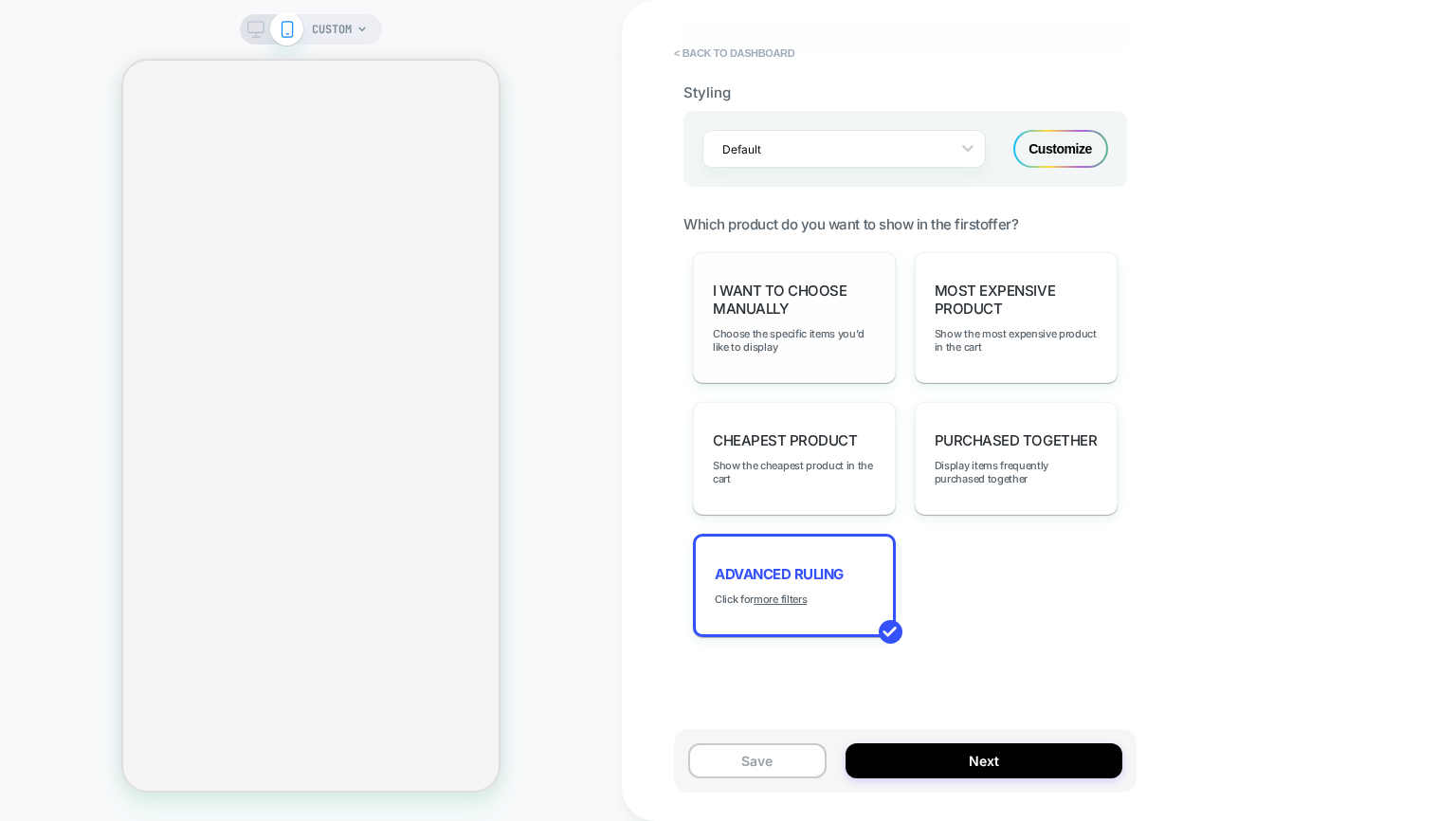
click at [811, 309] on span "I want to choose manually" at bounding box center [794, 299] width 163 height 36
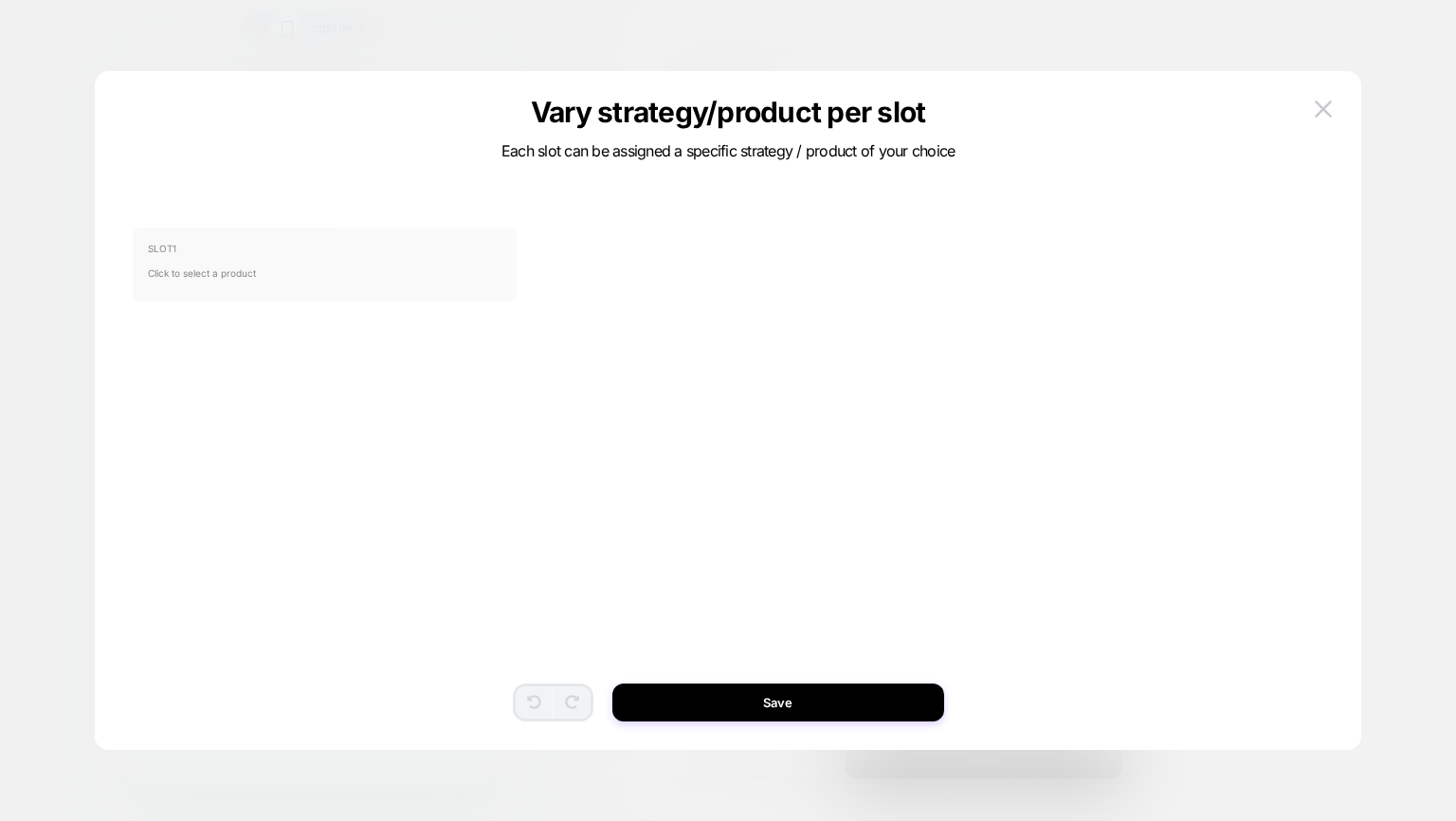
click at [390, 243] on span "SLOT 1" at bounding box center [325, 247] width 354 height 11
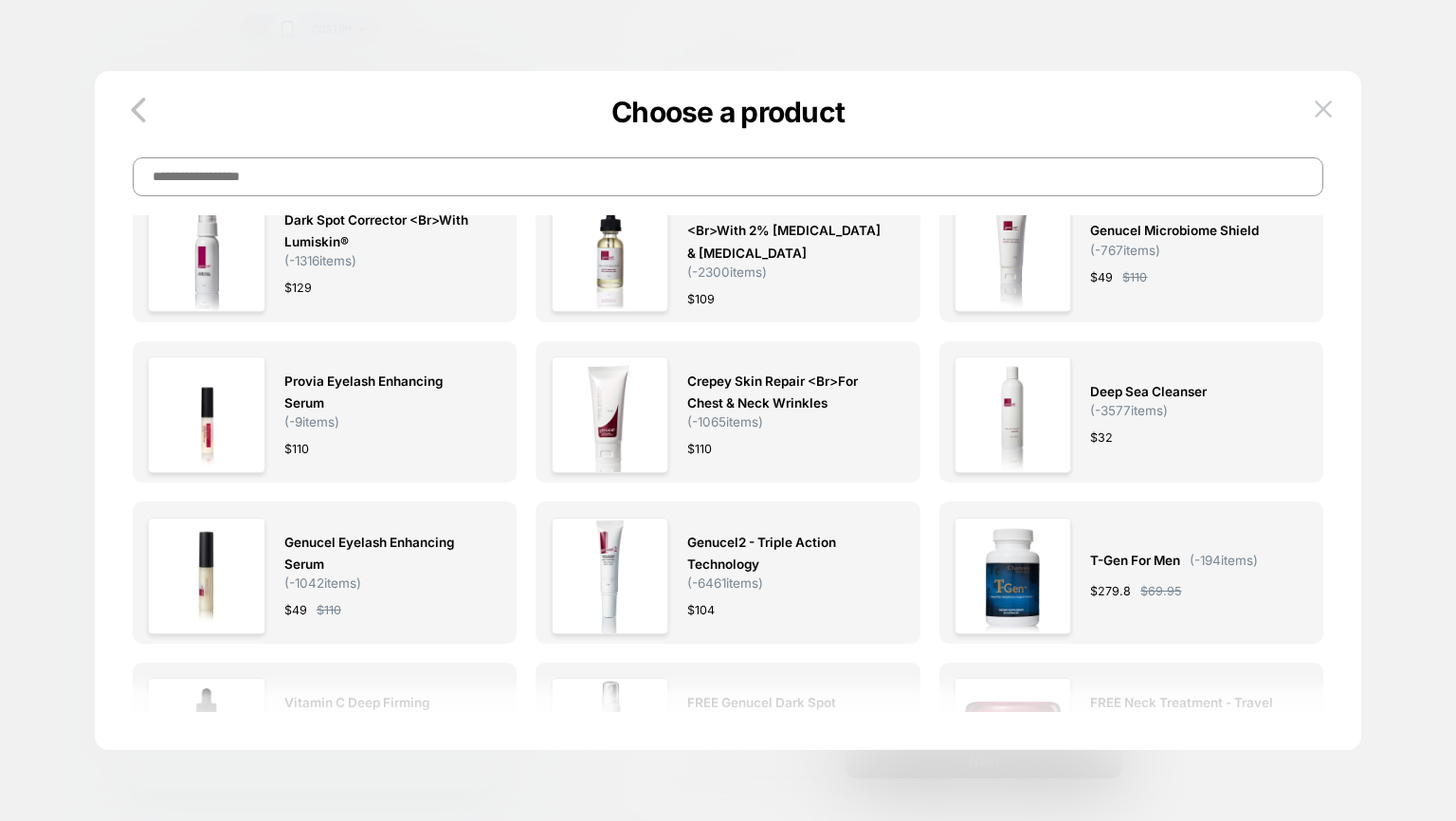
scroll to position [2271, 0]
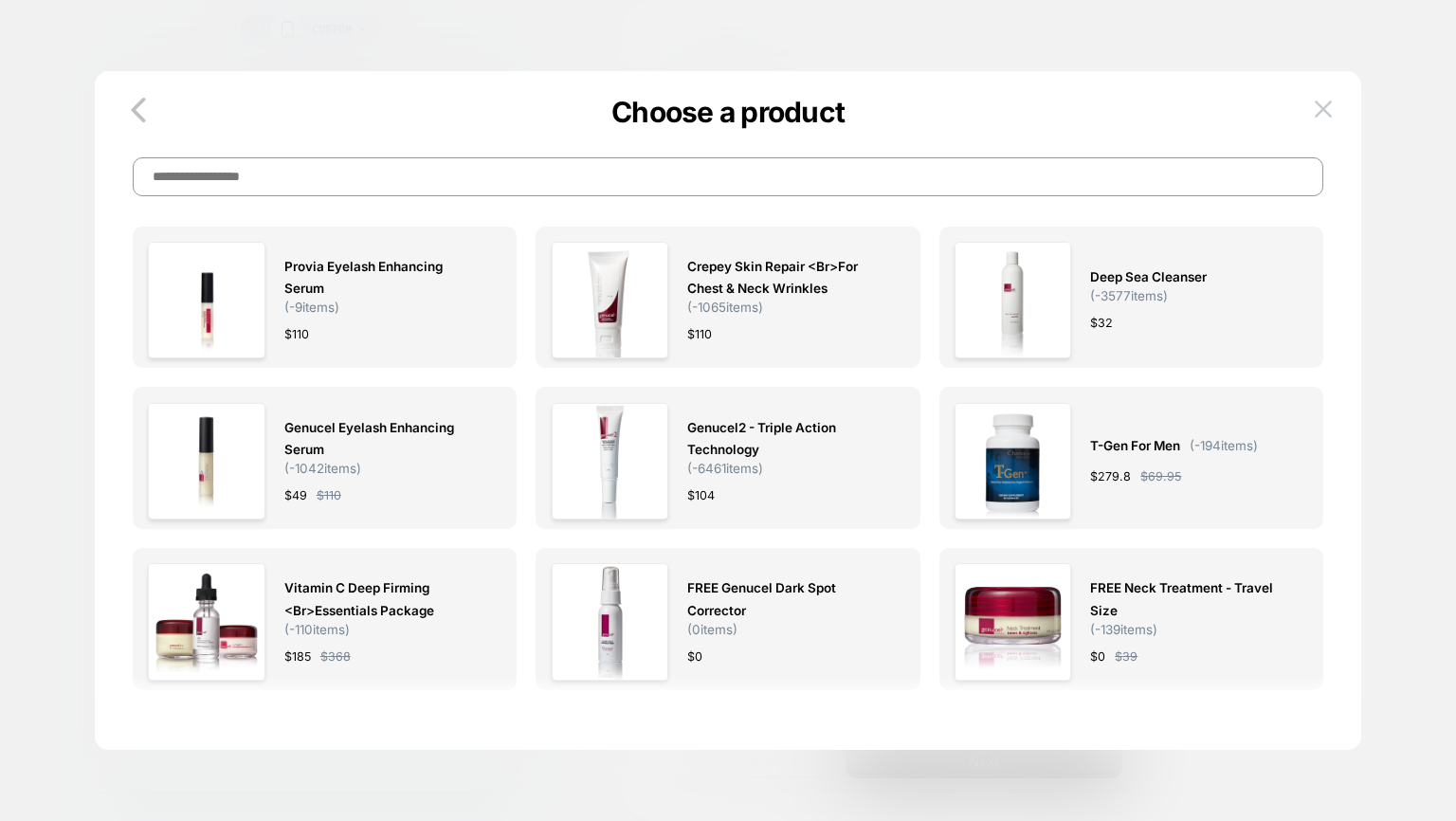
click at [642, 187] on input at bounding box center [728, 176] width 1191 height 39
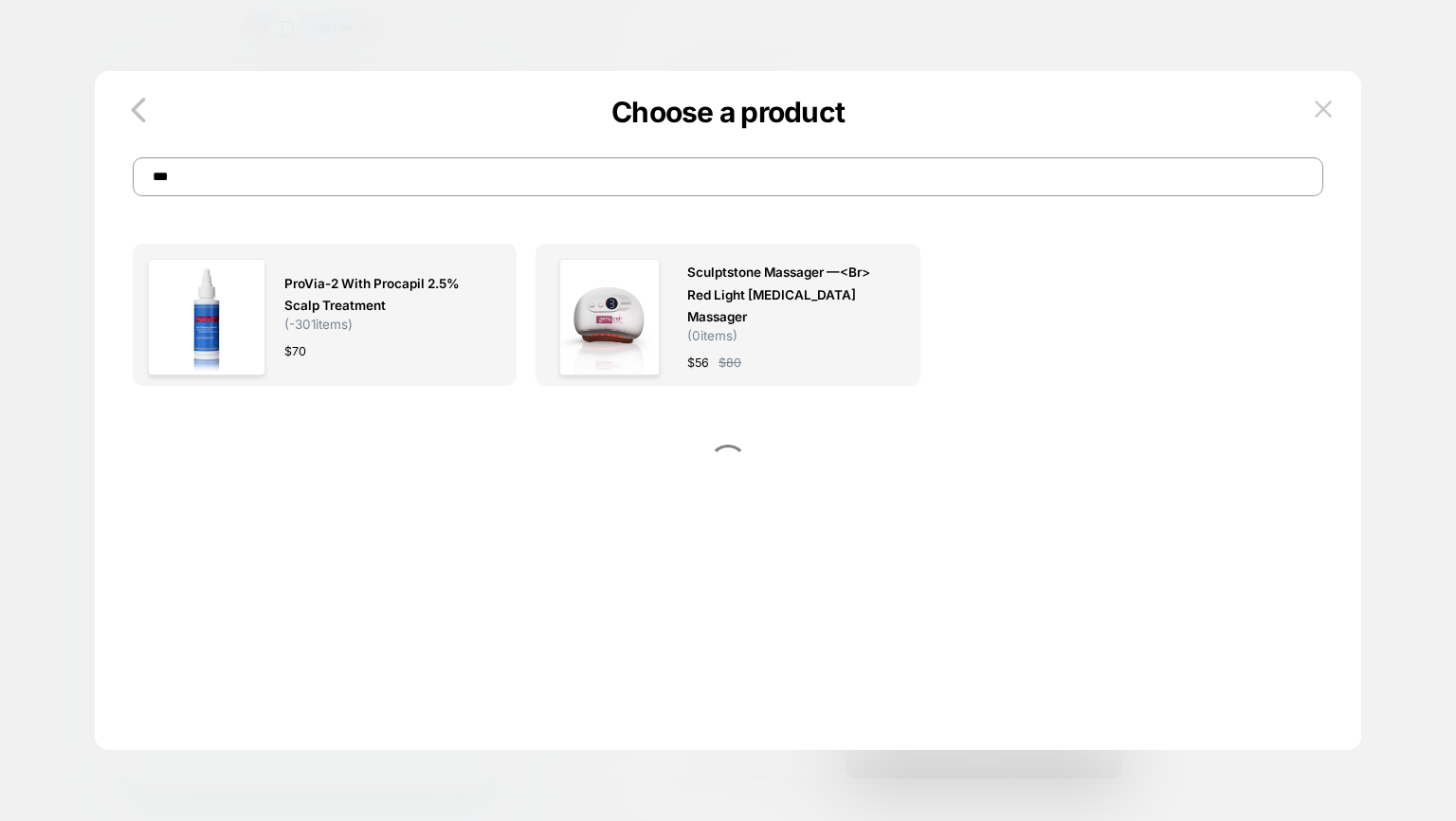
scroll to position [0, 0]
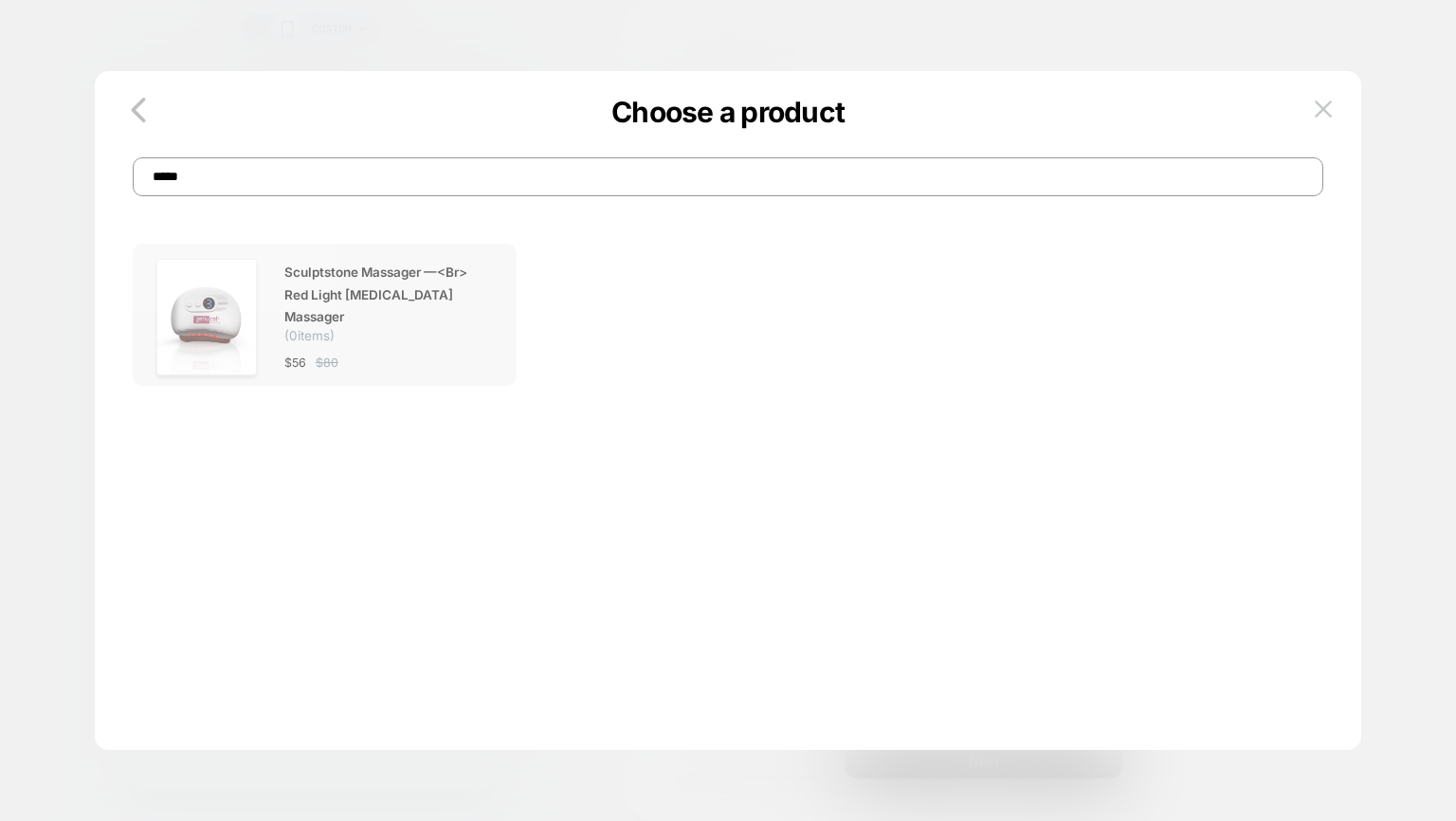
type input "*****"
click at [421, 333] on div "Sculptstone Massager —<br> Red Light [MEDICAL_DATA] Massager ( 0 items) $ 56 $ …" at bounding box center [383, 317] width 198 height 117
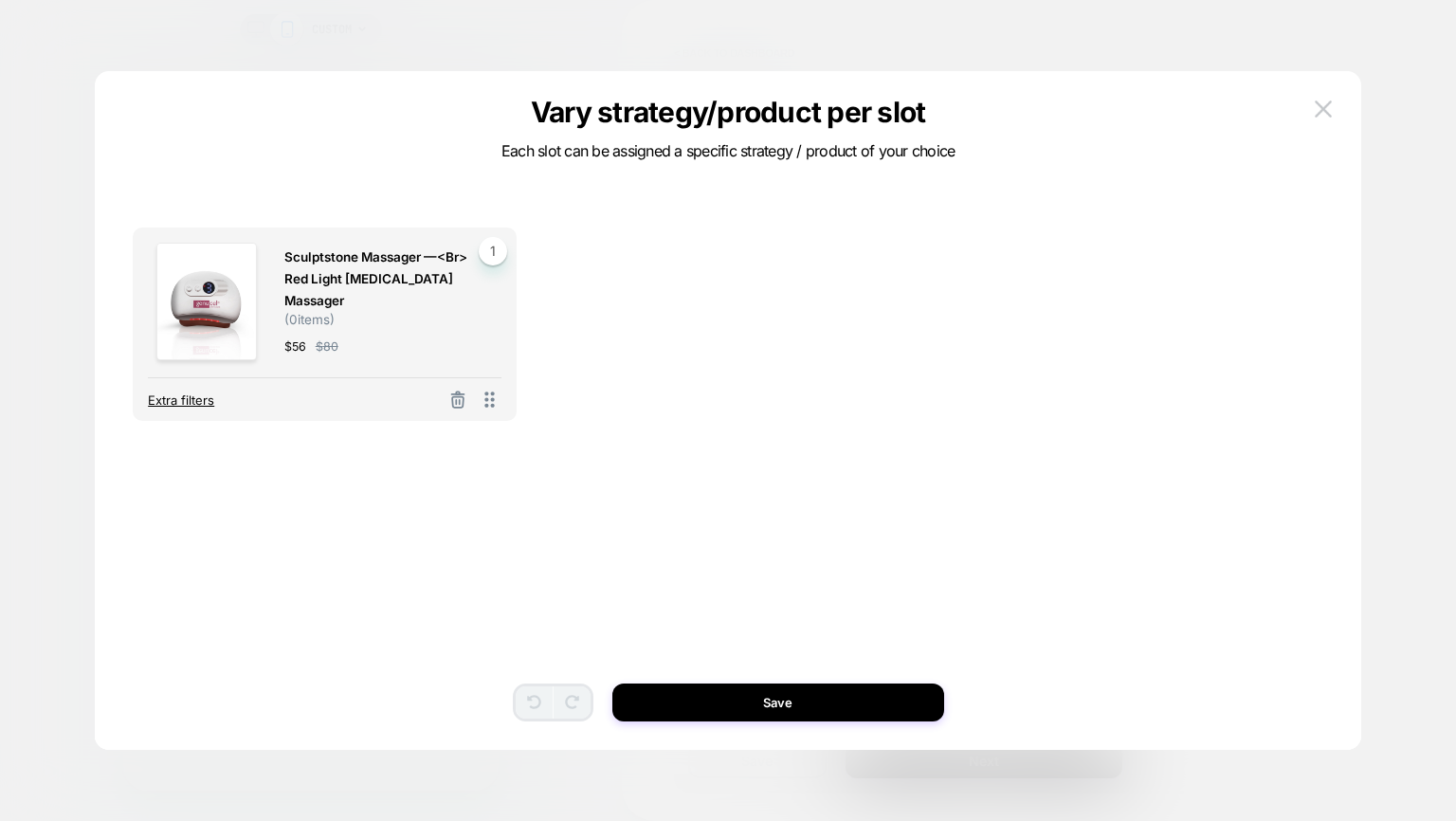
click at [198, 402] on span "Extra filters" at bounding box center [181, 400] width 67 height 15
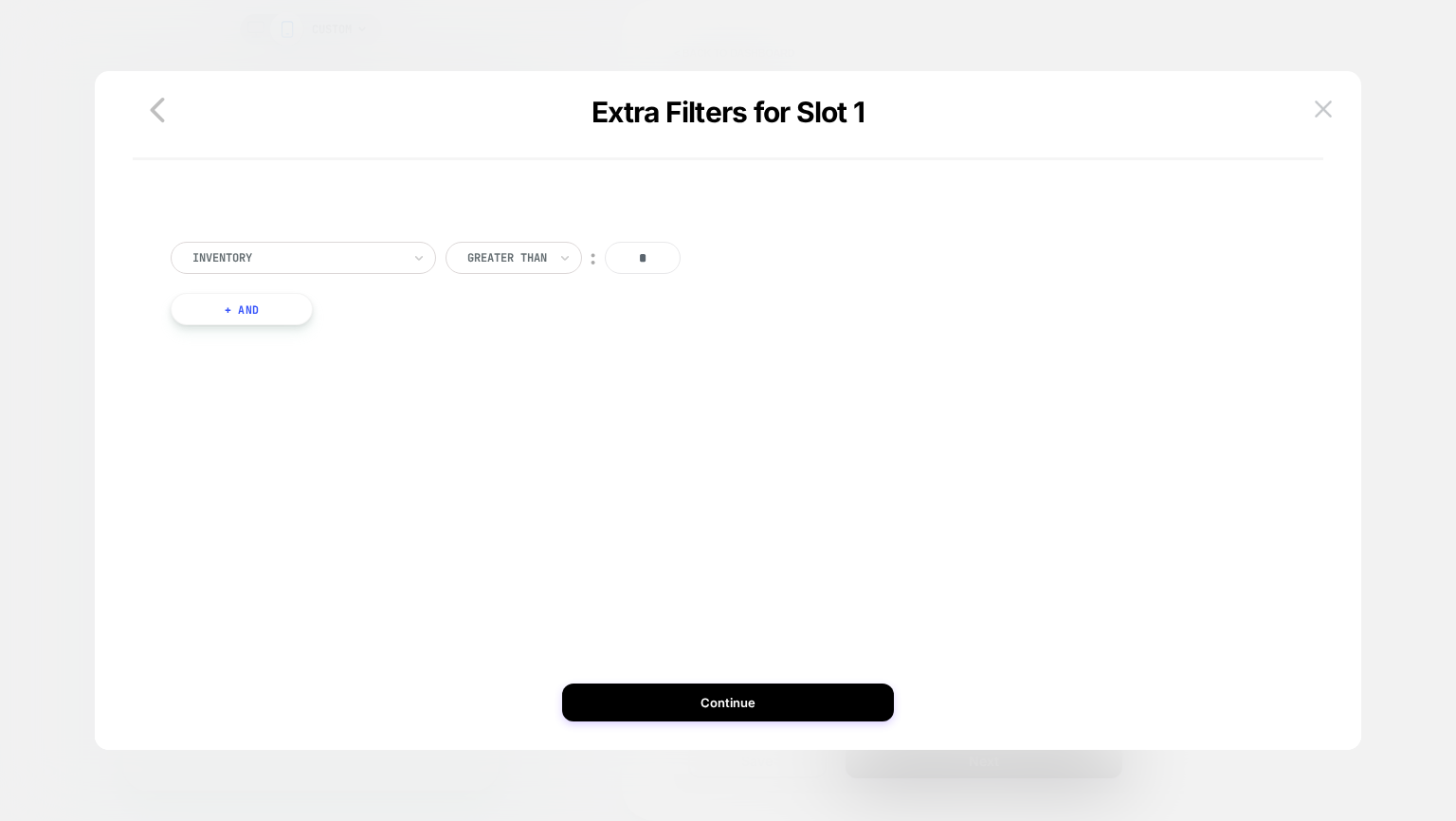
click at [276, 242] on div "Inventory" at bounding box center [303, 257] width 265 height 32
click at [235, 336] on div "Separate out color variants" at bounding box center [313, 340] width 246 height 31
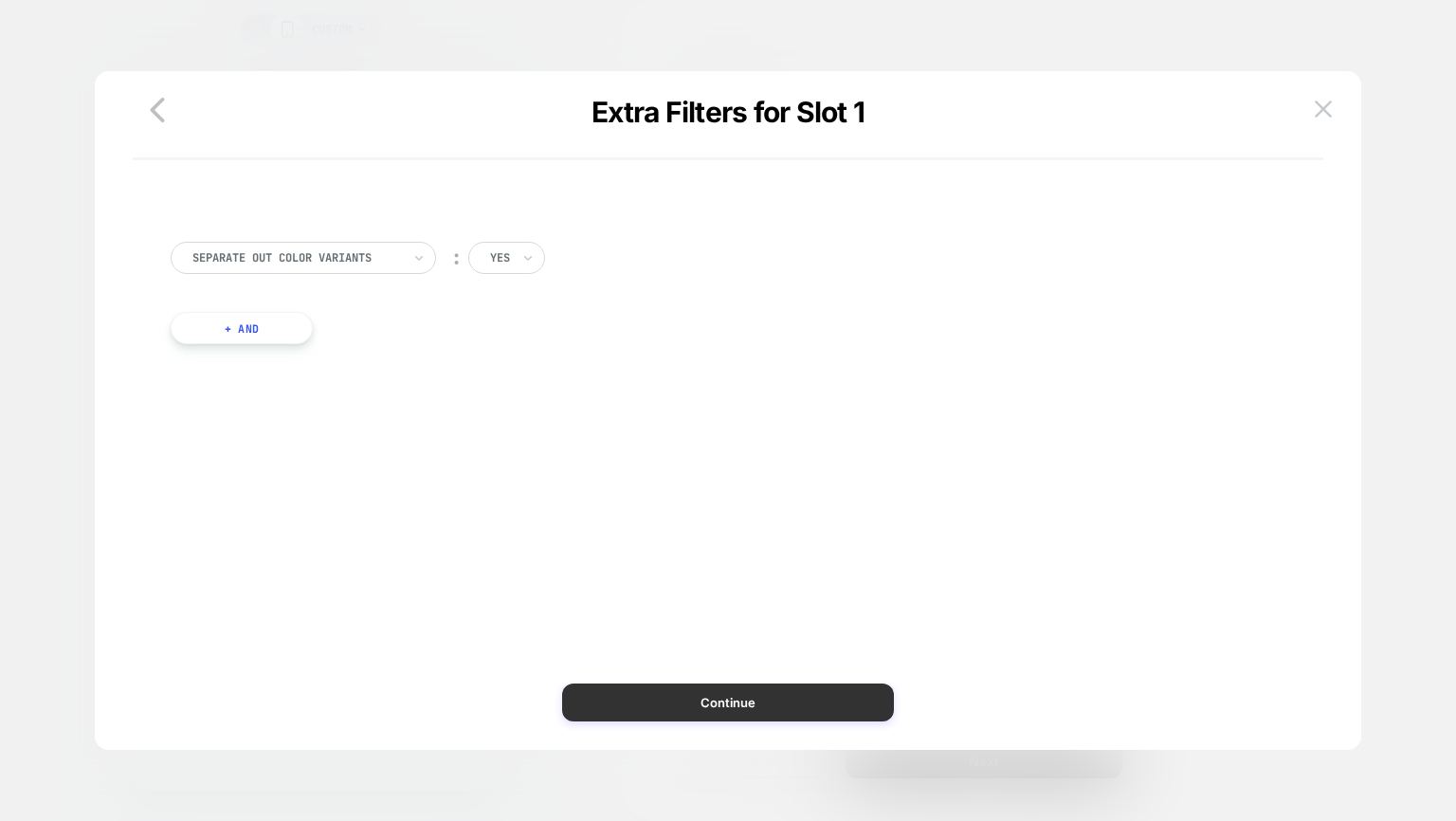
click at [744, 685] on button "Continue" at bounding box center [728, 703] width 332 height 38
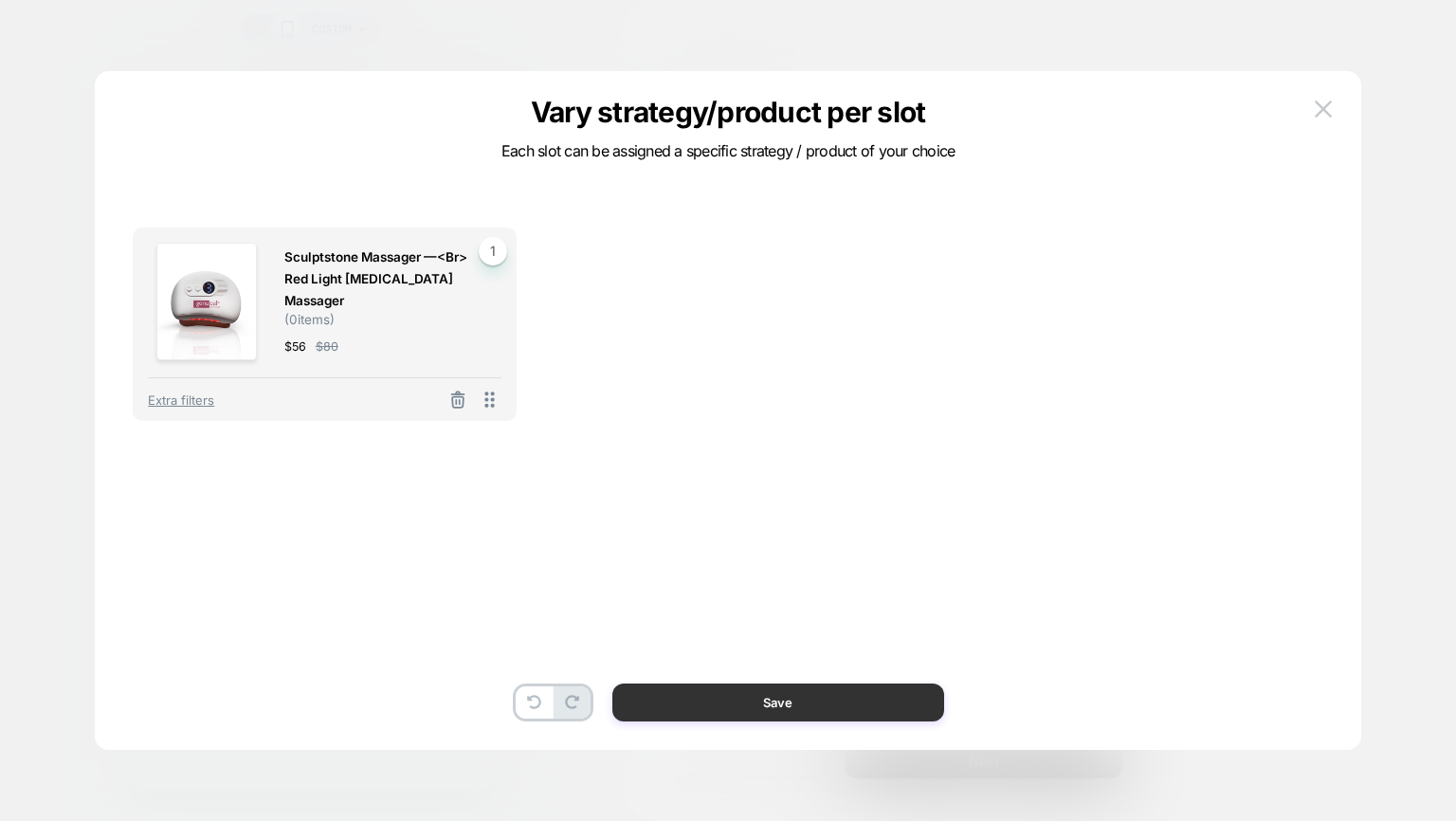
click at [735, 690] on button "Save" at bounding box center [778, 703] width 332 height 38
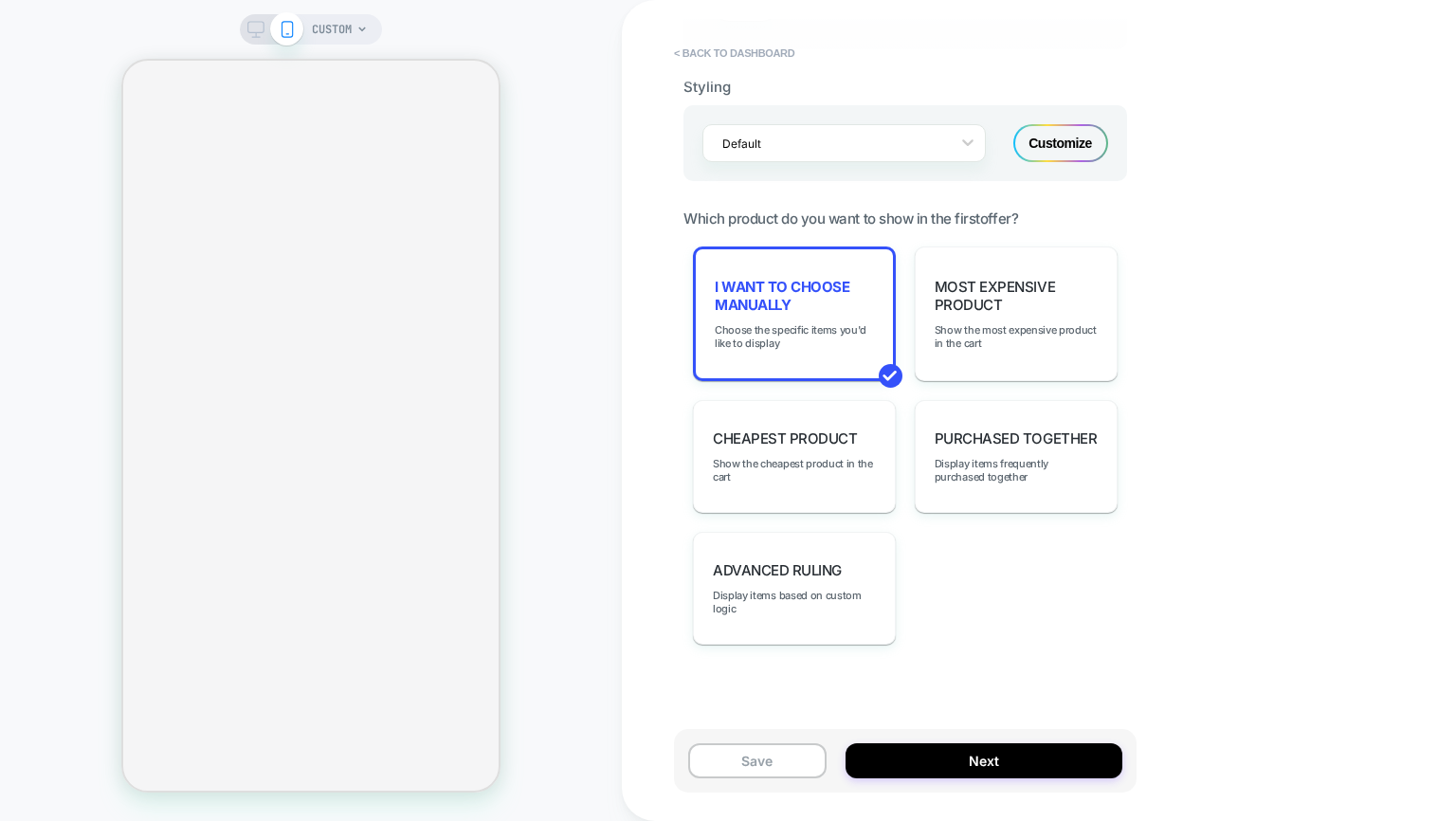
scroll to position [1247, 0]
click at [779, 765] on button "Save" at bounding box center [756, 760] width 138 height 35
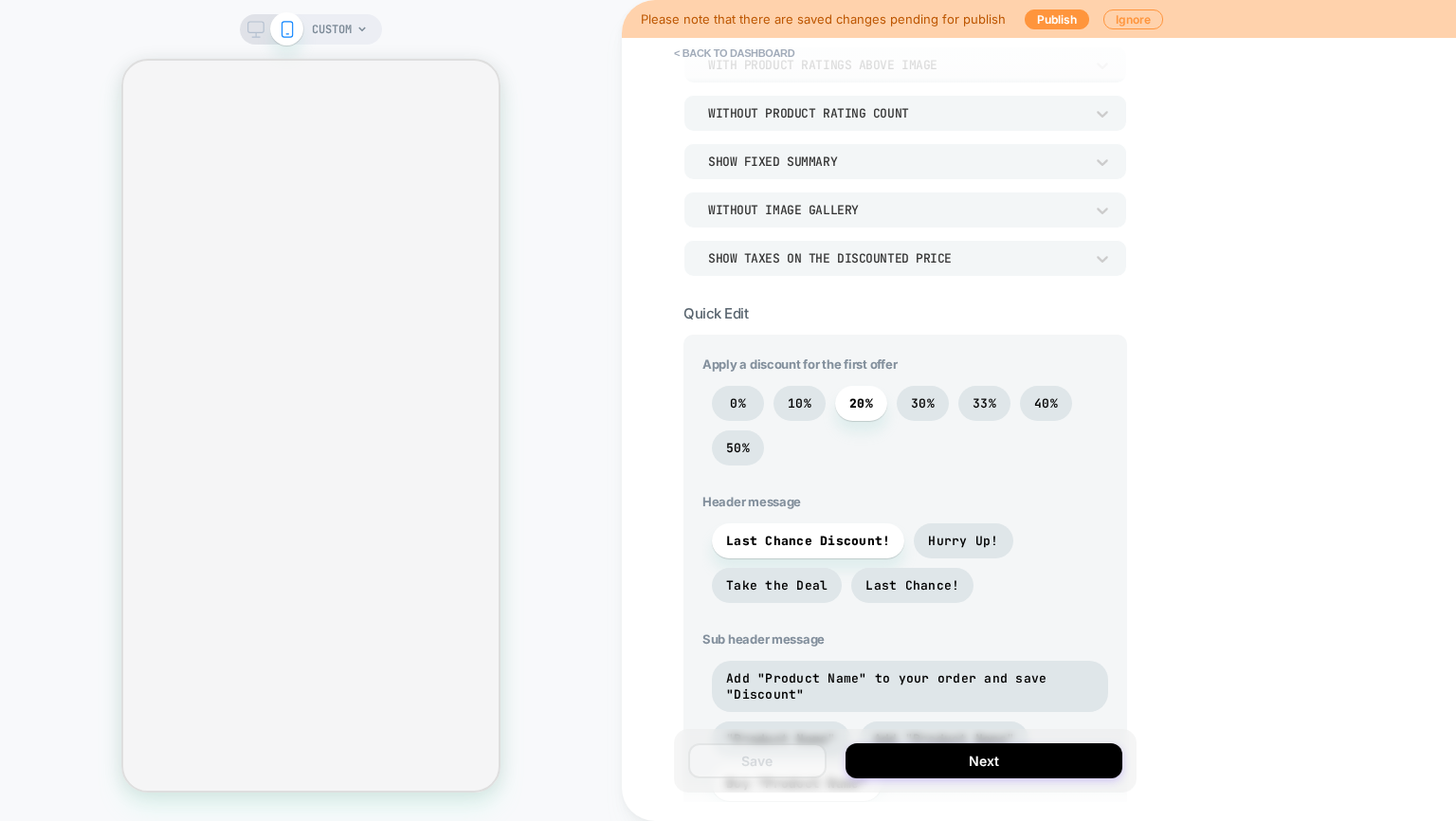
scroll to position [0, 0]
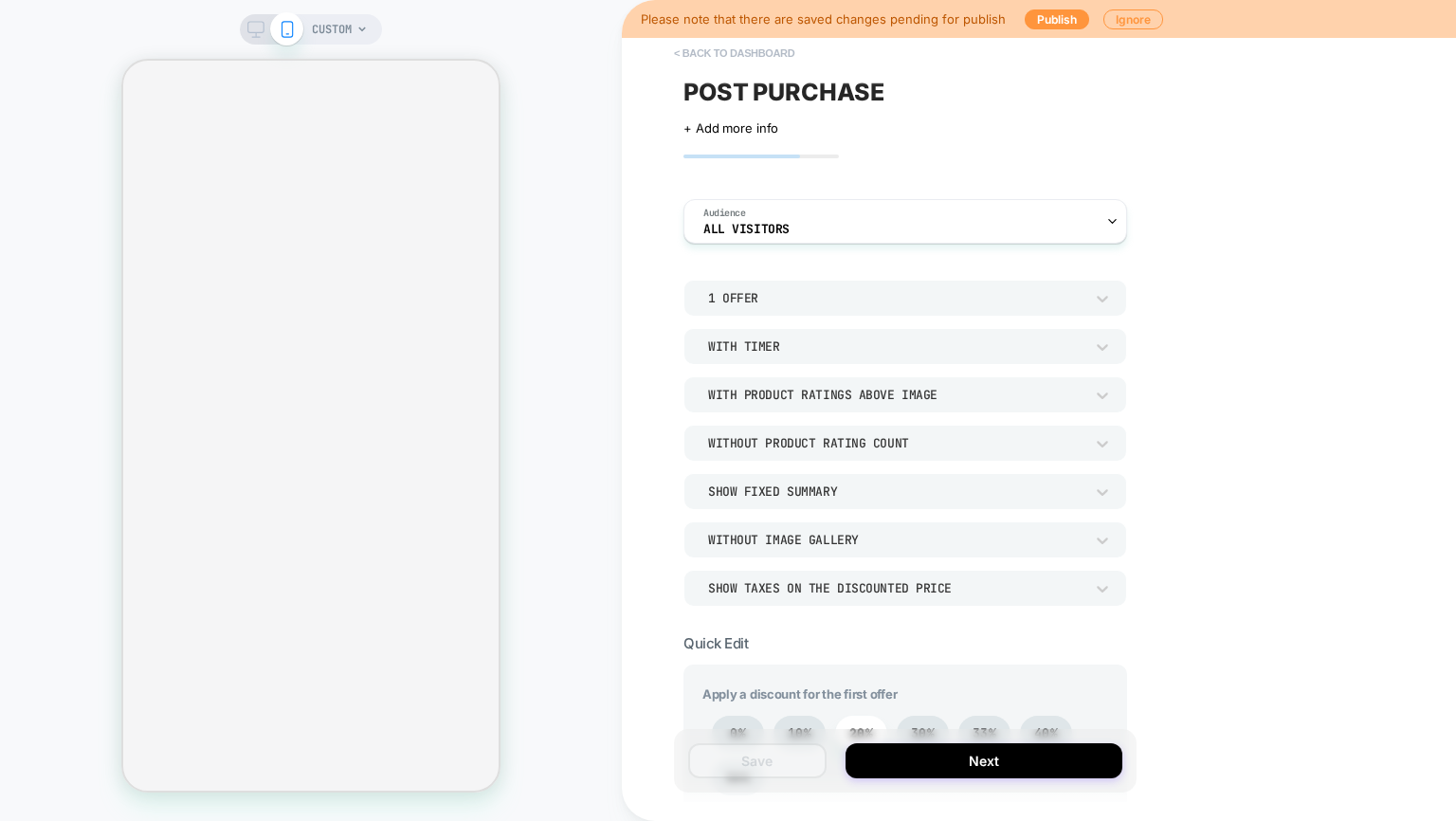
click at [735, 50] on button "< back to dashboard" at bounding box center [733, 53] width 139 height 31
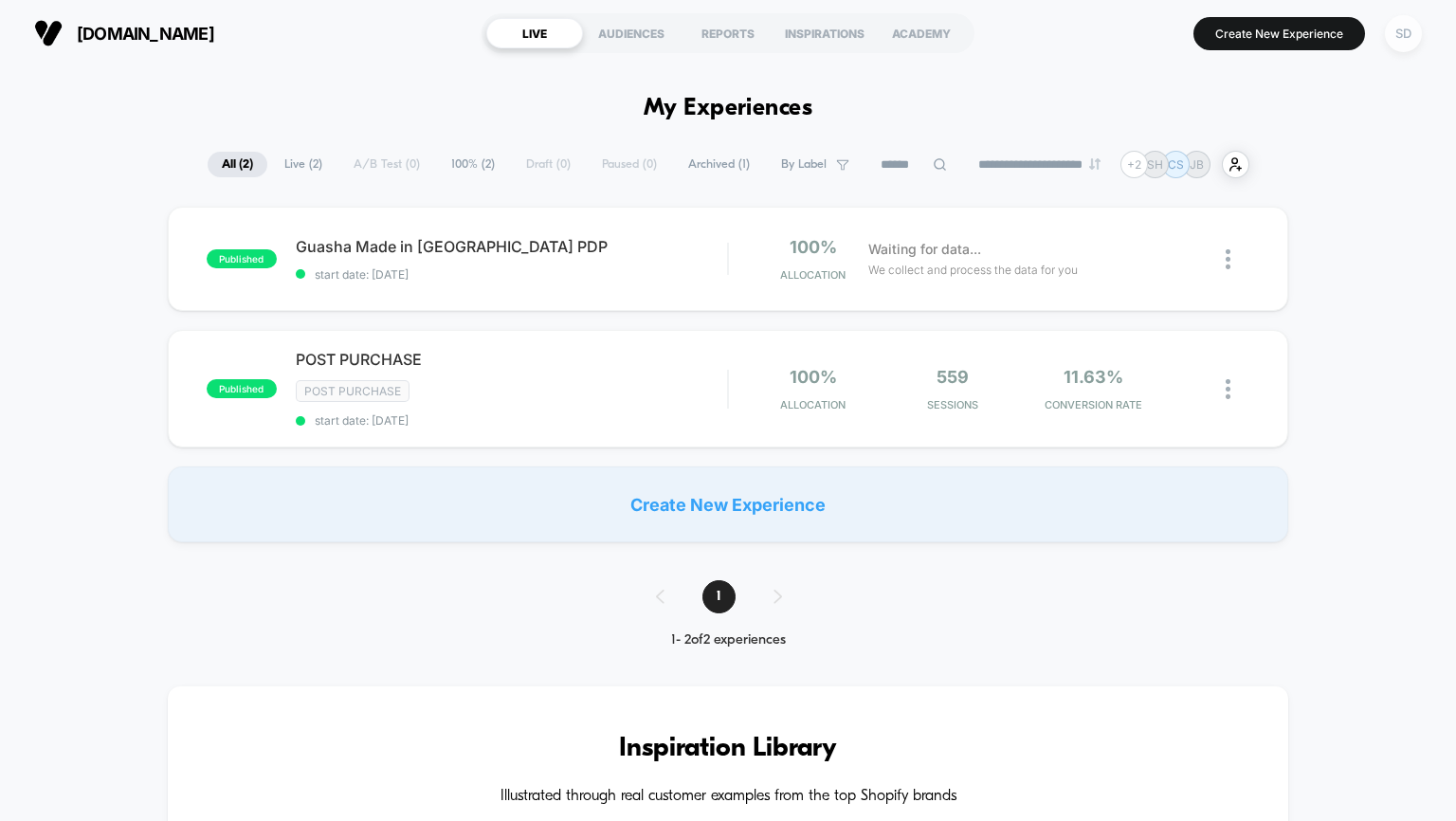
click at [1395, 38] on div "SD" at bounding box center [1402, 33] width 37 height 37
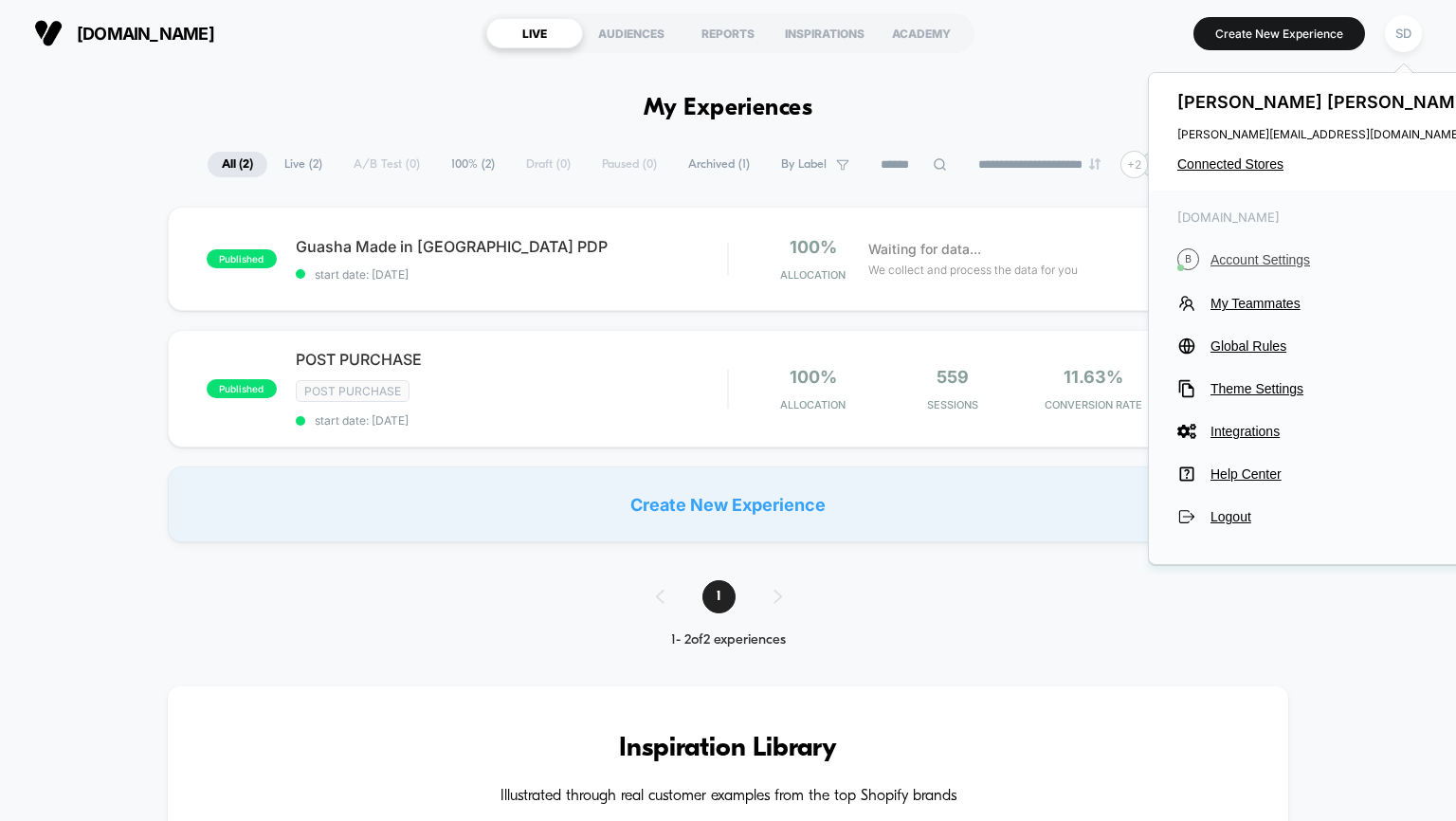
click at [1243, 249] on button "B Account Settings" at bounding box center [1326, 259] width 299 height 22
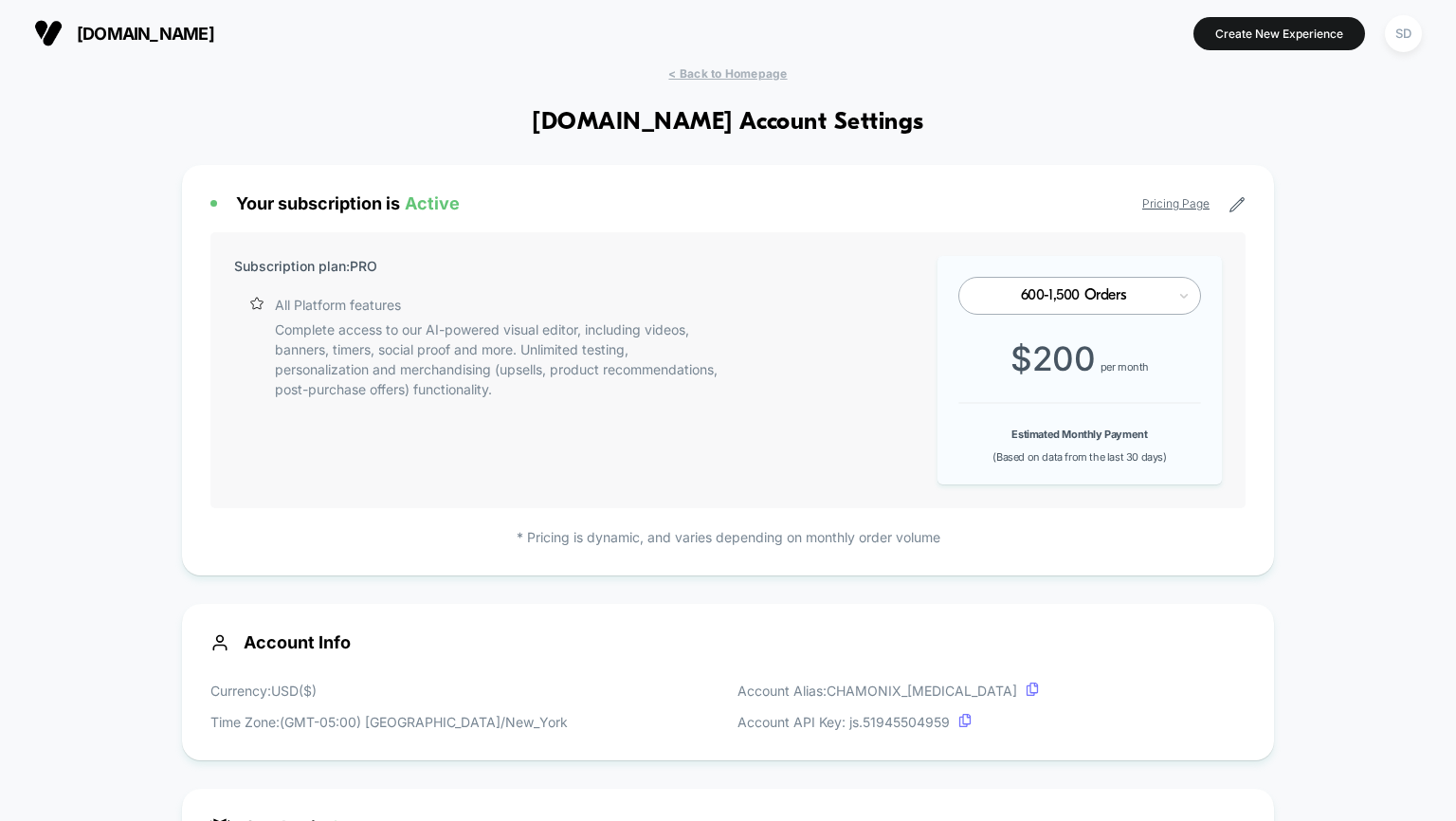
click at [865, 676] on div "Account Info Currency: USD ( $ ) Time Zone: (GMT-05:00) America/New_York Accoun…" at bounding box center [728, 681] width 1091 height 156
drag, startPoint x: 1455, startPoint y: 255, endPoint x: 1438, endPoint y: 361, distance: 107.4
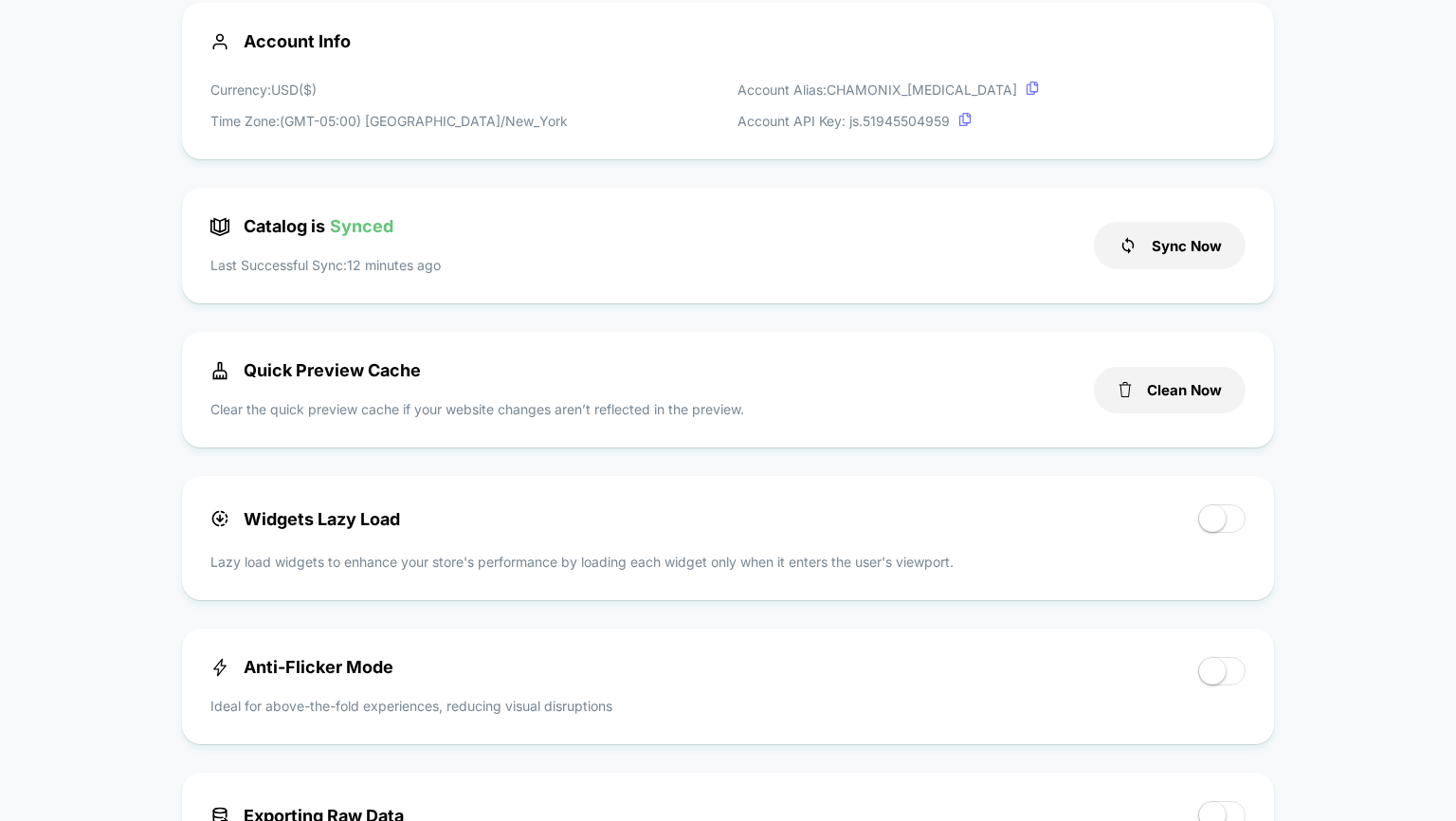
scroll to position [602, 0]
click at [1168, 249] on button "Sync Now" at bounding box center [1169, 244] width 152 height 48
click at [1455, 373] on div "< Back to Homepage [DOMAIN_NAME] Account Settings Your subscription is Active P…" at bounding box center [728, 595] width 1456 height 2265
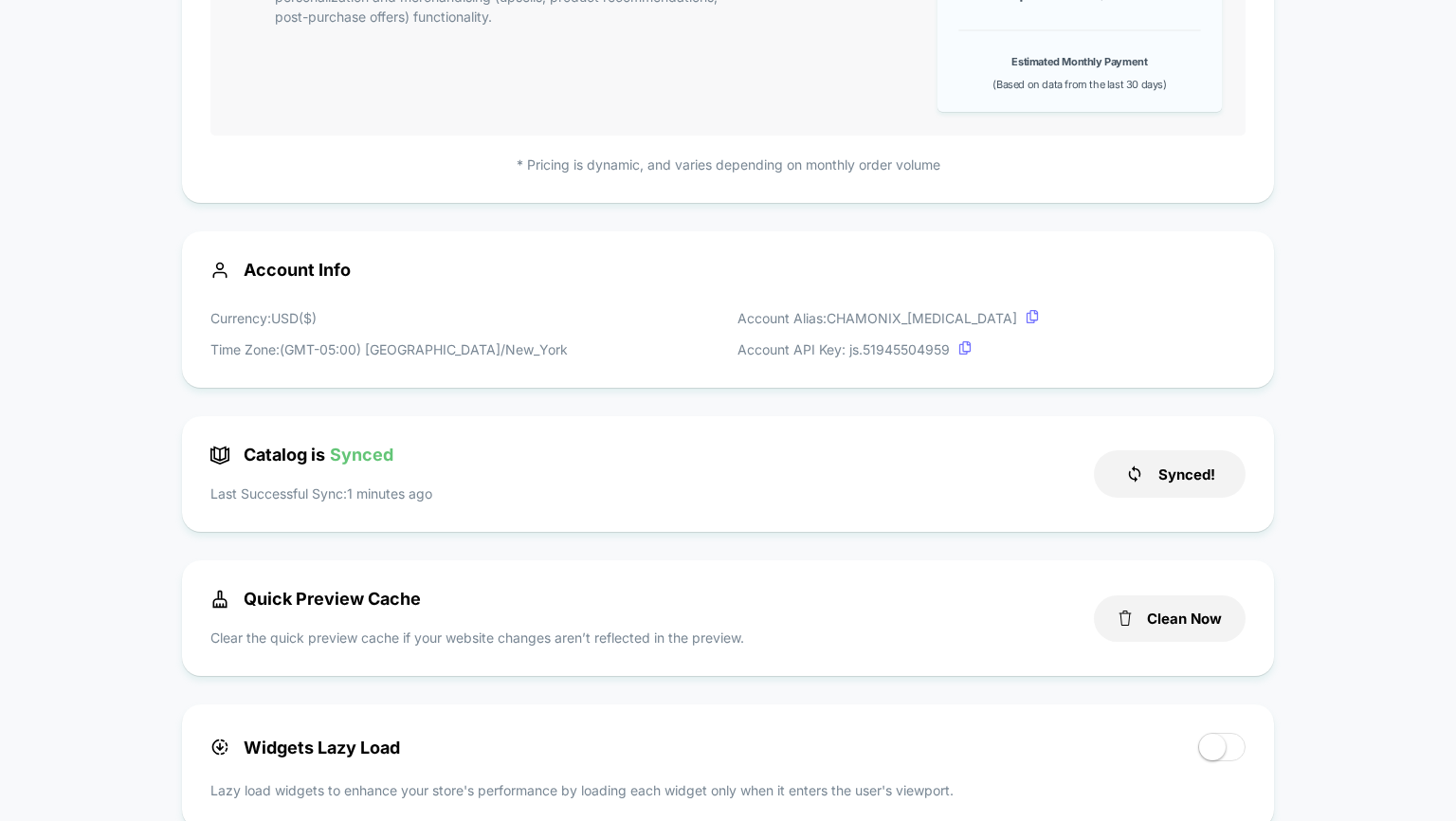
scroll to position [0, 0]
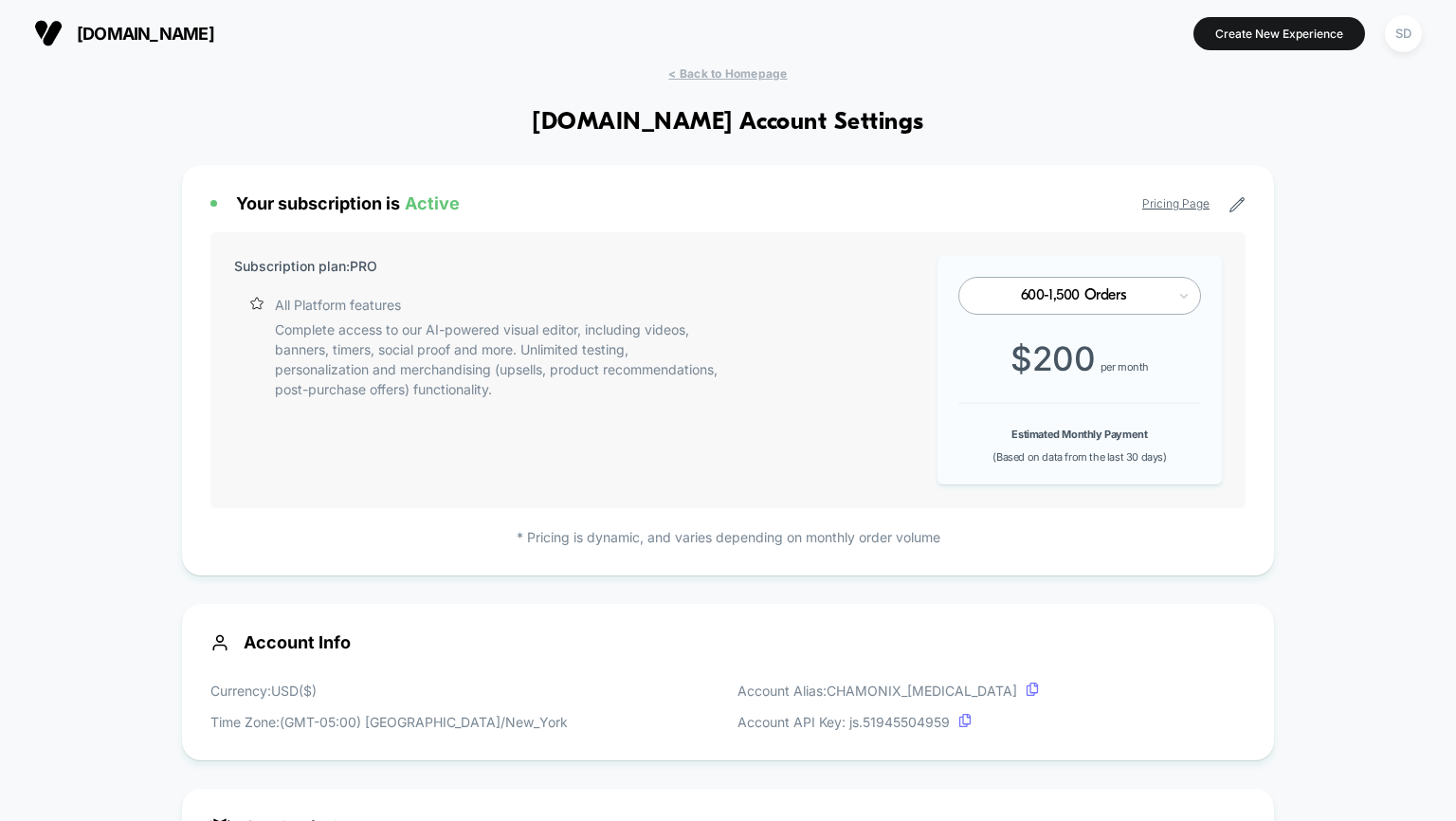
click at [1408, 12] on div "SD" at bounding box center [1402, 34] width 49 height 48
click at [1408, 14] on button "SD" at bounding box center [1402, 33] width 49 height 39
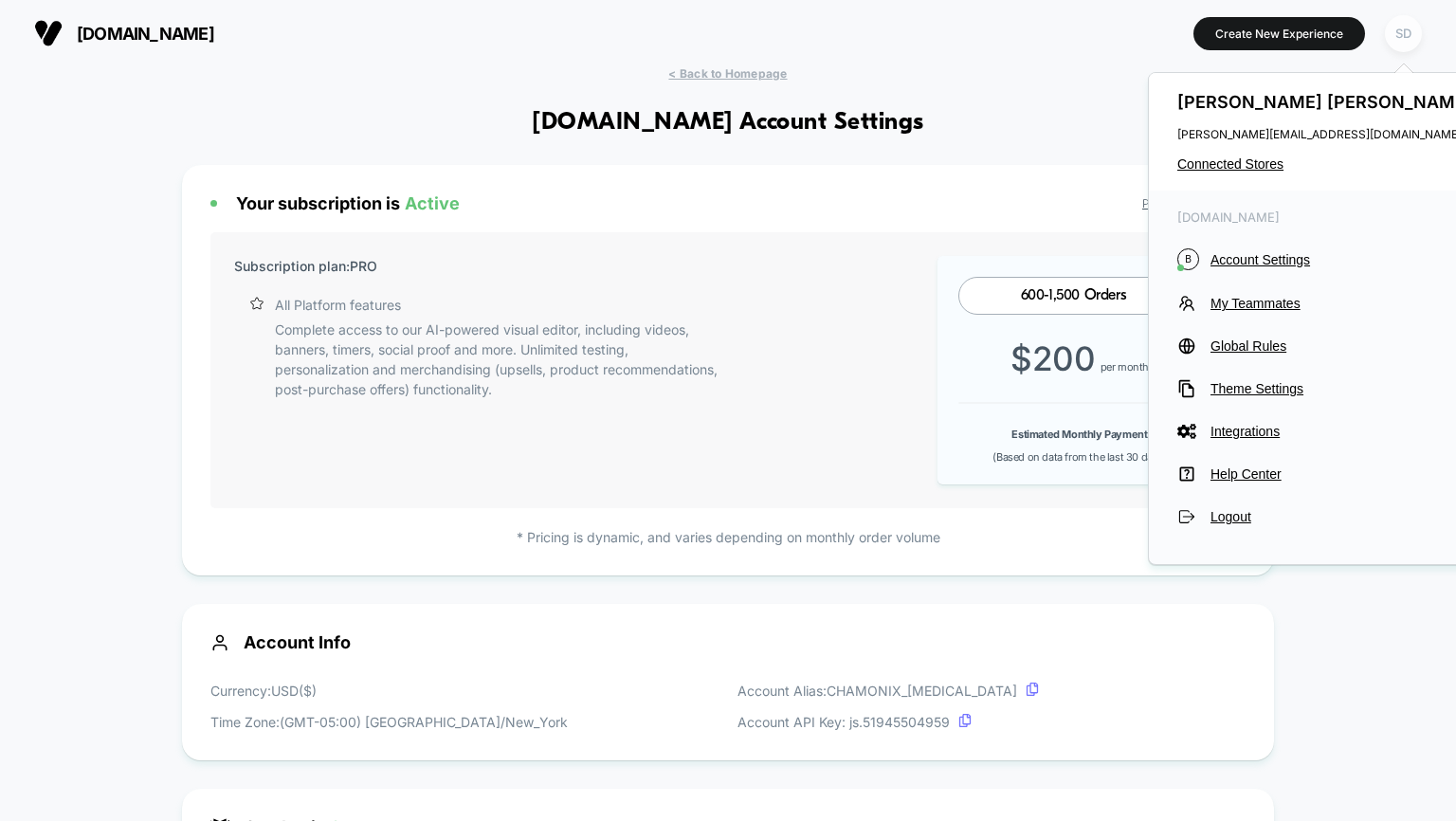
click at [1402, 21] on div "SD" at bounding box center [1402, 33] width 37 height 37
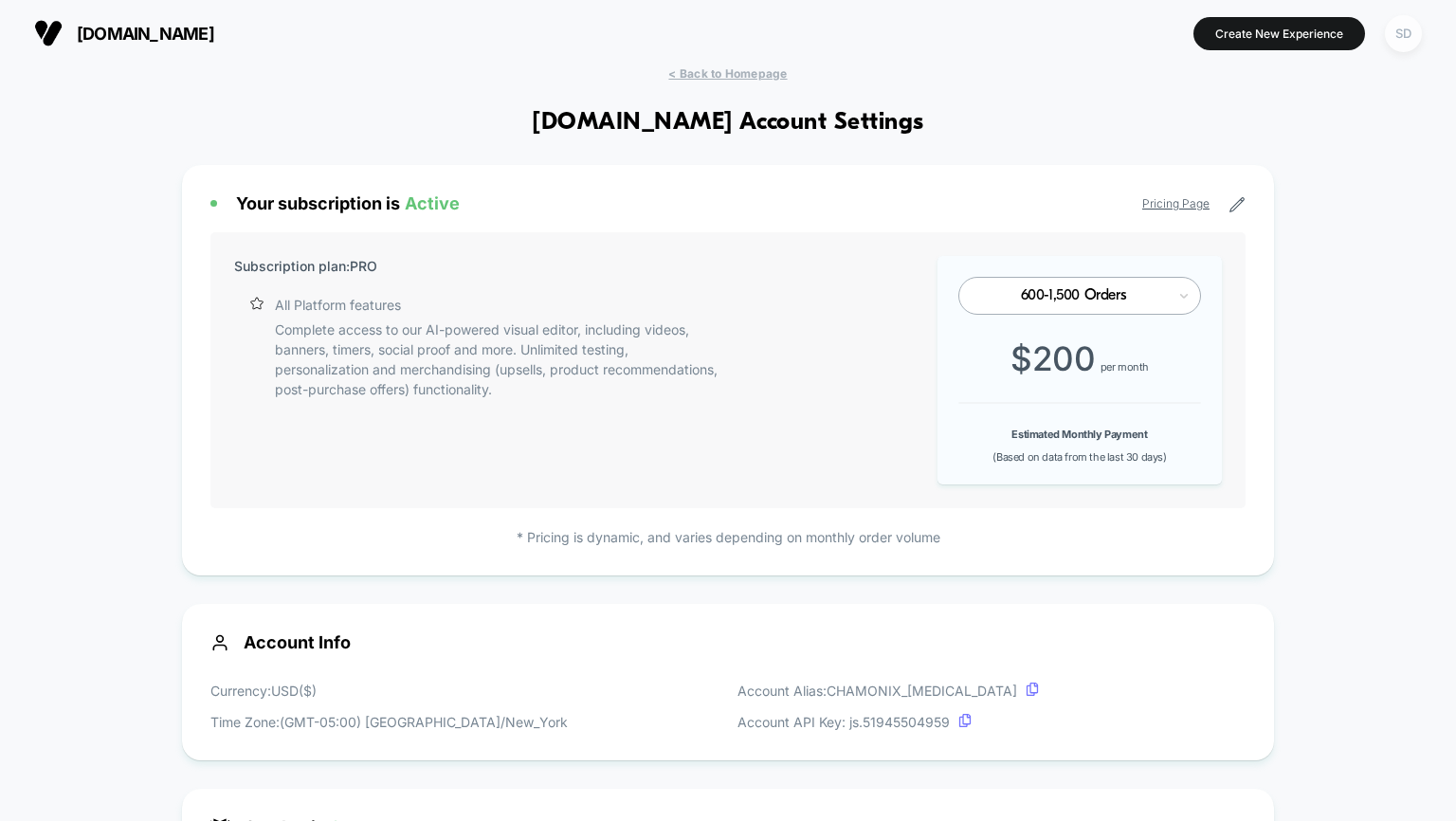
click at [1402, 21] on div "SD" at bounding box center [1402, 33] width 37 height 37
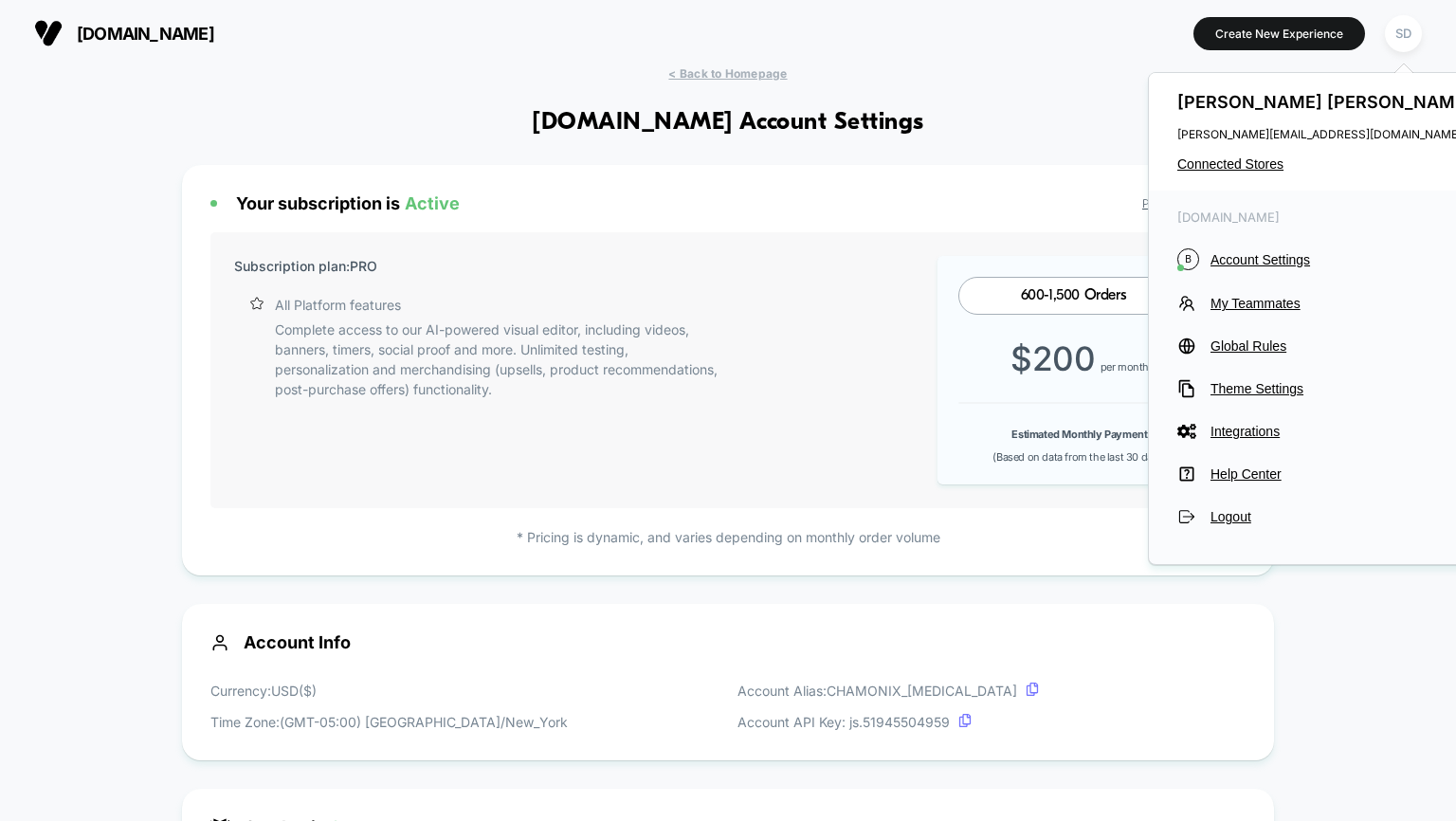
click at [752, 66] on div "[DOMAIN_NAME] Create New Experience SD" at bounding box center [728, 33] width 1456 height 67
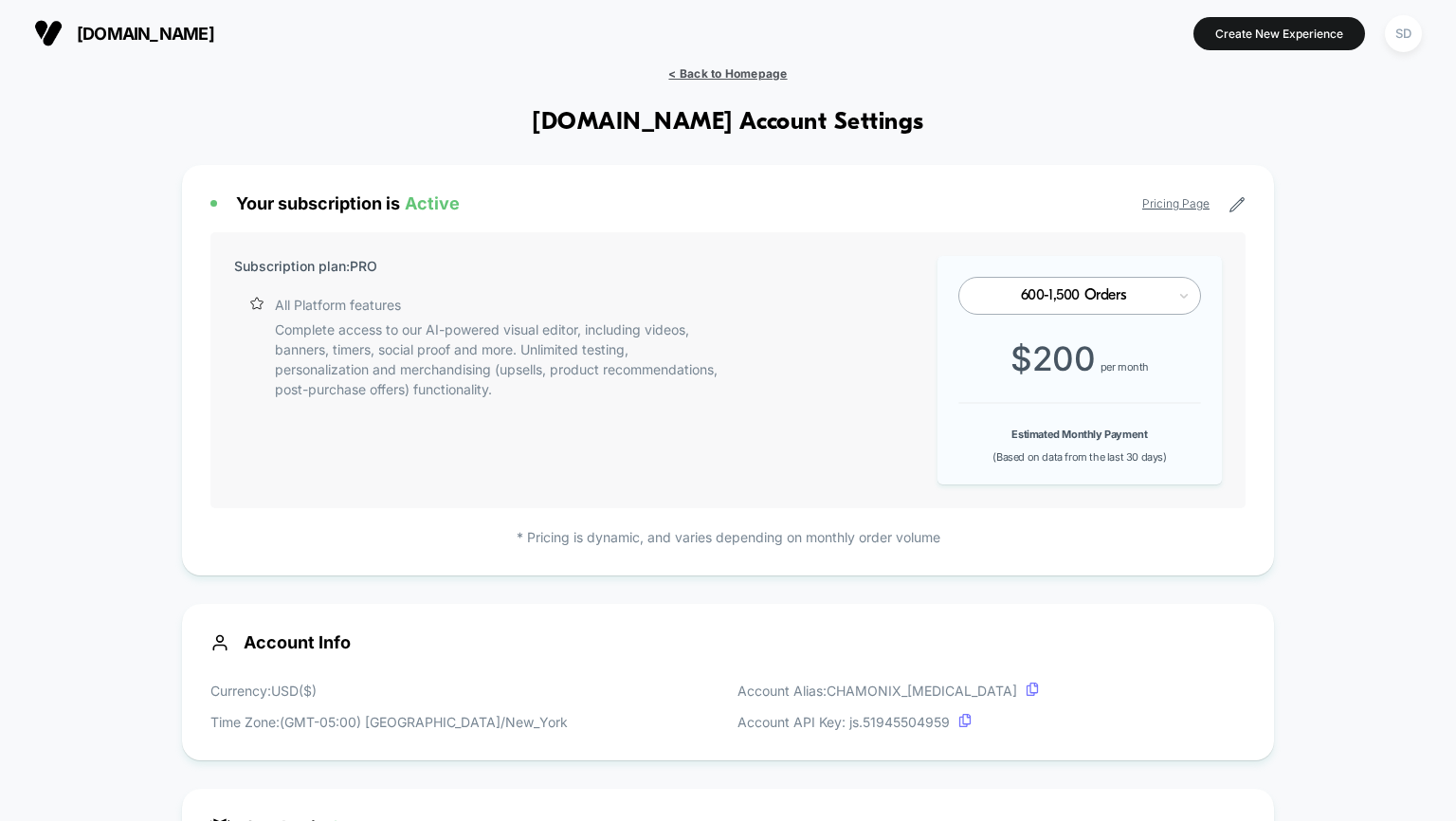
click at [725, 75] on span "< Back to Homepage" at bounding box center [727, 74] width 118 height 14
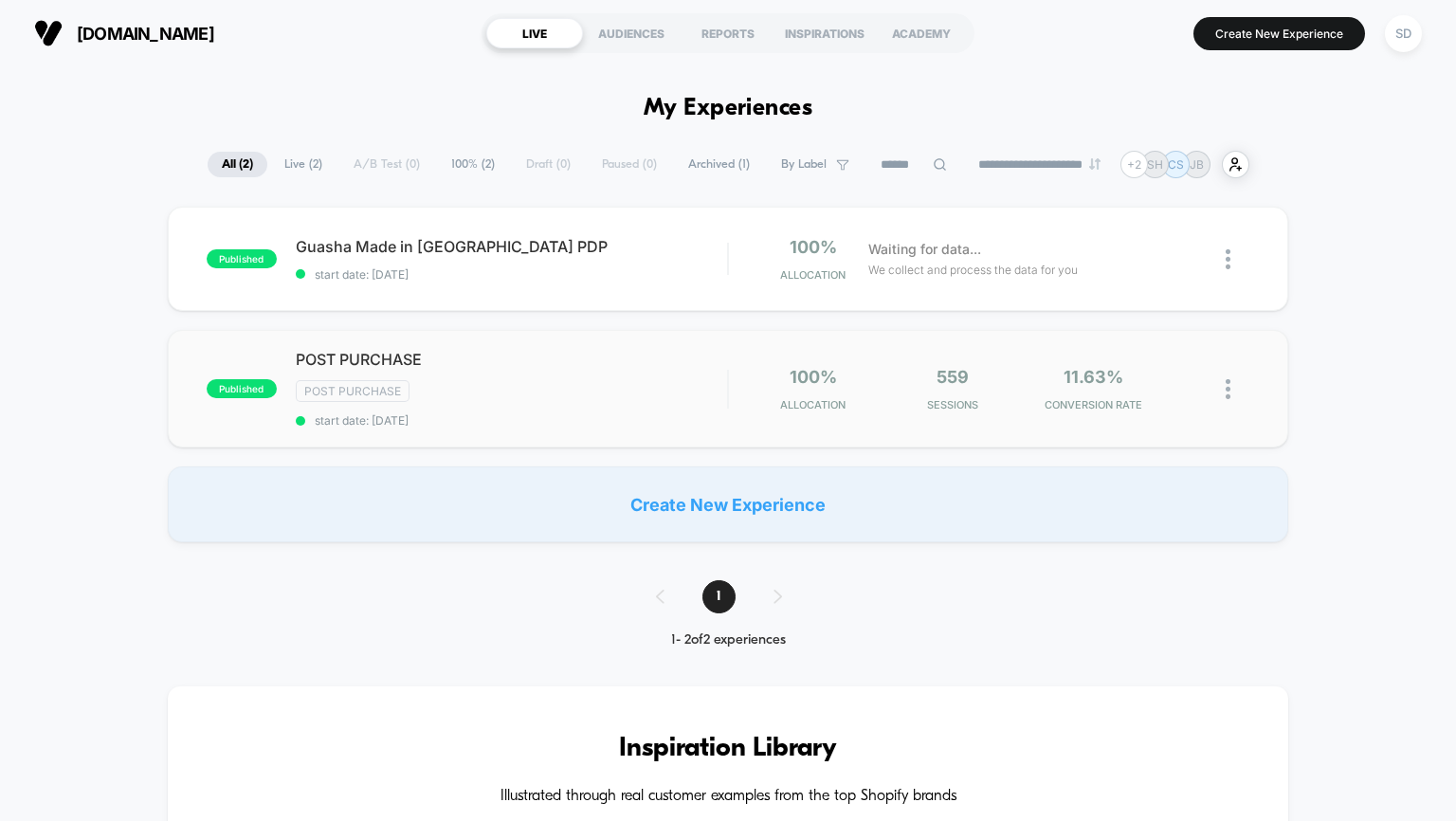
click at [596, 357] on span "POST PURCHASE" at bounding box center [512, 359] width 432 height 19
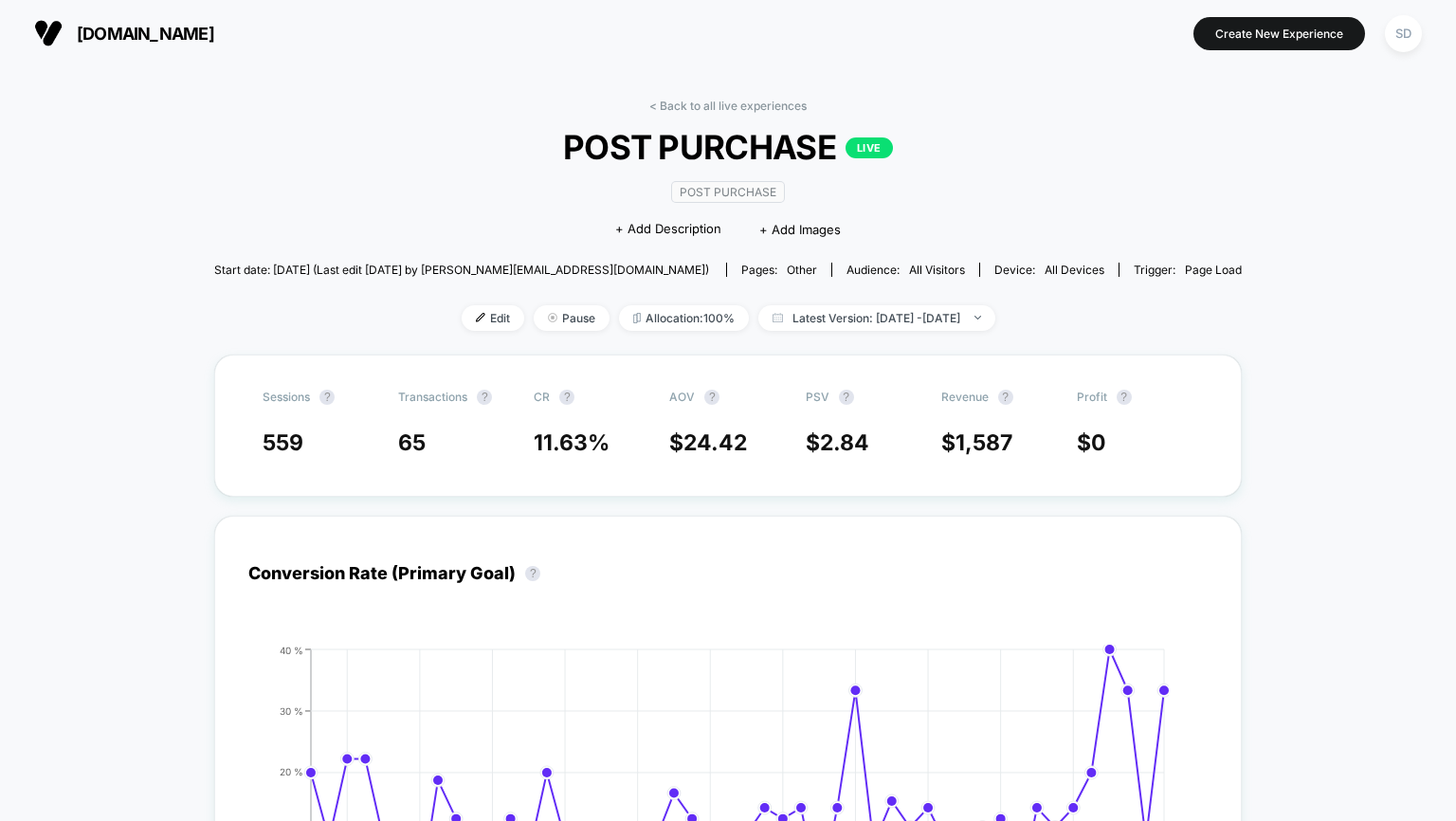
click at [480, 346] on div "< Back to all live experiences POST PURCHASE LIVE Post Purchase Click to edit e…" at bounding box center [728, 226] width 1028 height 255
click at [461, 314] on span "Edit" at bounding box center [492, 318] width 63 height 26
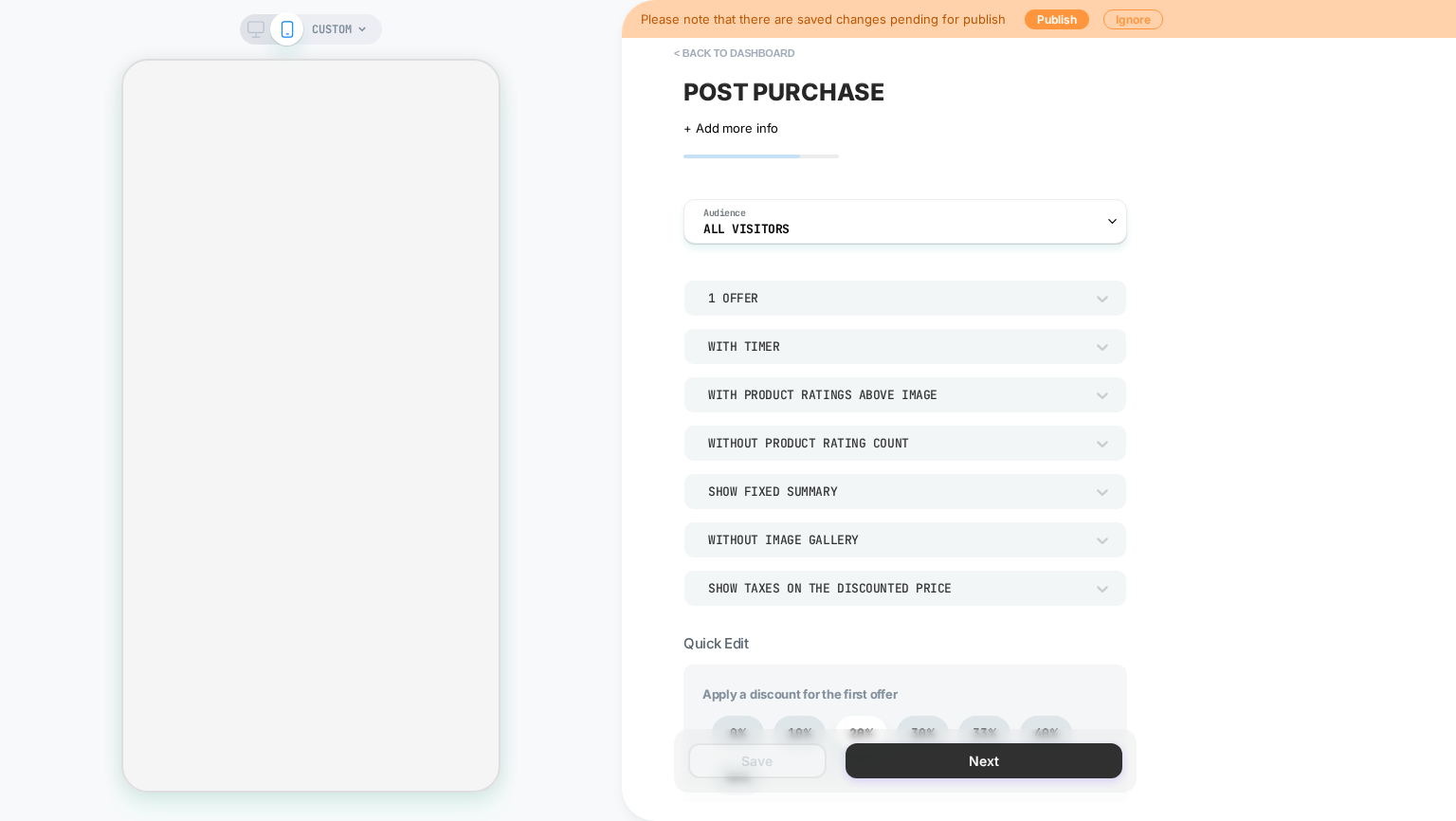
click at [951, 767] on button "Next" at bounding box center [984, 760] width 276 height 35
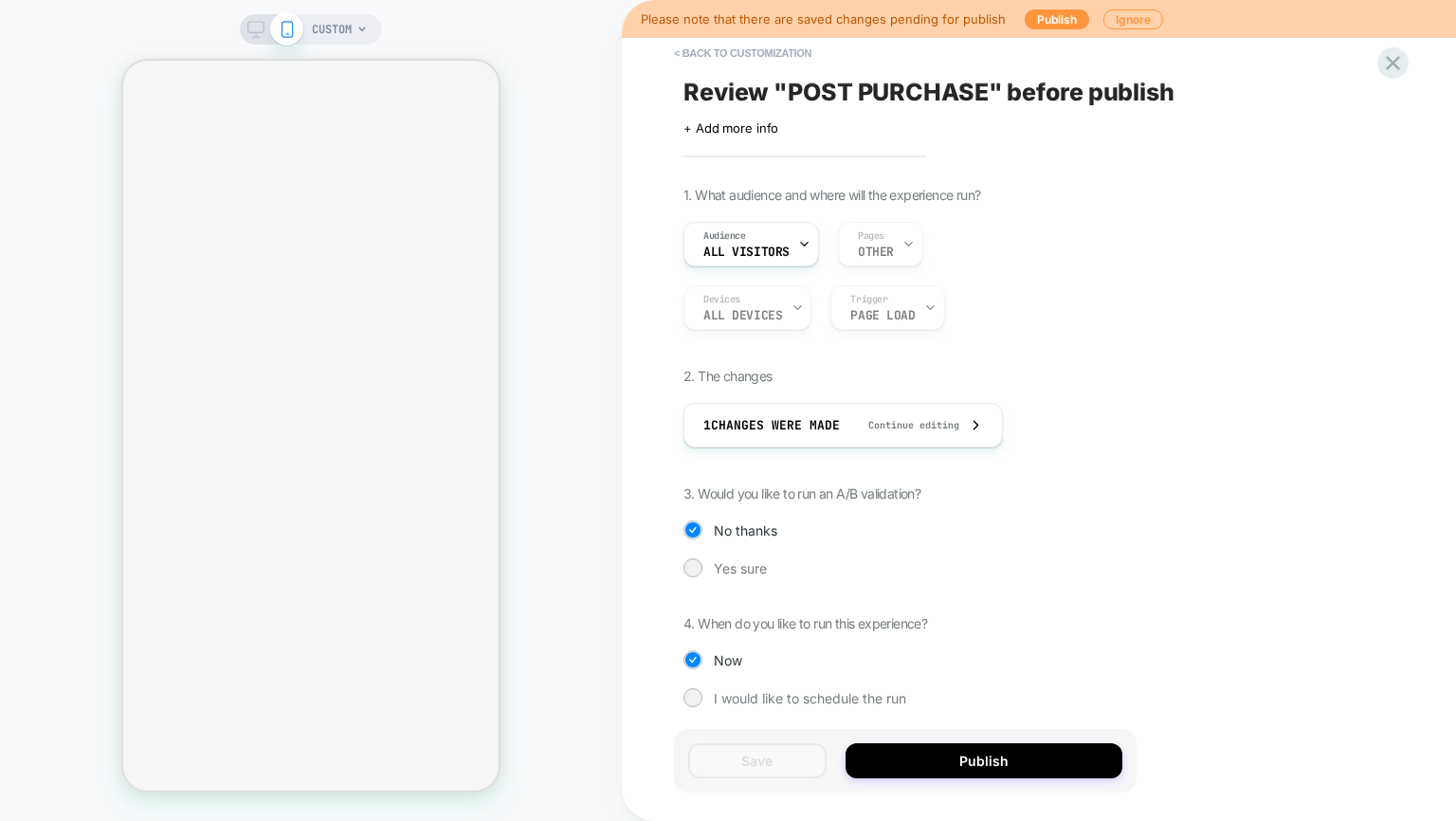
scroll to position [9, 0]
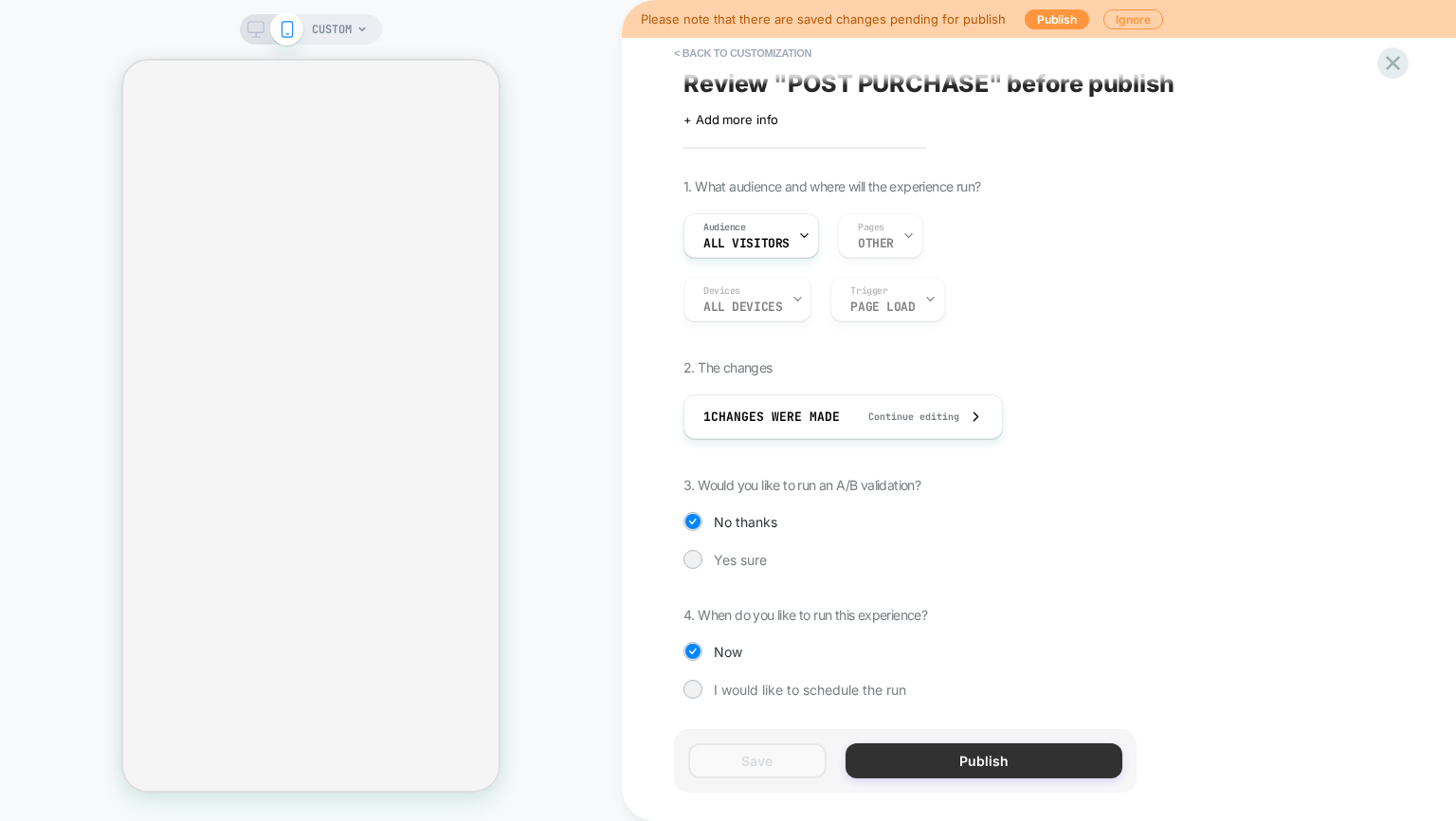
drag, startPoint x: 1046, startPoint y: 763, endPoint x: 904, endPoint y: 751, distance: 142.5
click at [904, 751] on button "Publish" at bounding box center [984, 760] width 276 height 35
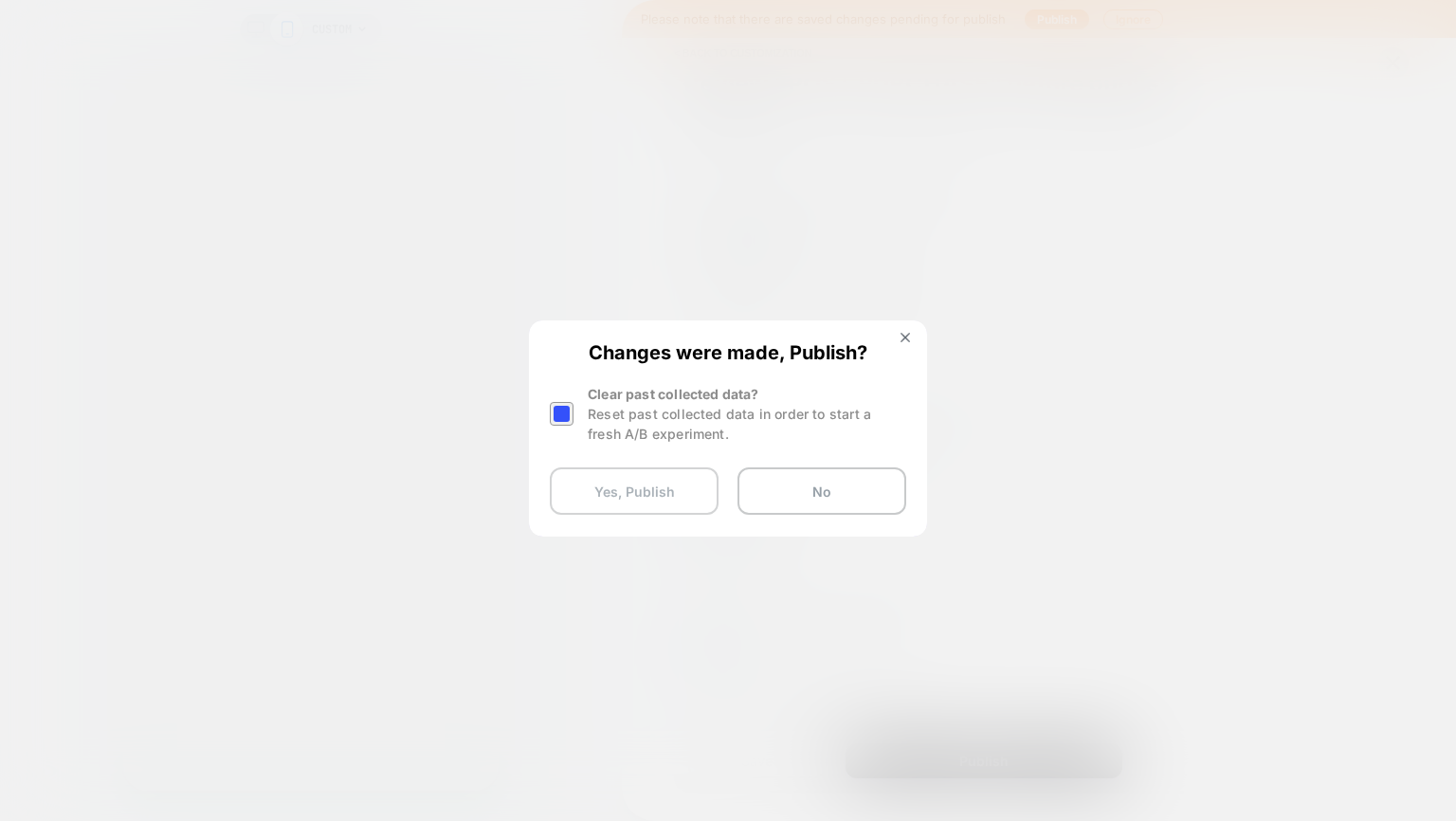
click at [657, 495] on button "Yes, Publish" at bounding box center [634, 491] width 169 height 48
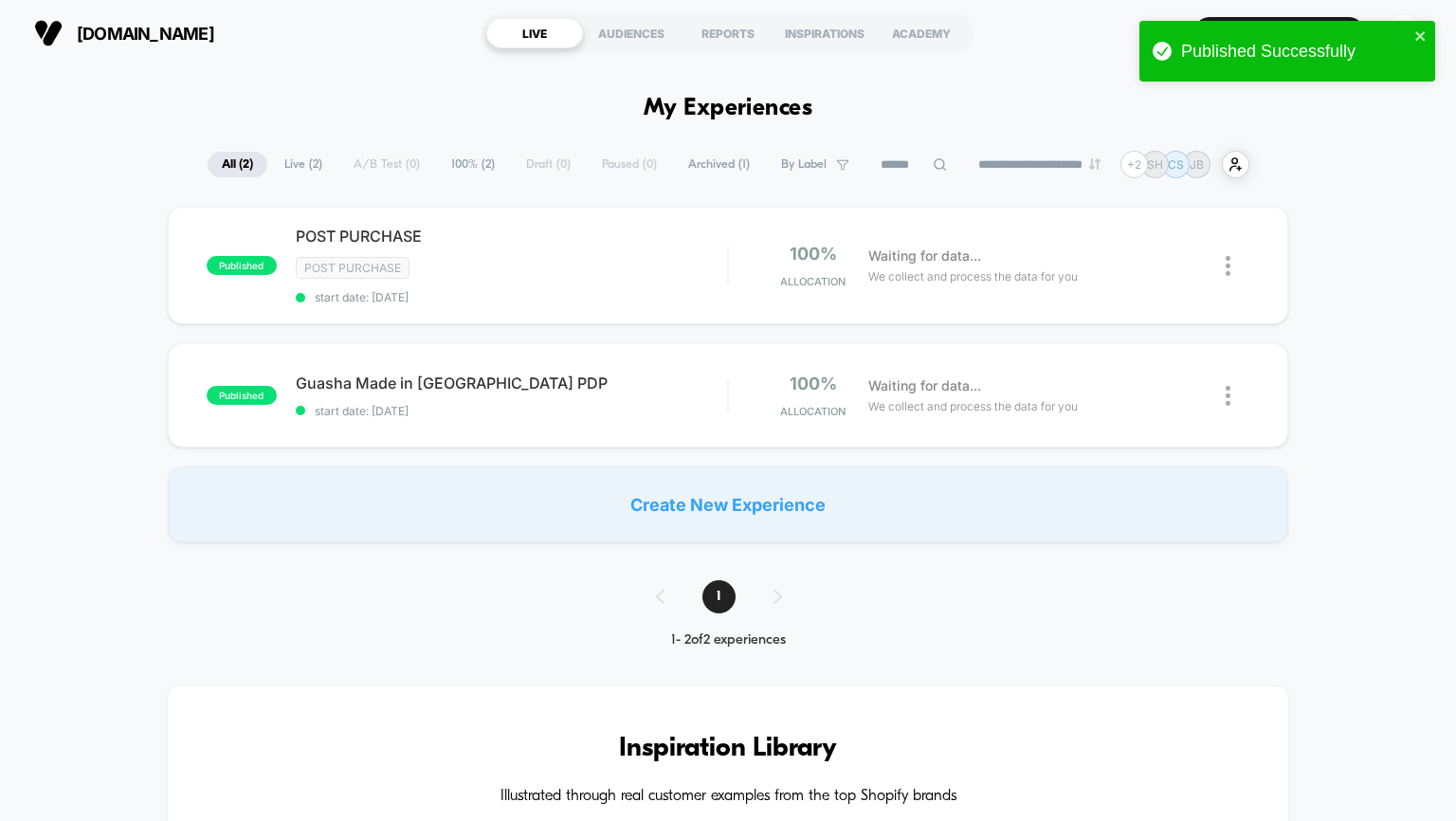
drag, startPoint x: 1387, startPoint y: 150, endPoint x: 1078, endPoint y: 106, distance: 312.1
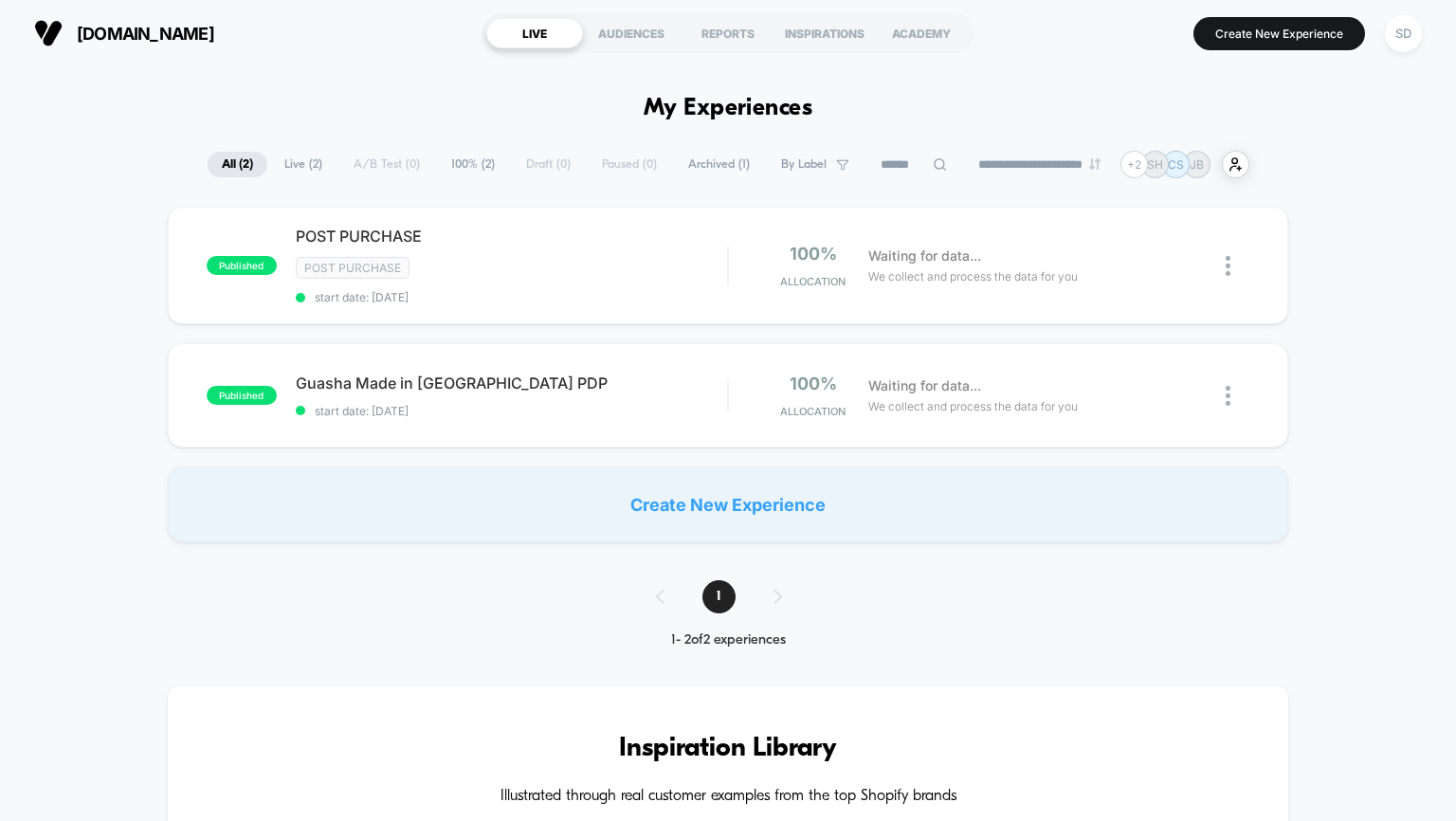
click at [1384, 22] on button "SD" at bounding box center [1402, 33] width 49 height 39
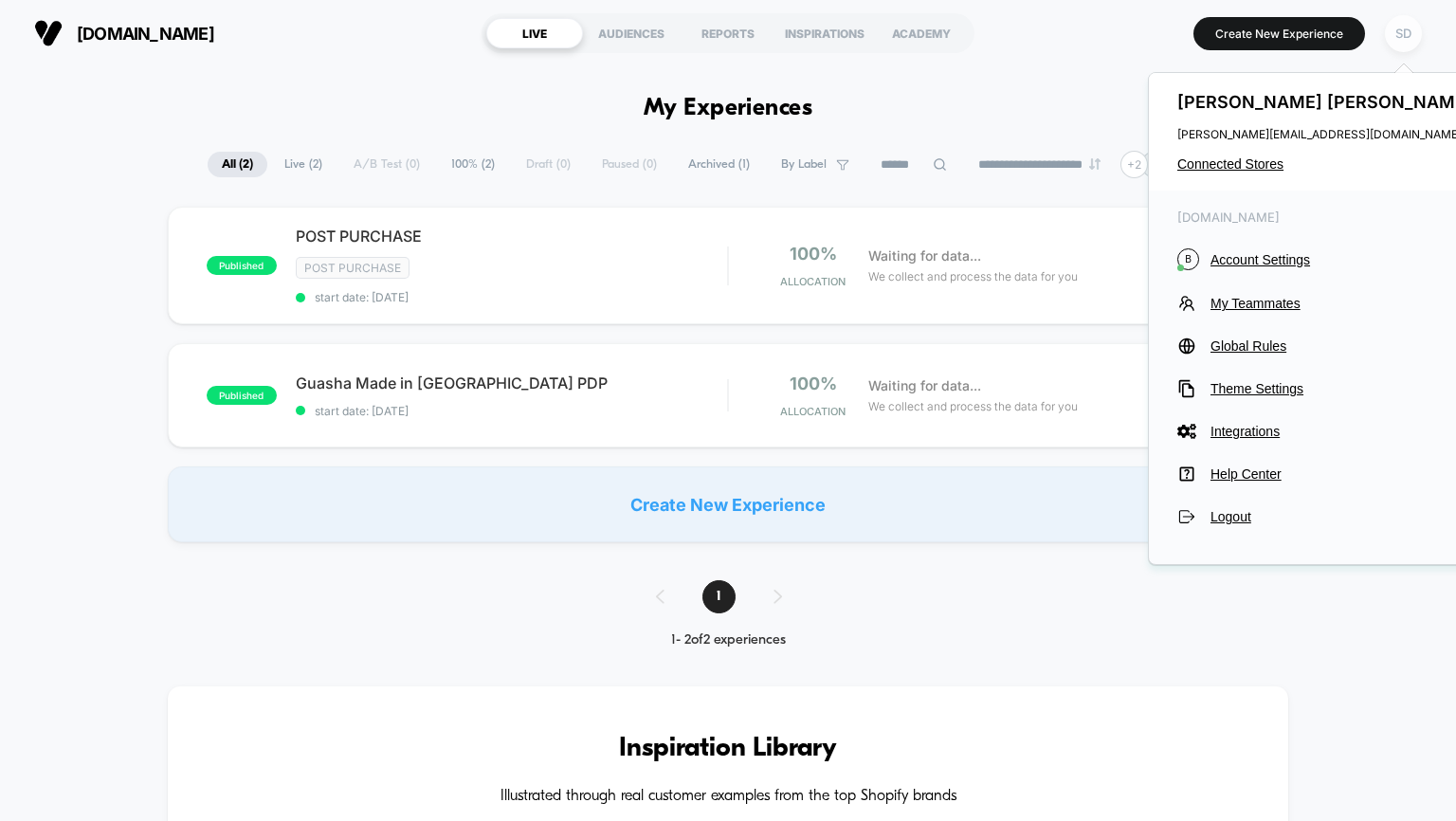
click at [1406, 31] on div "SD" at bounding box center [1402, 33] width 37 height 37
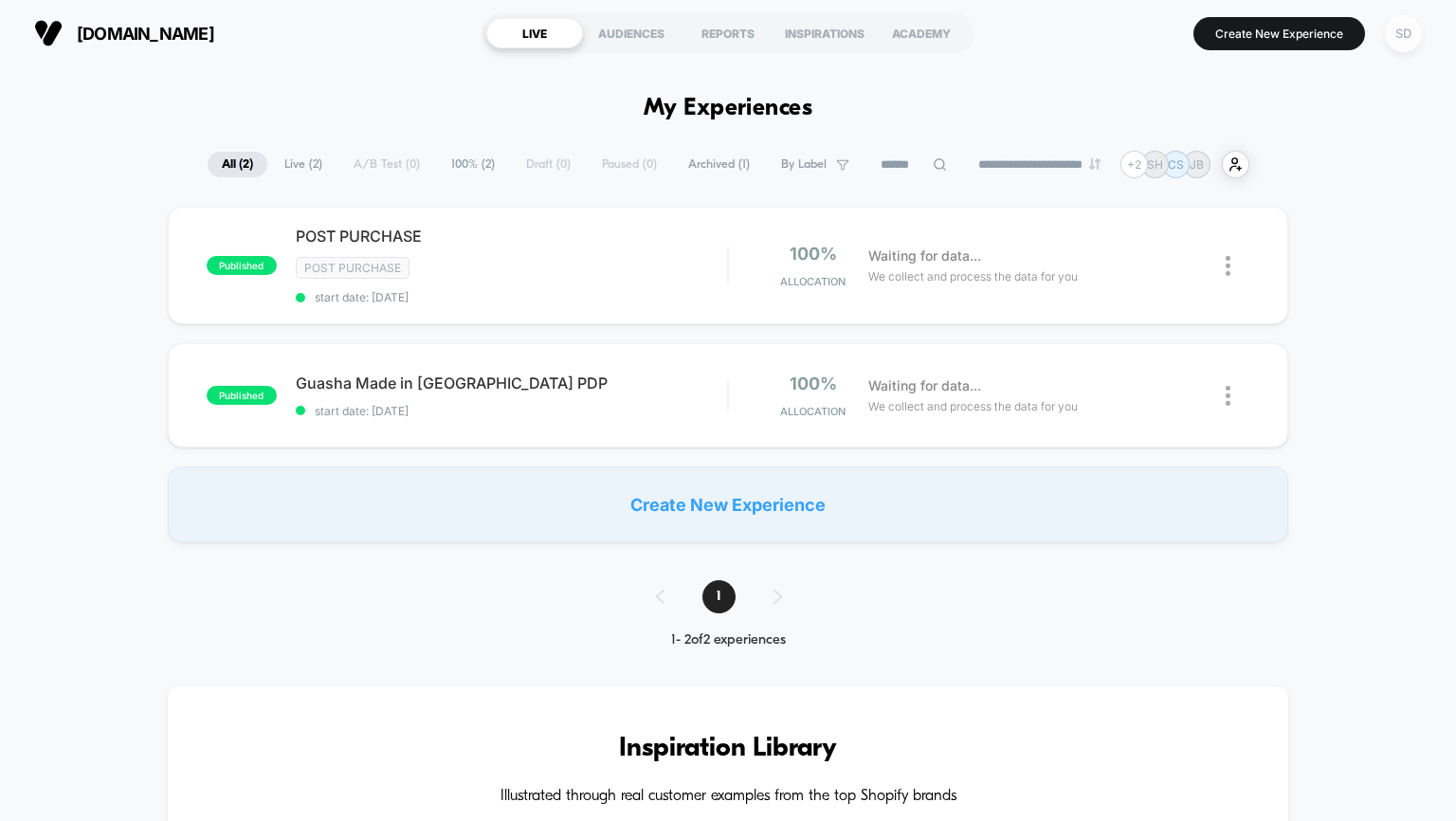
click at [1406, 31] on div "SD" at bounding box center [1402, 33] width 37 height 37
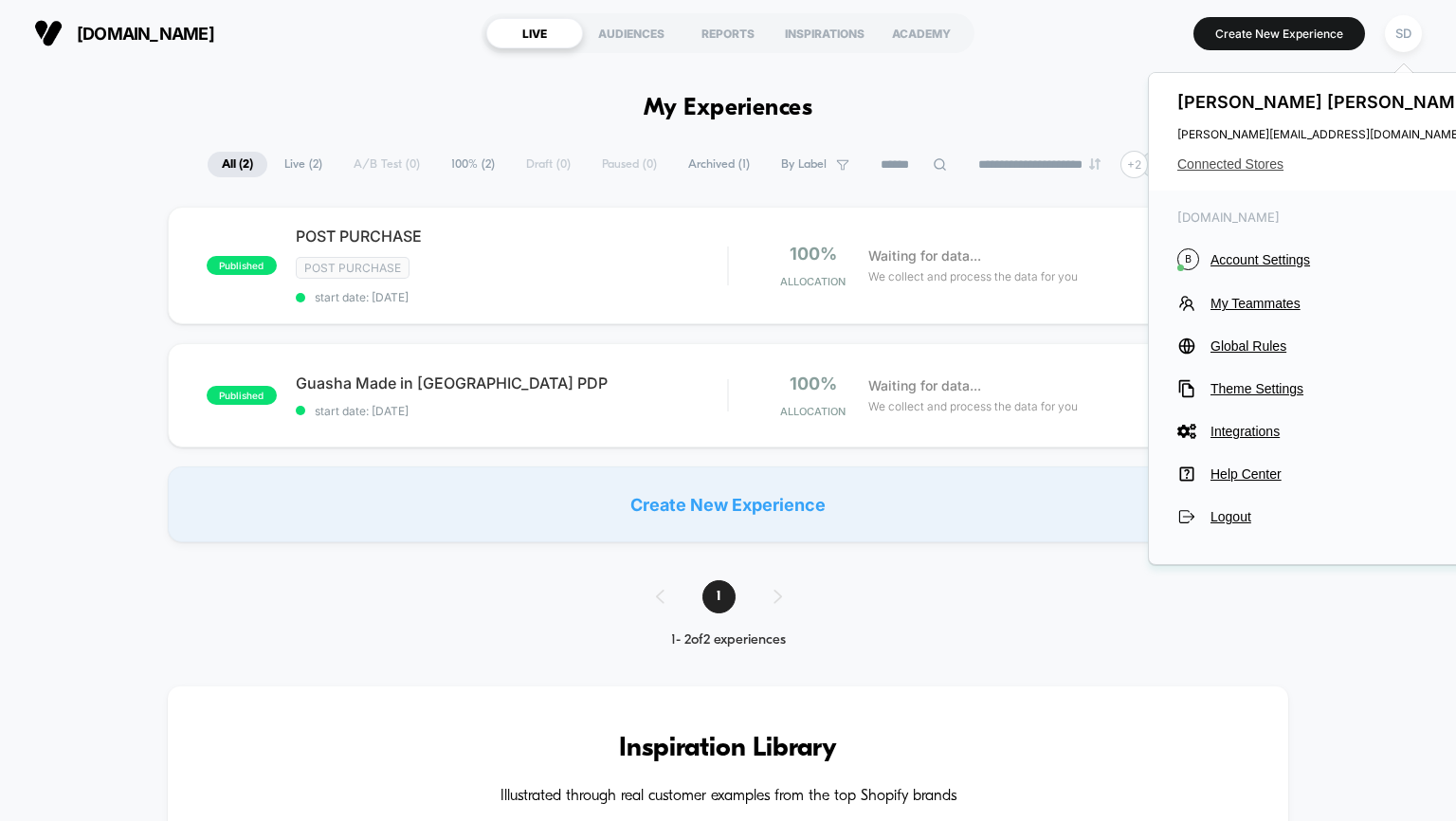
click at [1228, 170] on span "Connected Stores" at bounding box center [1326, 163] width 299 height 15
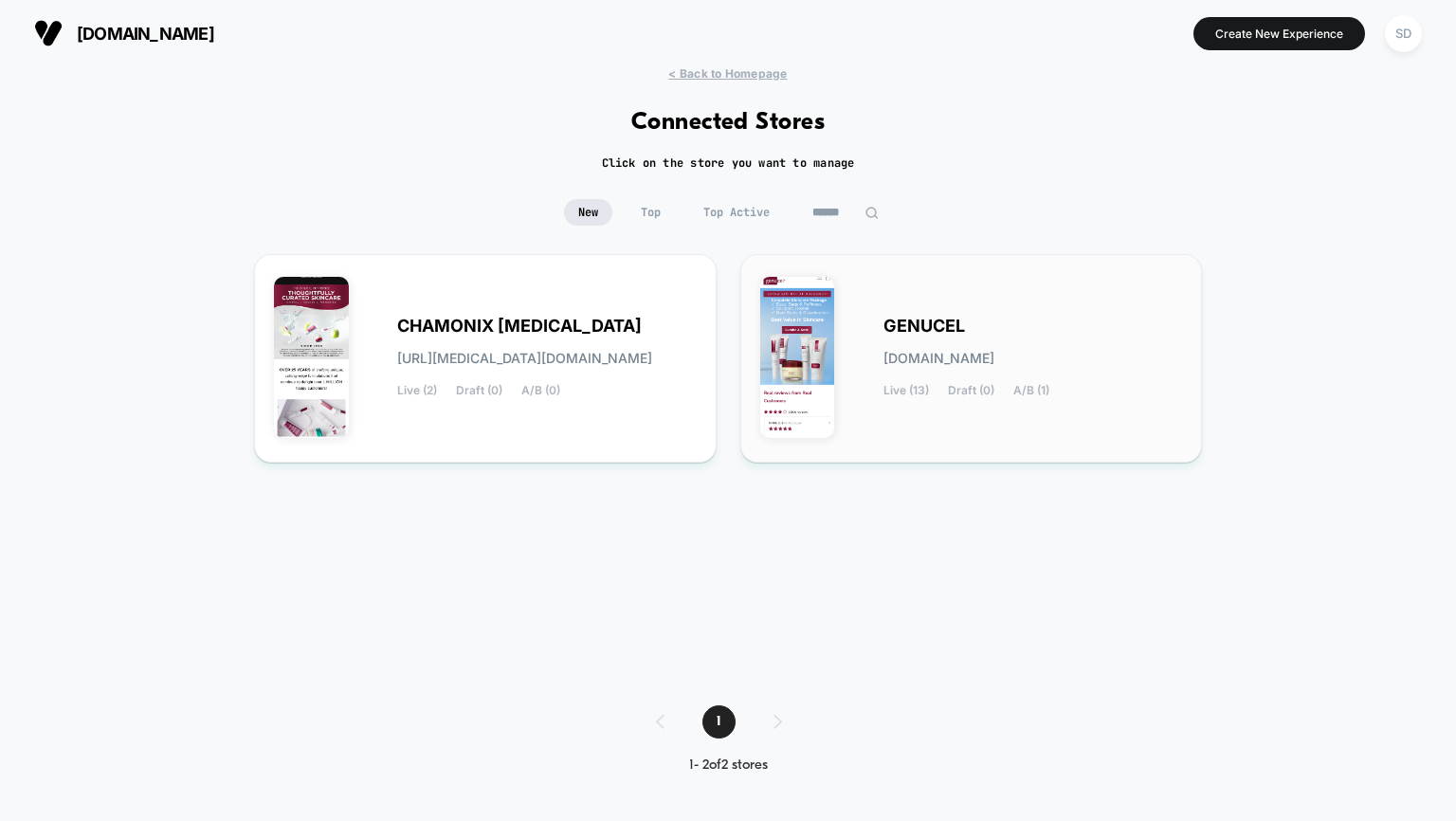
click at [975, 371] on div "GENUCEL [DOMAIN_NAME] Live (13) Draft (0) A/B (1)" at bounding box center [1033, 358] width 299 height 78
